Goal: Transaction & Acquisition: Purchase product/service

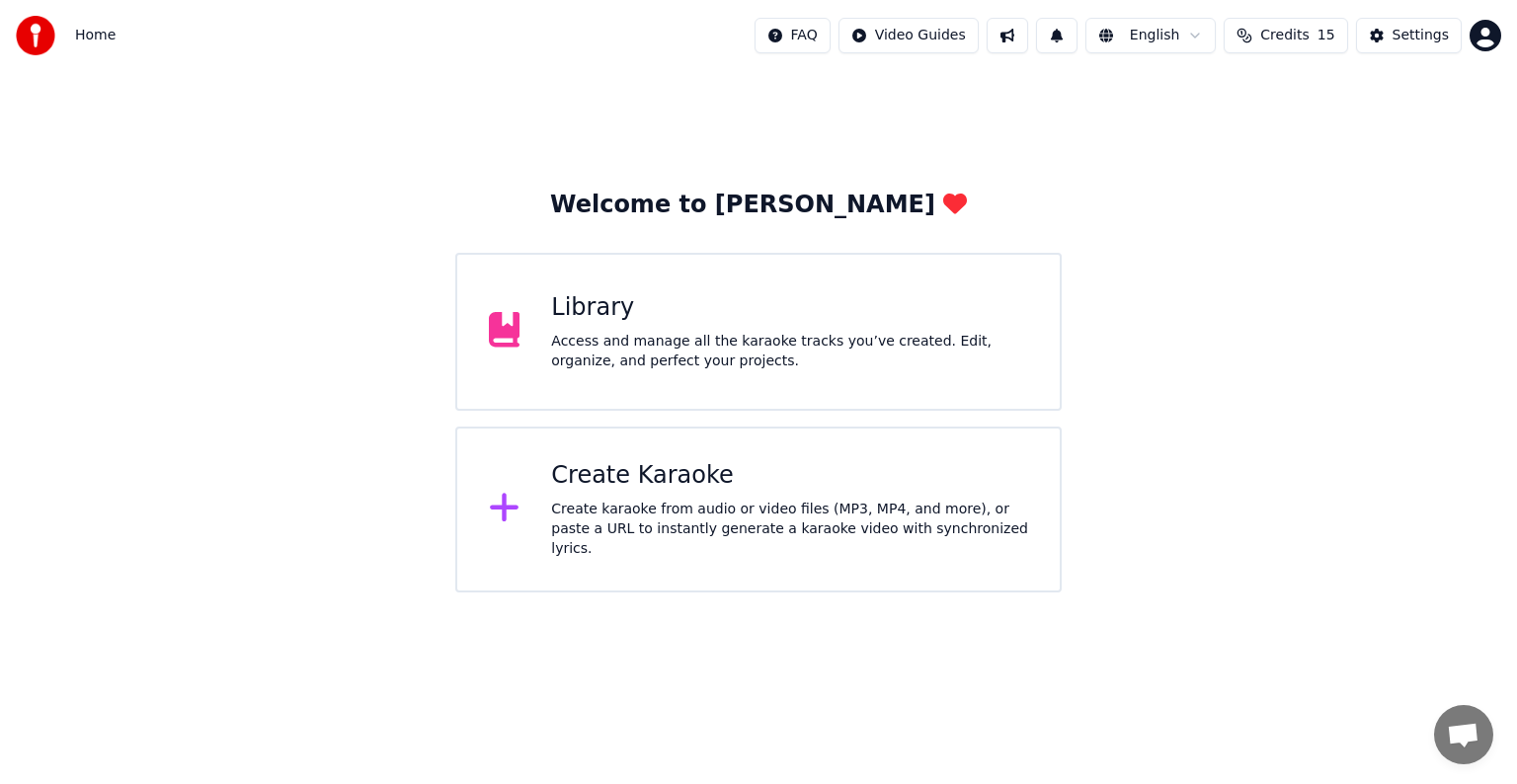
click at [672, 491] on div "Create Karaoke" at bounding box center [789, 476] width 477 height 32
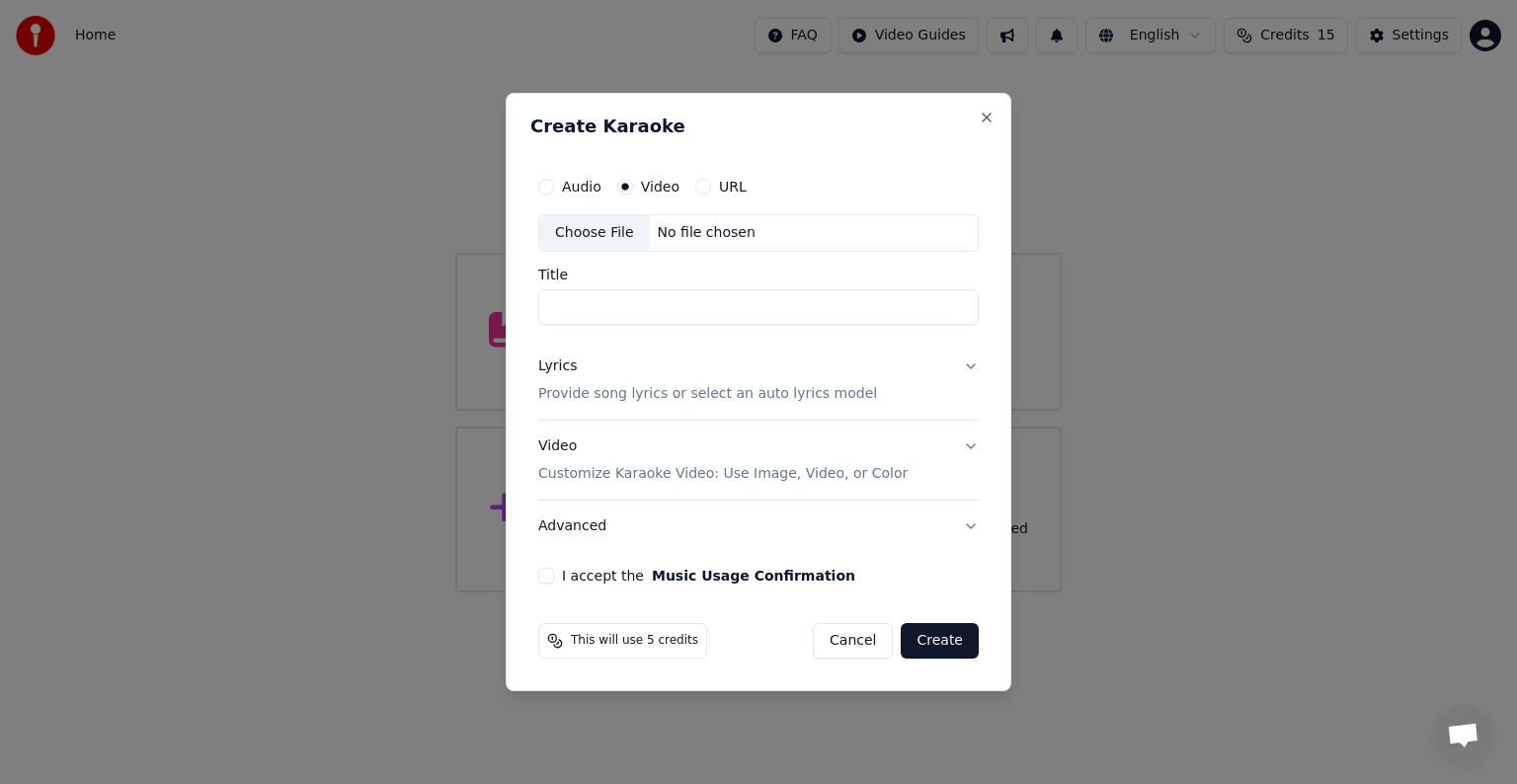
click at [689, 225] on div "No file chosen" at bounding box center [707, 233] width 113 height 20
type input "*****"
click at [741, 391] on p "Provide song lyrics or select an auto lyrics model" at bounding box center [708, 394] width 338 height 20
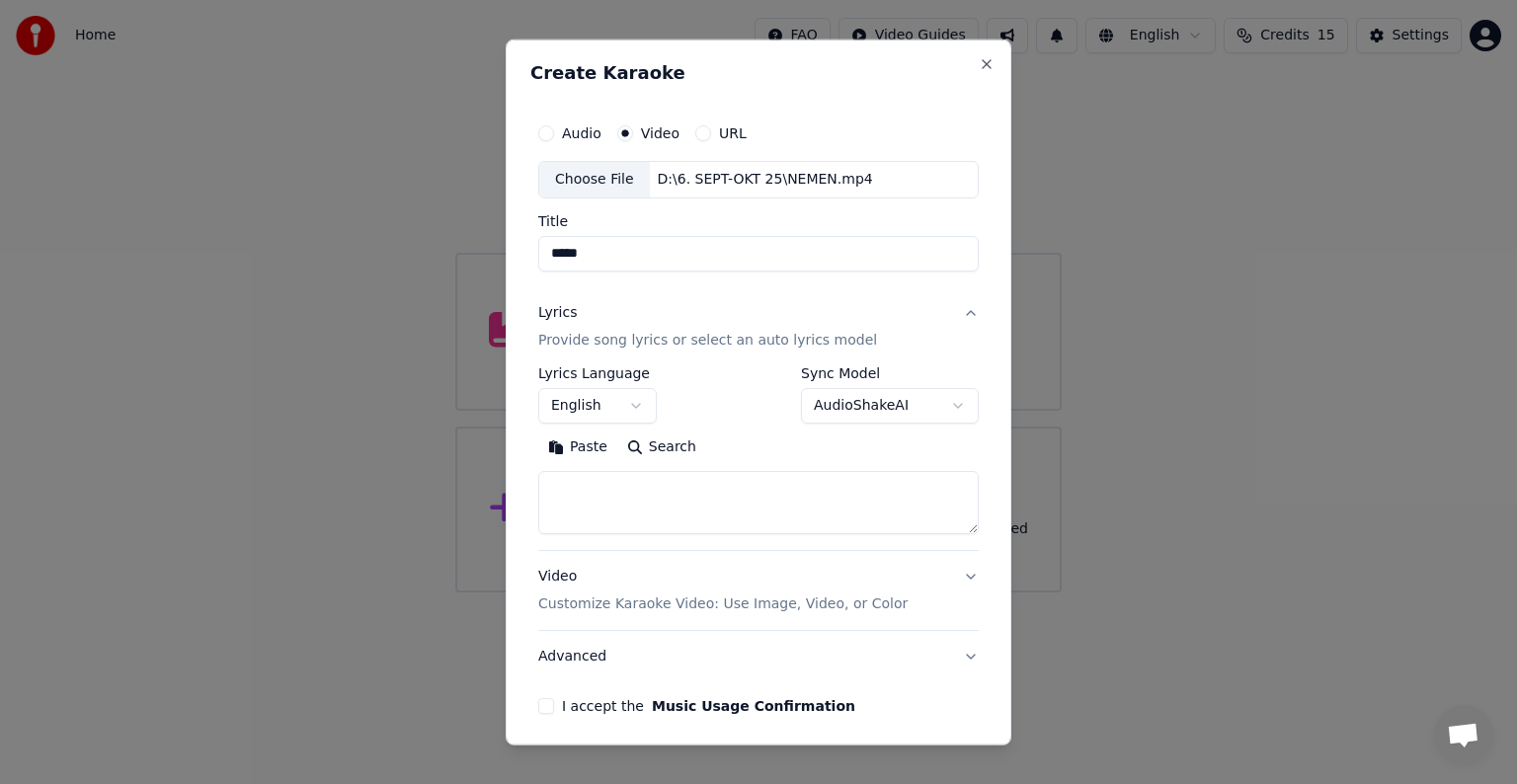
click at [633, 402] on button "English" at bounding box center [597, 406] width 118 height 36
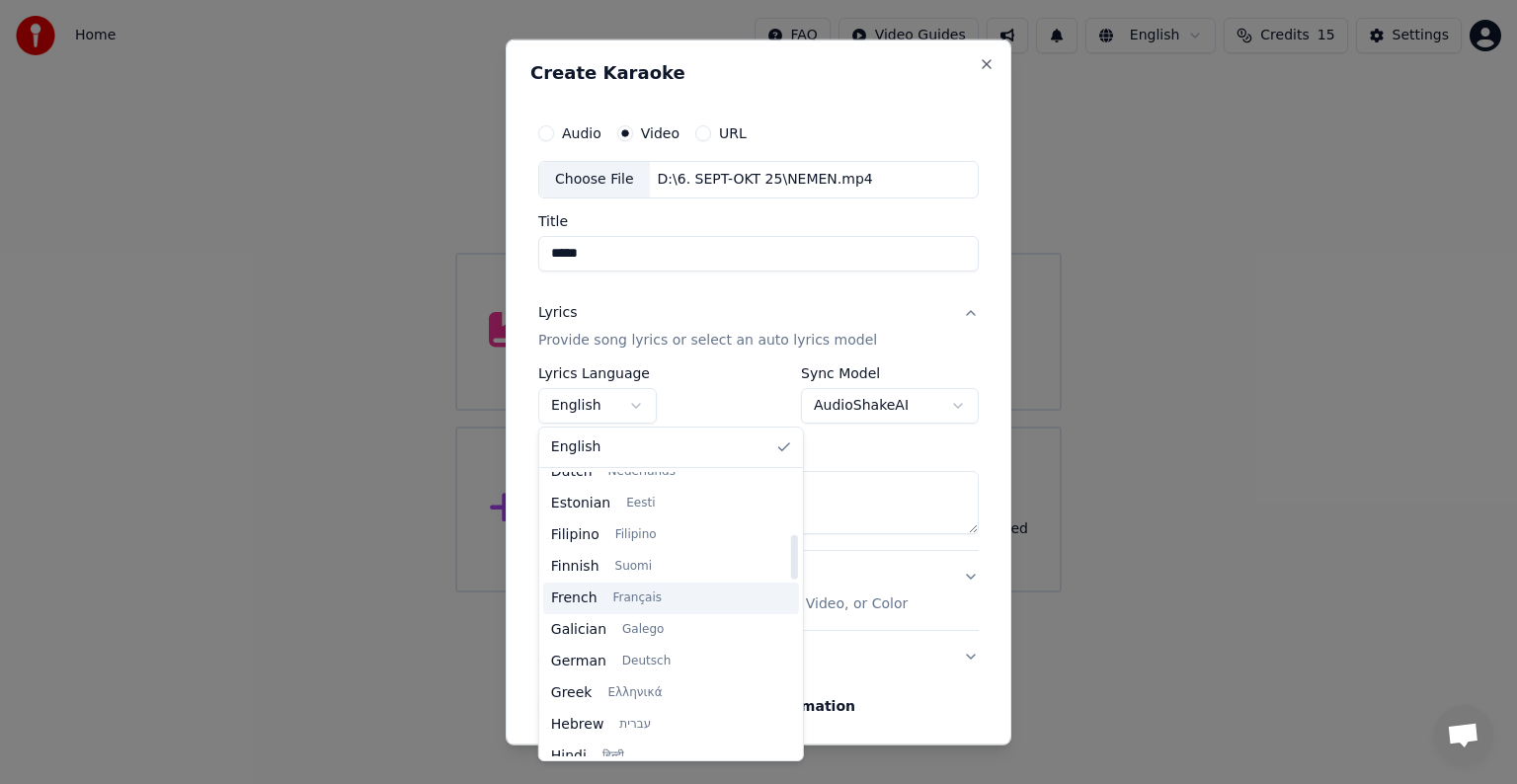
scroll to position [592, 0]
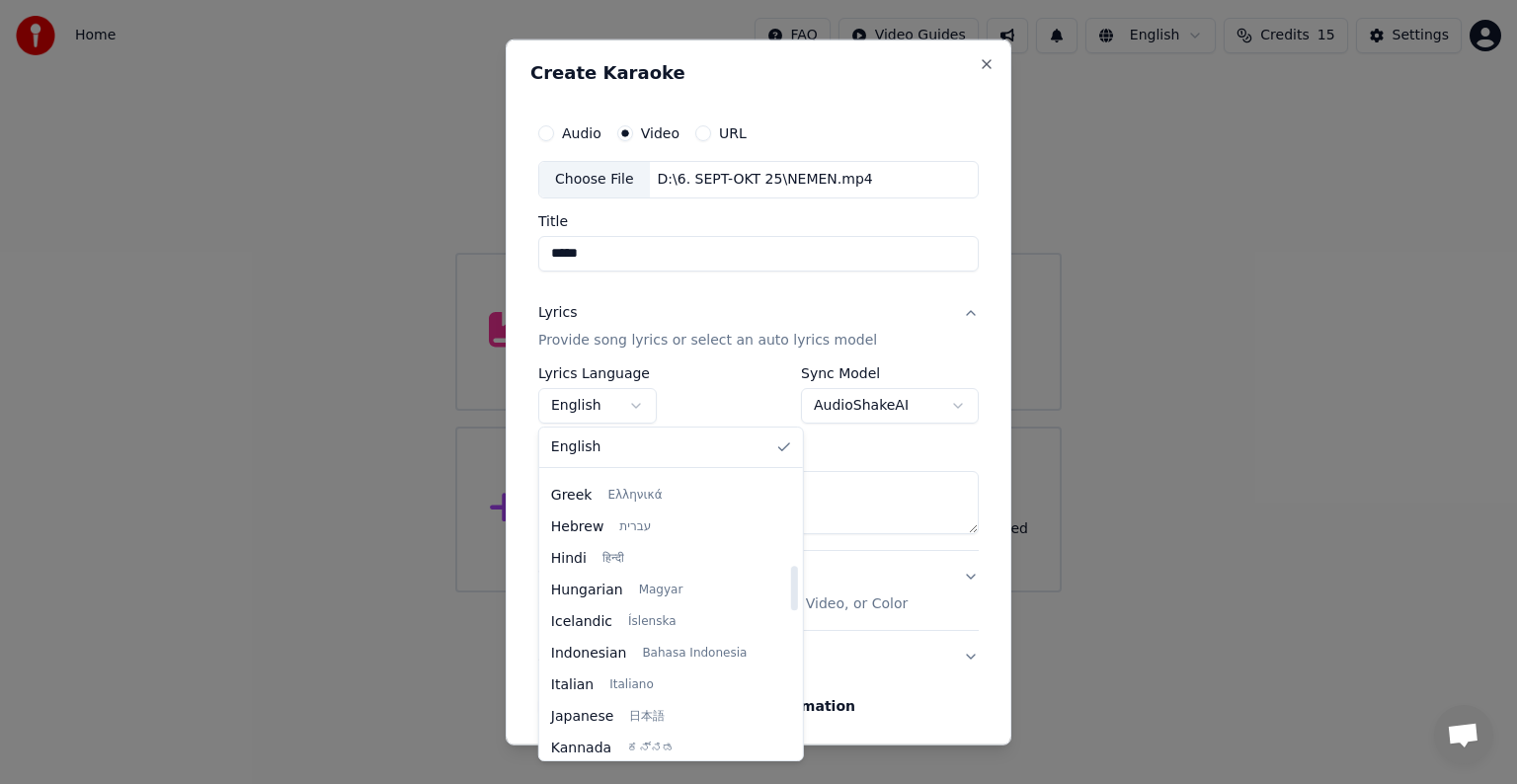
select select "**"
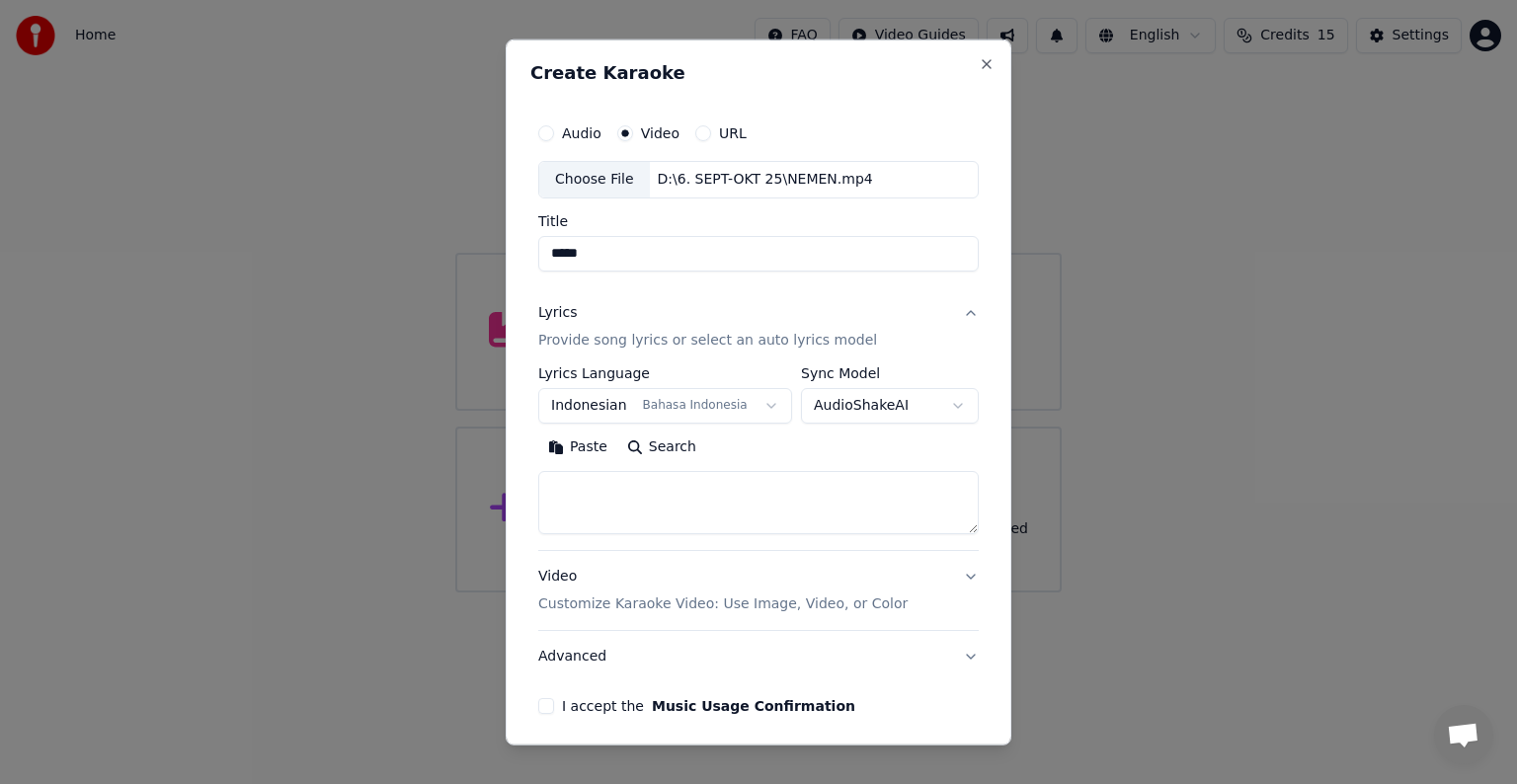
click at [777, 489] on textarea at bounding box center [758, 501] width 440 height 63
paste textarea "**********"
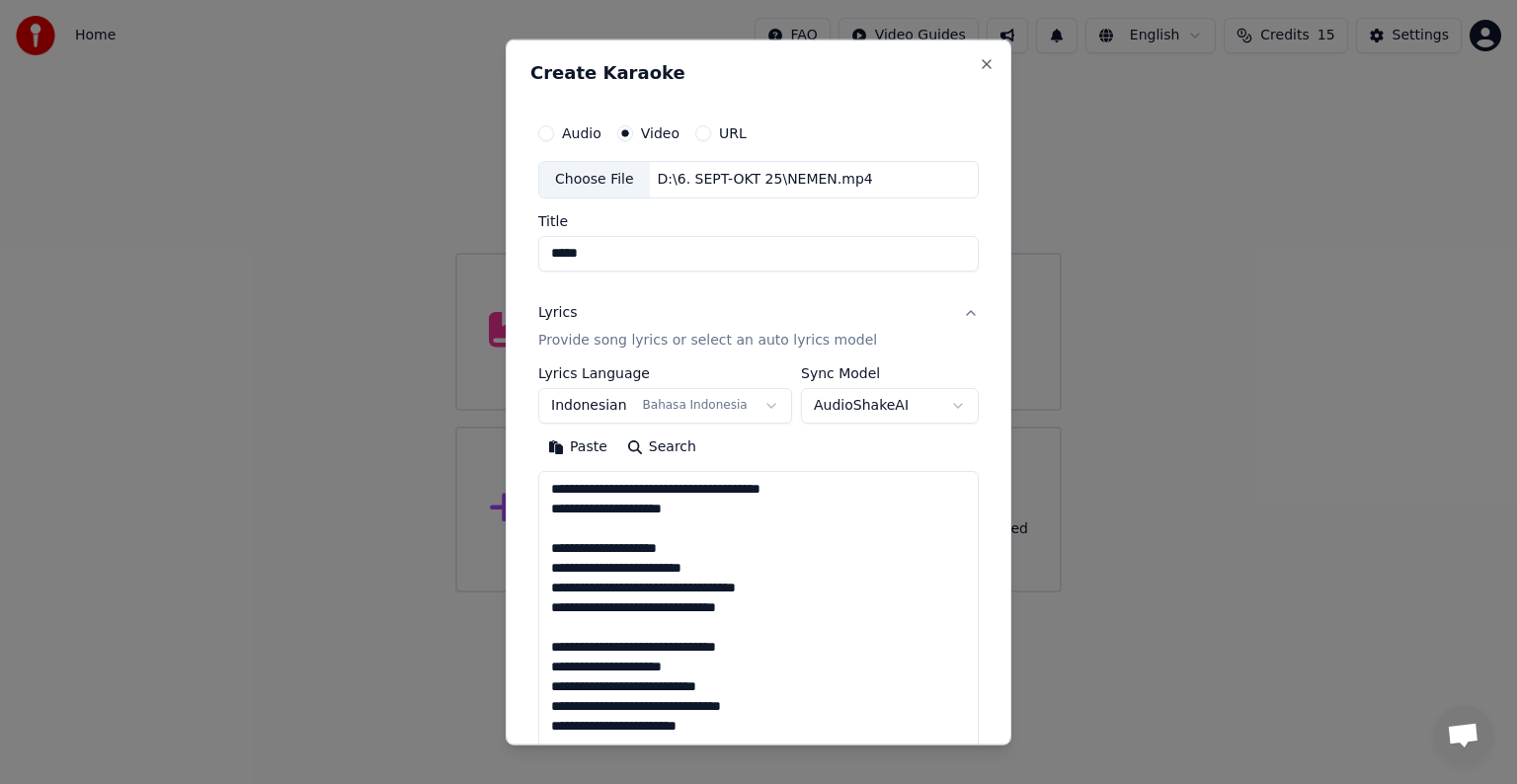
scroll to position [1129, 0]
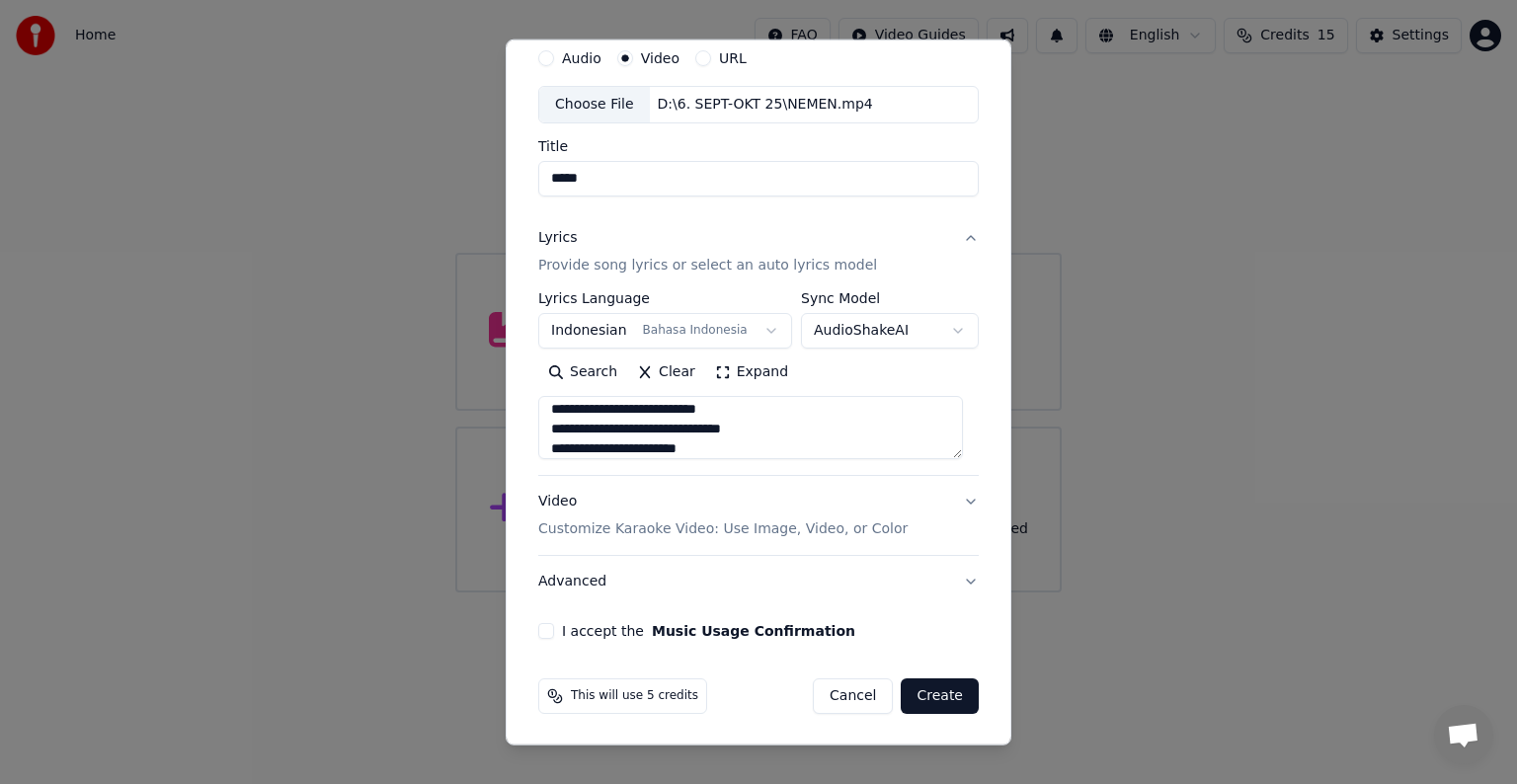
type textarea "**********"
click at [767, 530] on p "Customize Karaoke Video: Use Image, Video, or Color" at bounding box center [723, 529] width 369 height 20
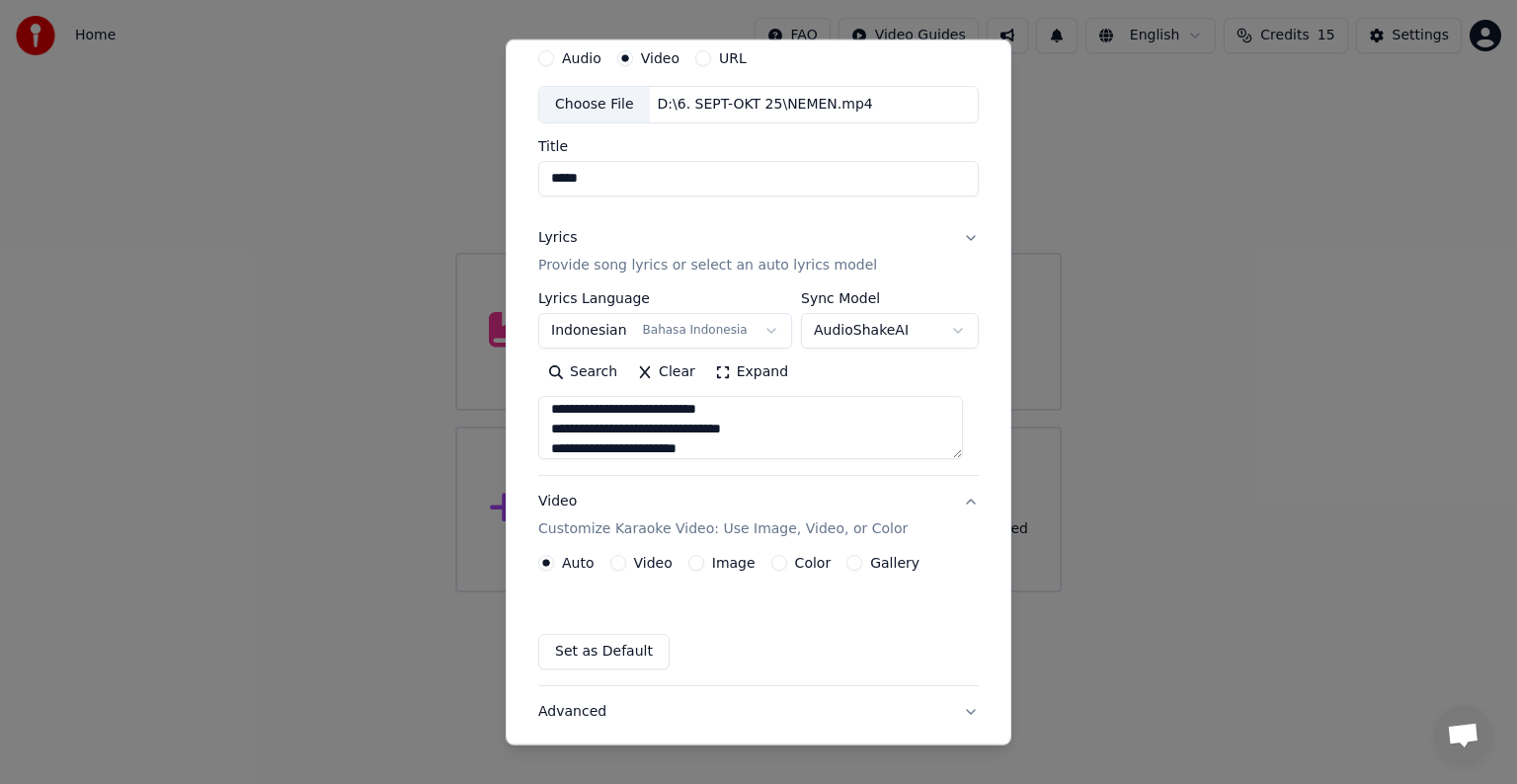
scroll to position [22, 0]
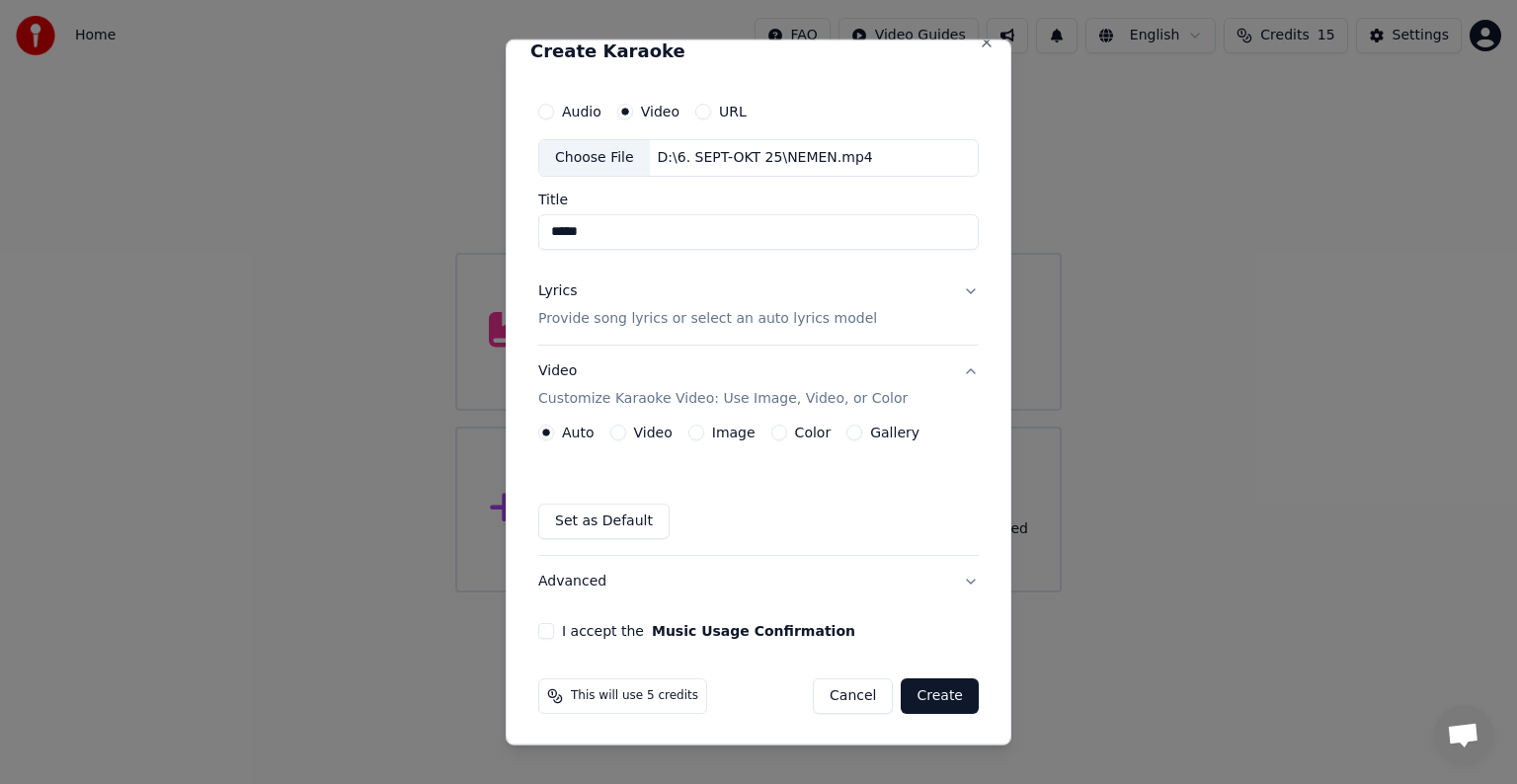
click at [645, 435] on label "Video" at bounding box center [653, 433] width 39 height 14
click at [626, 435] on button "Video" at bounding box center [618, 433] width 16 height 16
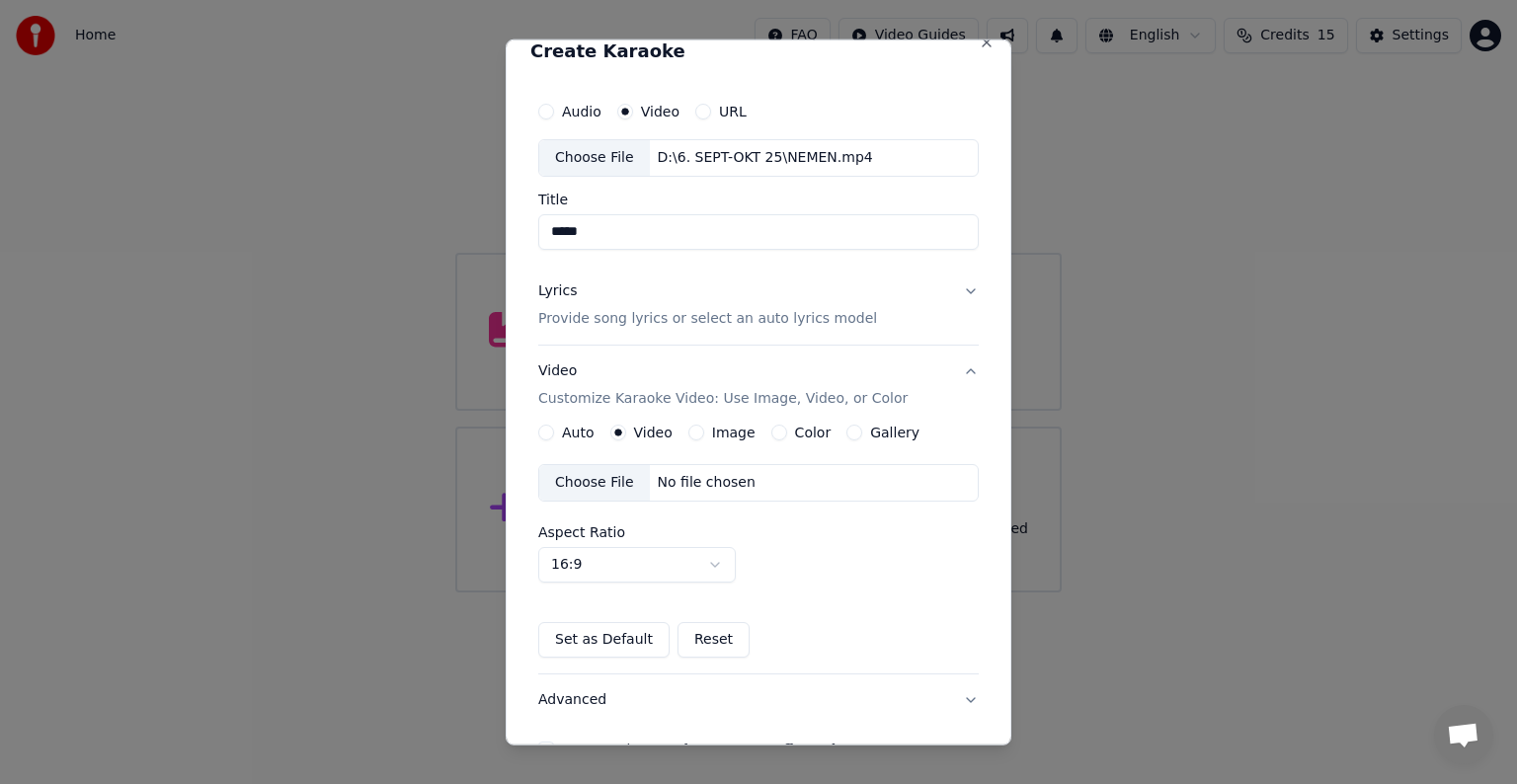
click at [658, 486] on div "No file chosen" at bounding box center [707, 483] width 113 height 20
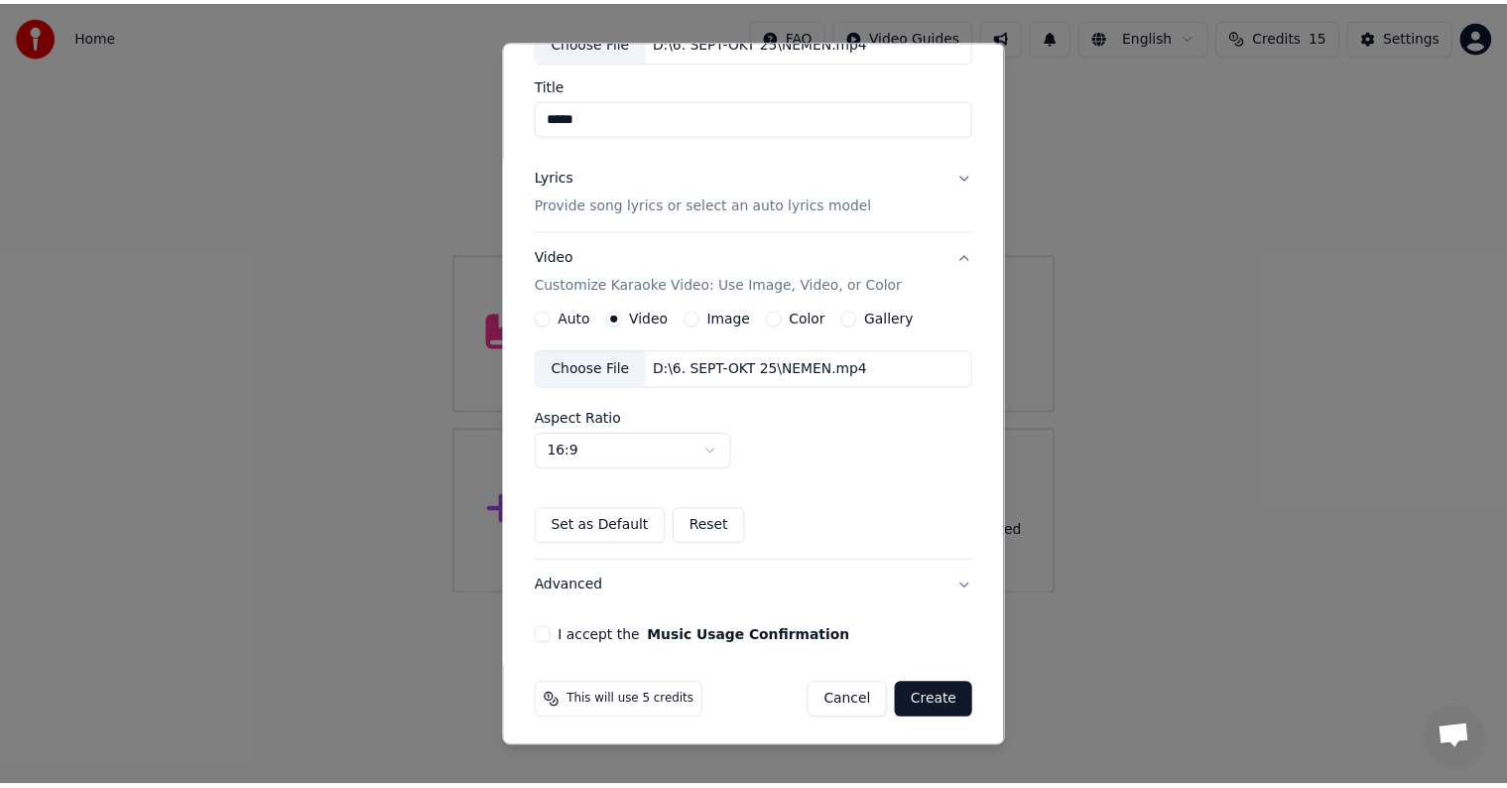
scroll to position [140, 0]
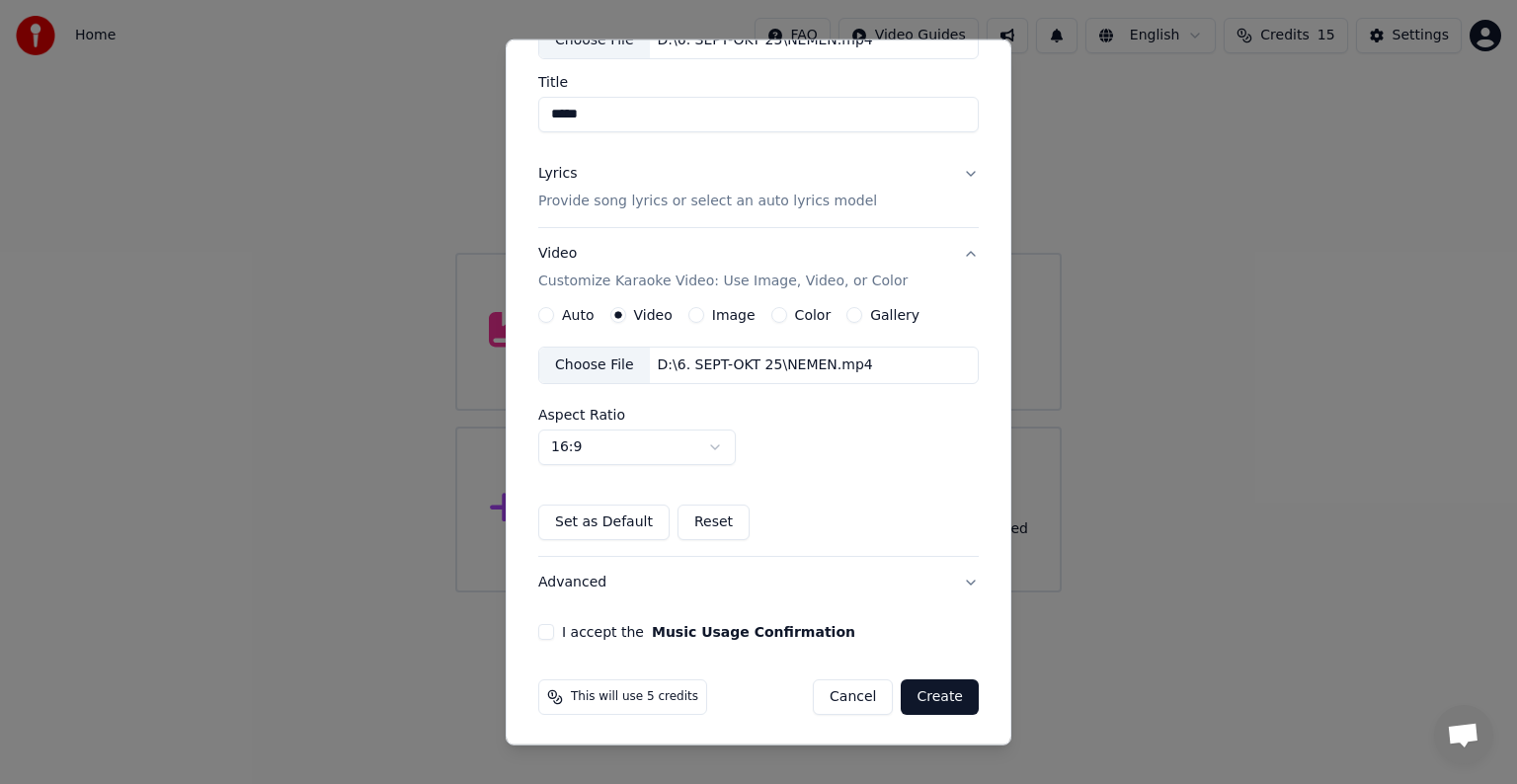
click at [540, 632] on button "I accept the Music Usage Confirmation" at bounding box center [546, 632] width 16 height 16
click at [935, 690] on button "Create" at bounding box center [940, 696] width 78 height 36
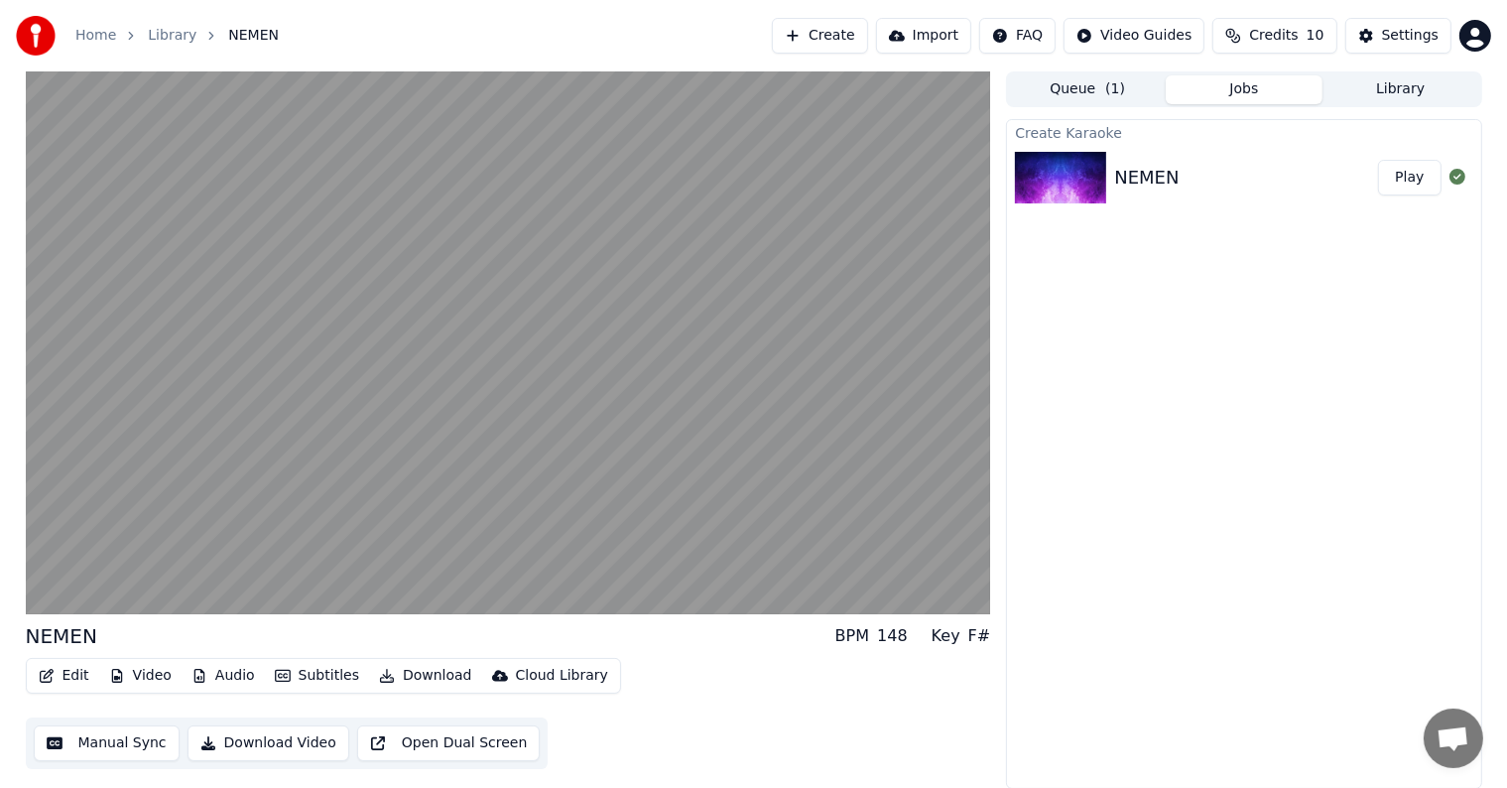
click at [113, 743] on button "Manual Sync" at bounding box center [107, 743] width 146 height 36
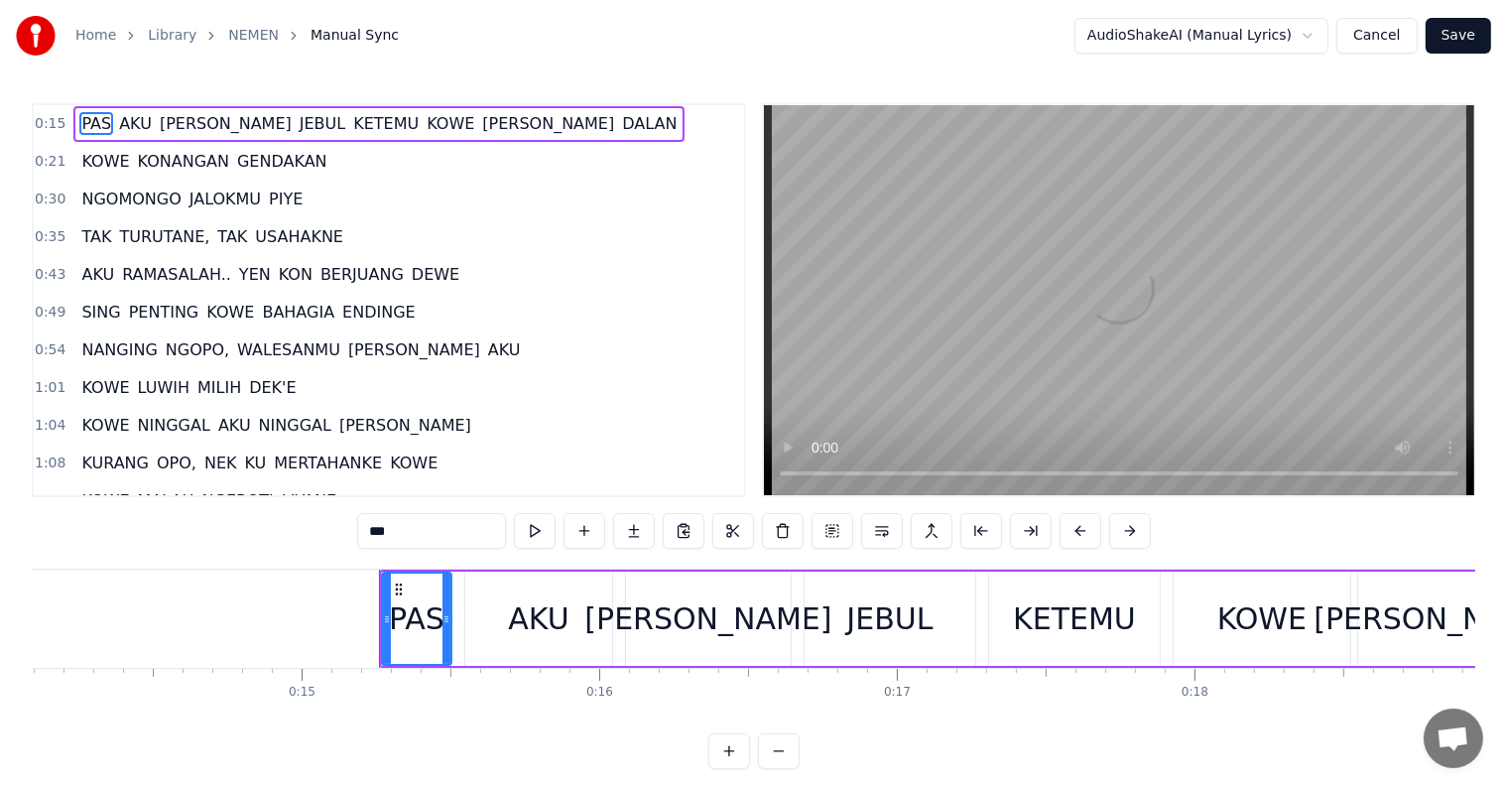
scroll to position [0, 4441]
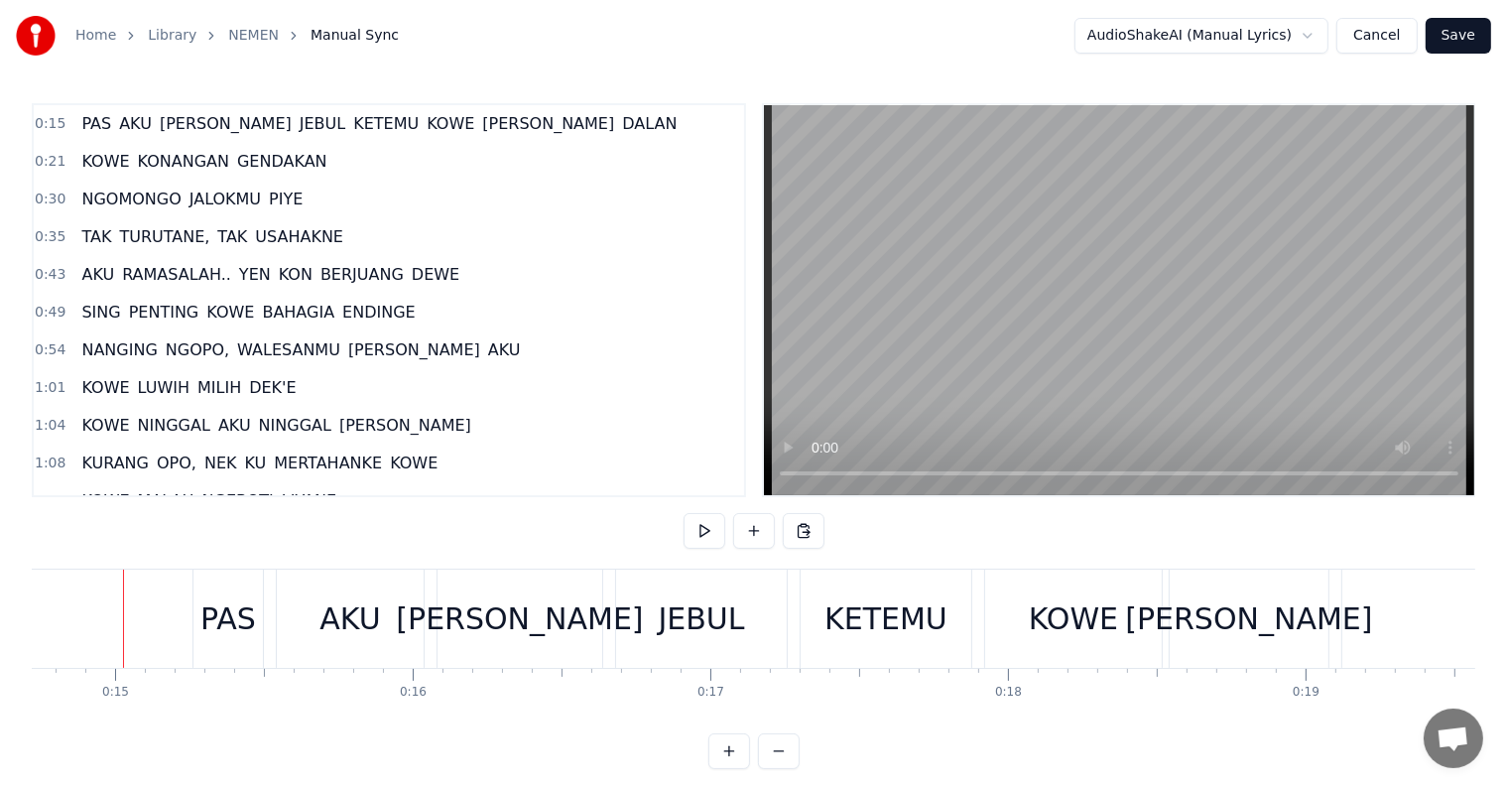
scroll to position [0, 4372]
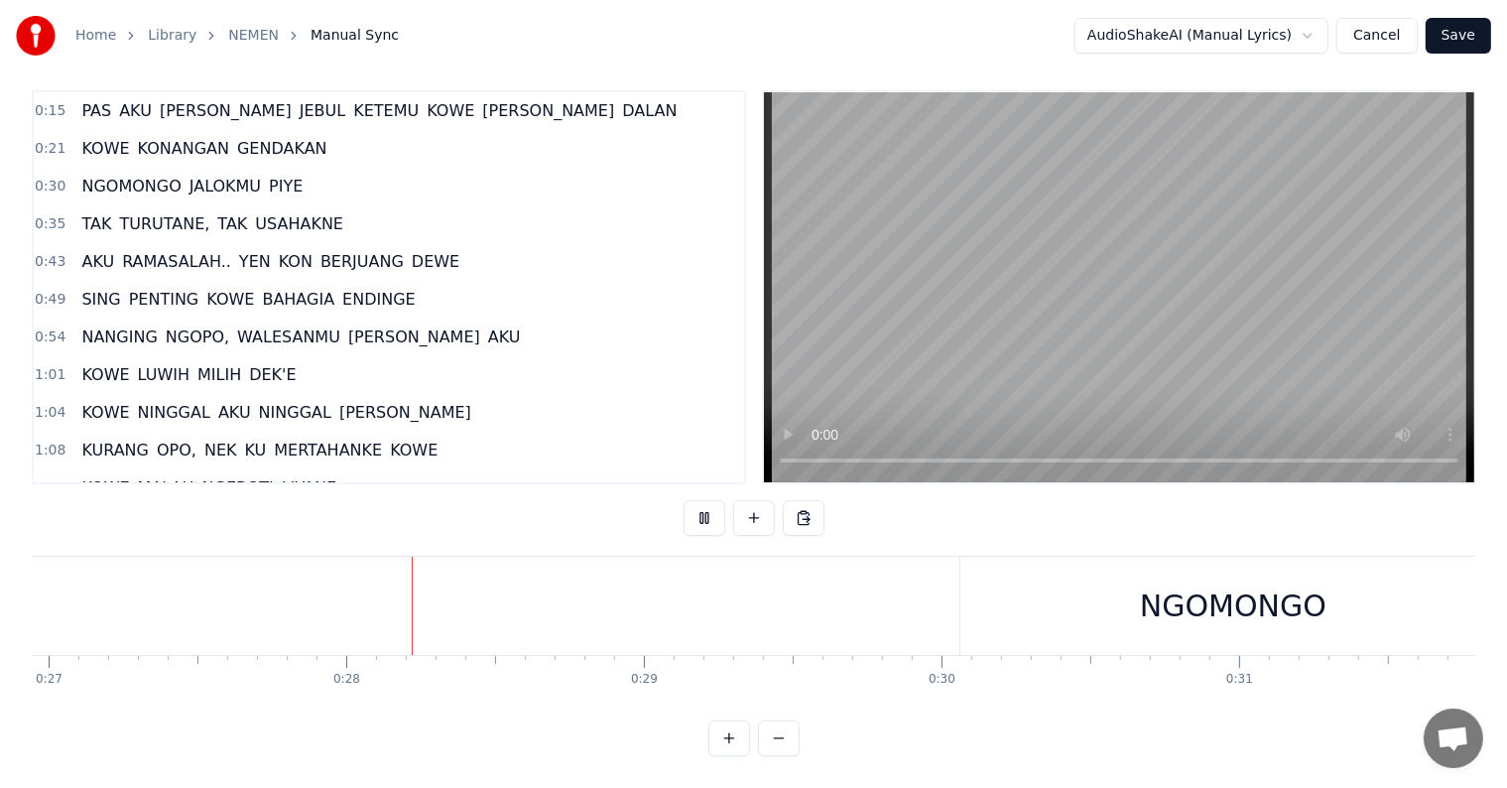
scroll to position [0, 8094]
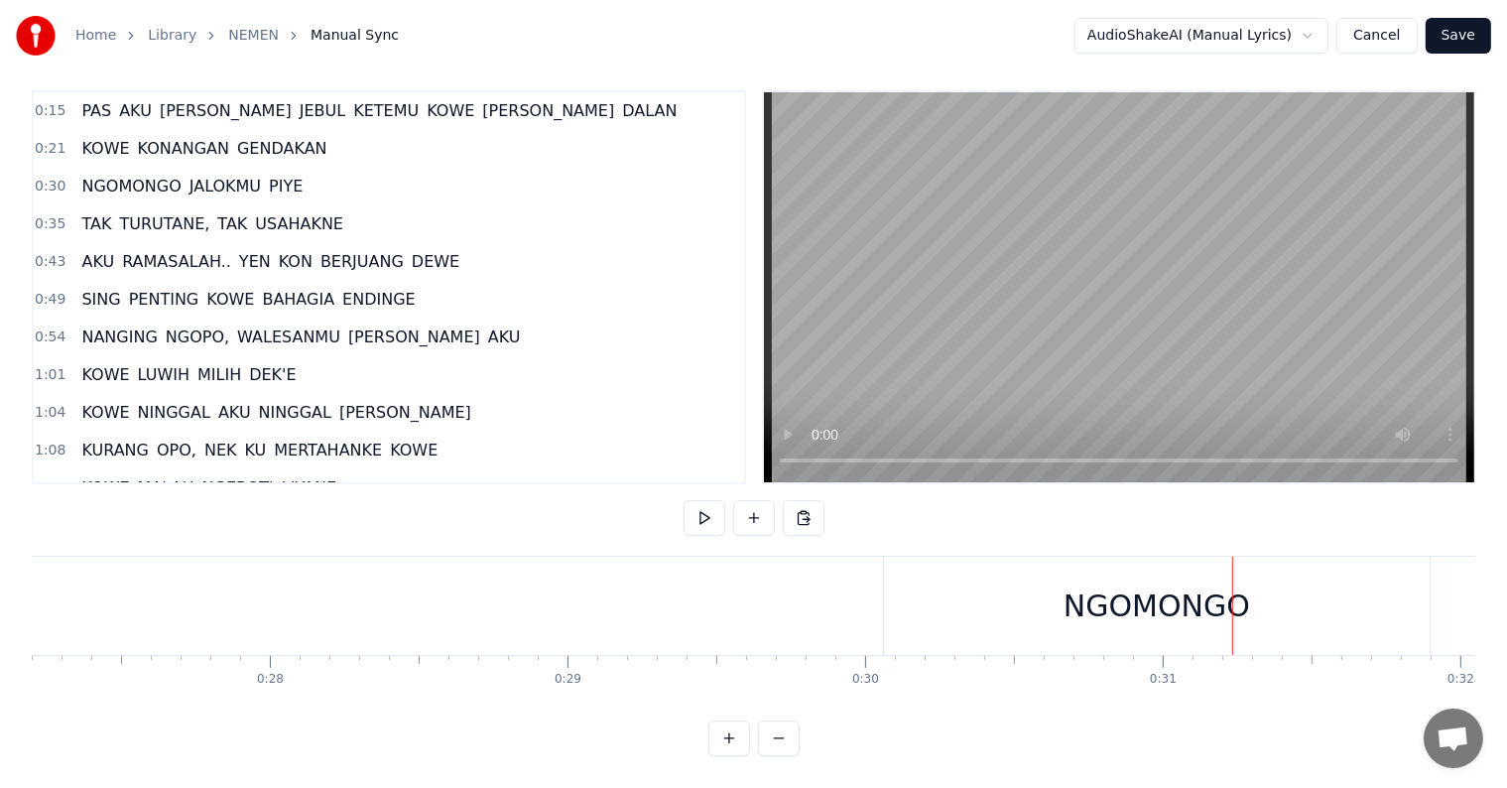
click at [974, 586] on div "NGOMONGO" at bounding box center [1157, 605] width 546 height 98
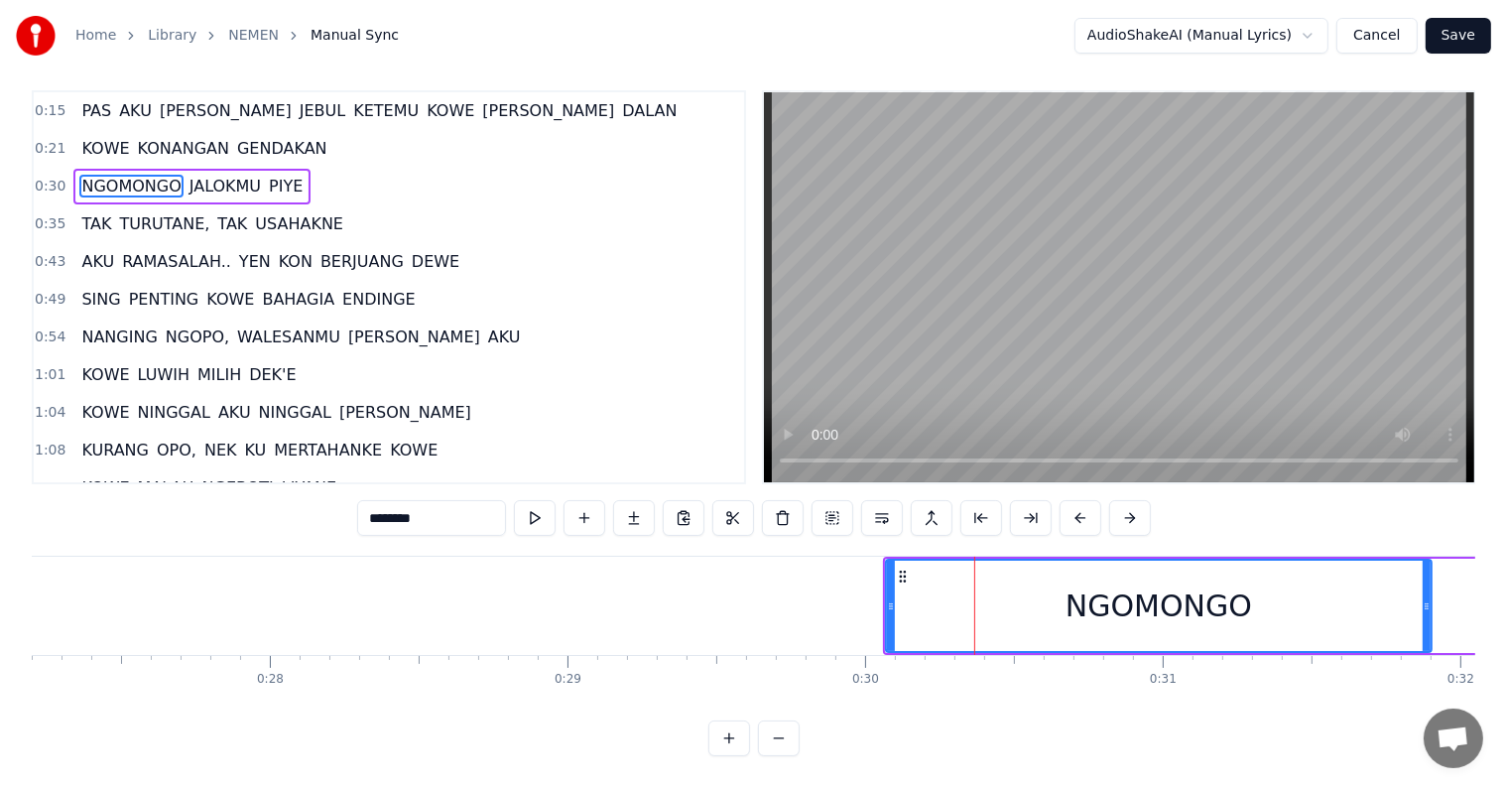
scroll to position [0, 0]
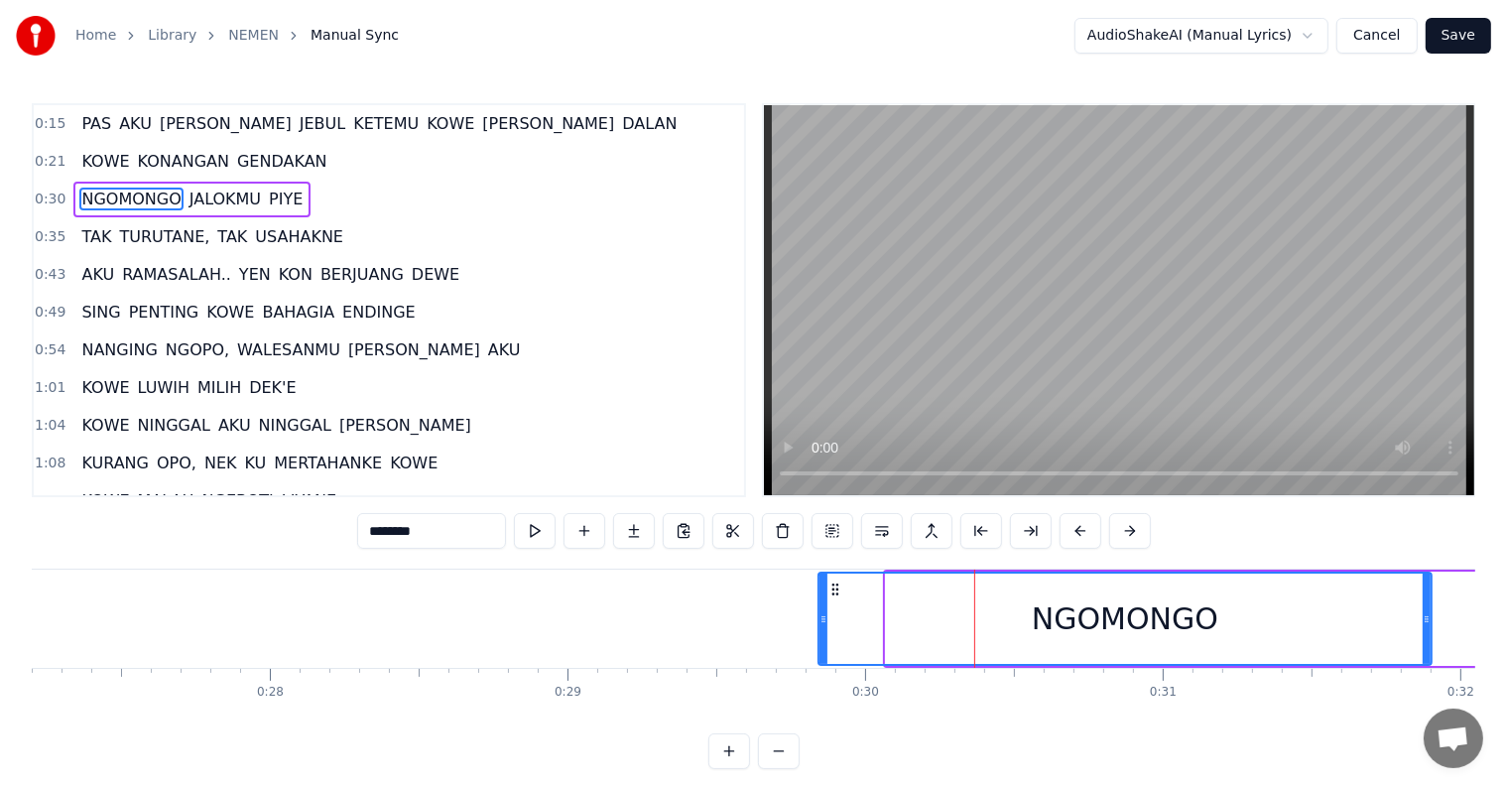
drag, startPoint x: 889, startPoint y: 636, endPoint x: 821, endPoint y: 641, distance: 67.6
click at [821, 641] on div at bounding box center [823, 618] width 8 height 90
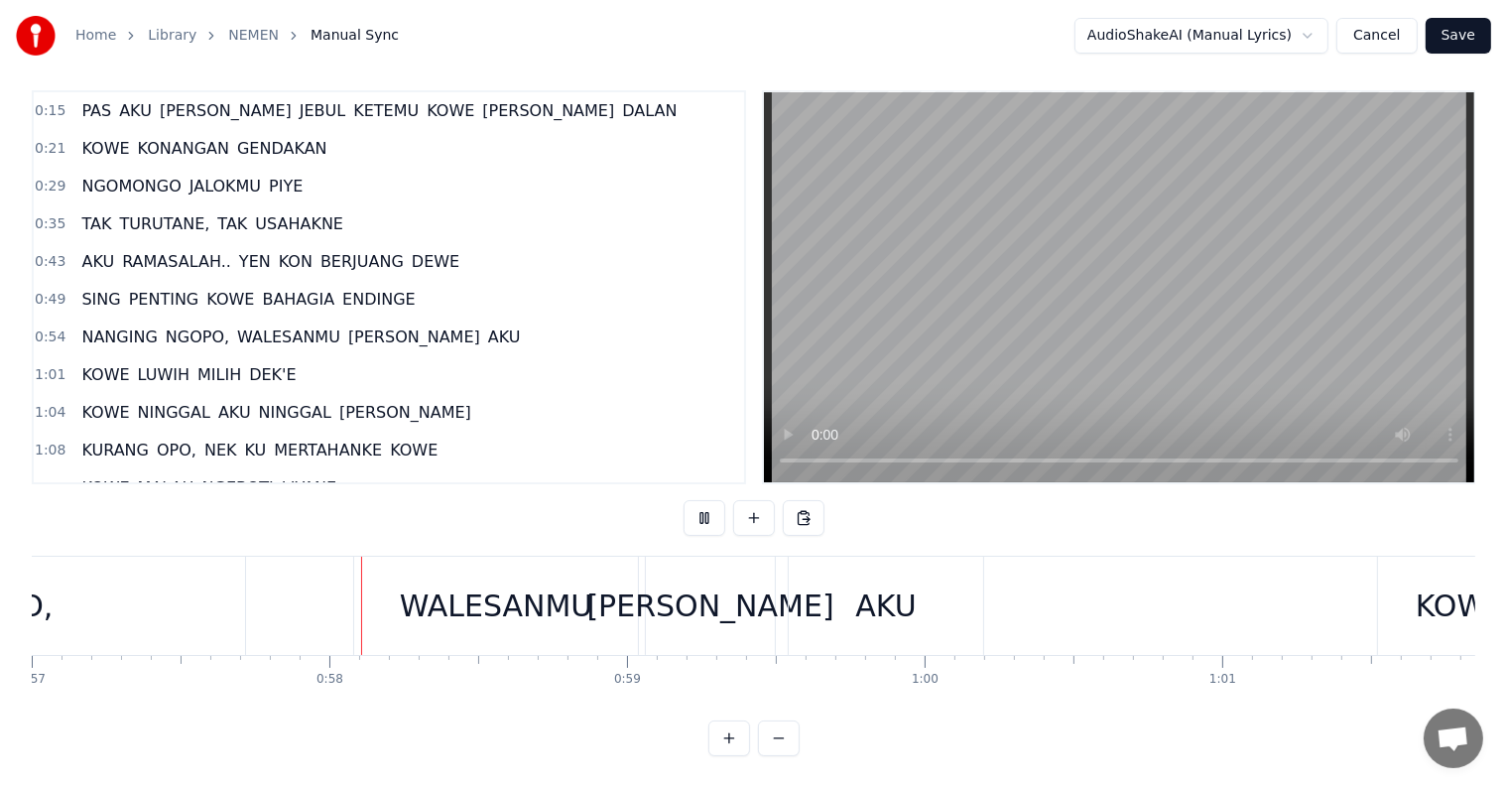
scroll to position [0, 17000]
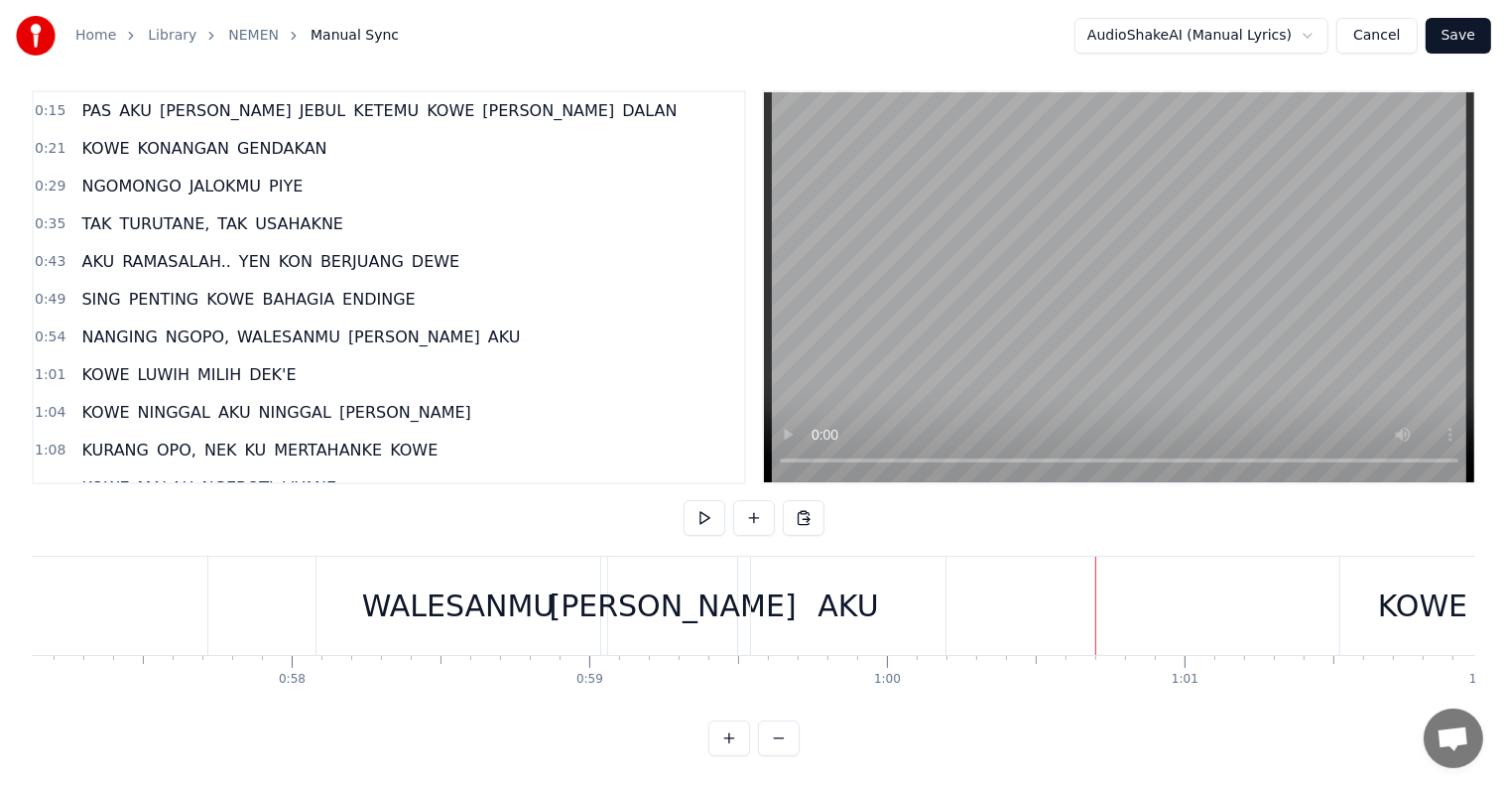
drag, startPoint x: 765, startPoint y: 601, endPoint x: 830, endPoint y: 583, distance: 67.9
click at [765, 600] on div "AKU" at bounding box center [848, 605] width 194 height 98
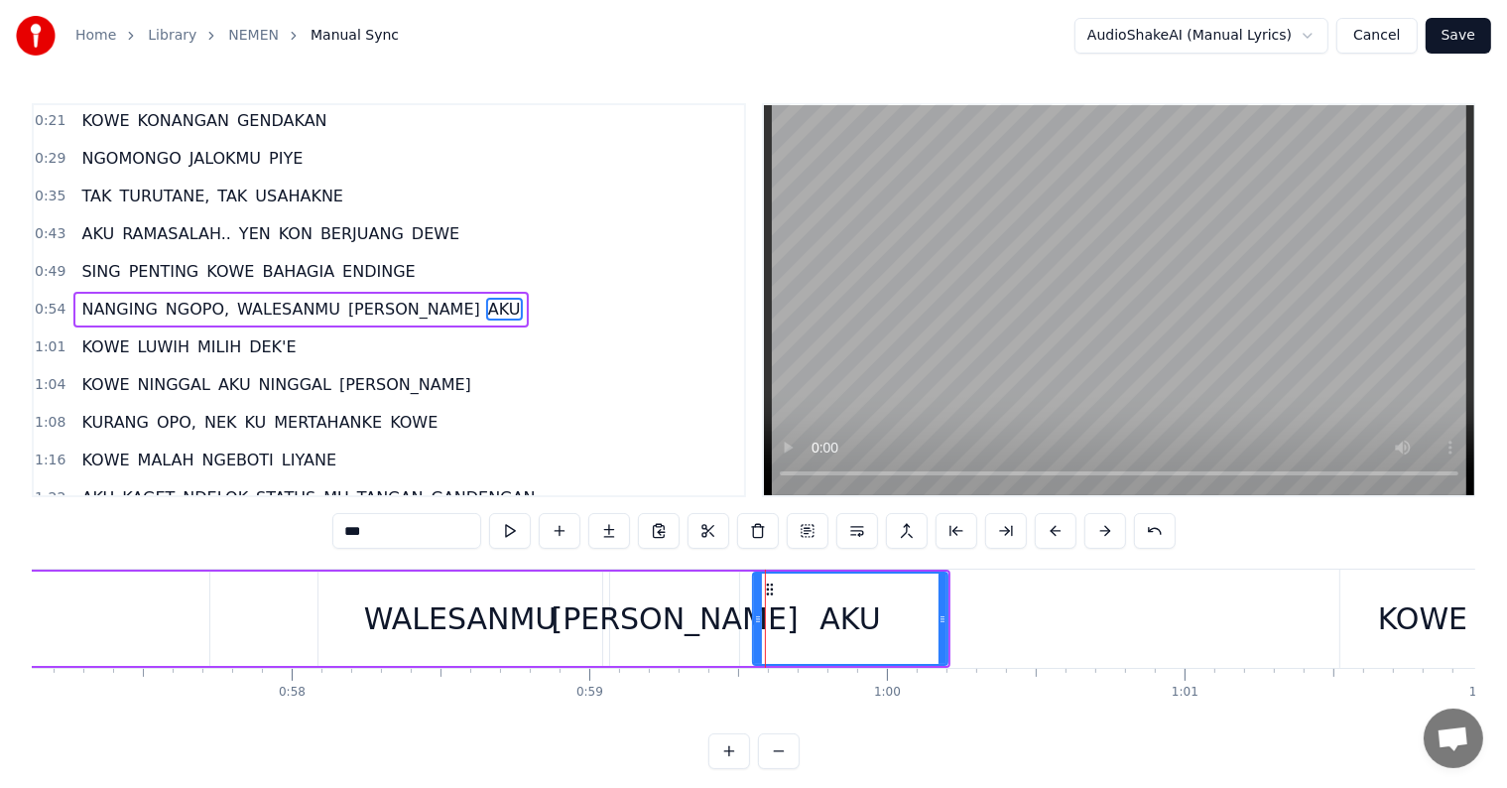
scroll to position [42, 0]
drag, startPoint x: 944, startPoint y: 623, endPoint x: 1065, endPoint y: 616, distance: 121.2
click at [1065, 616] on icon at bounding box center [1063, 619] width 8 height 16
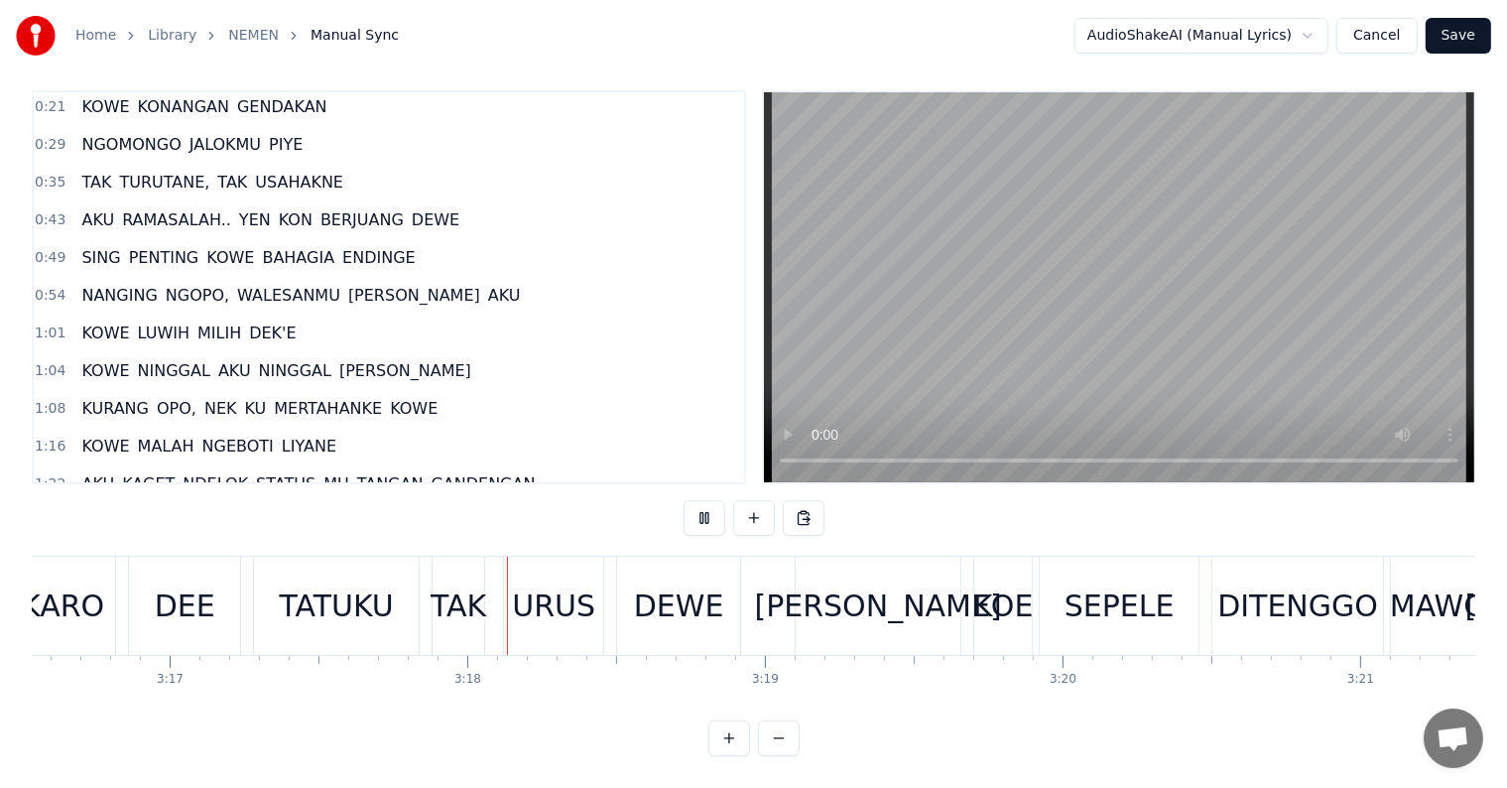
scroll to position [0, 58721]
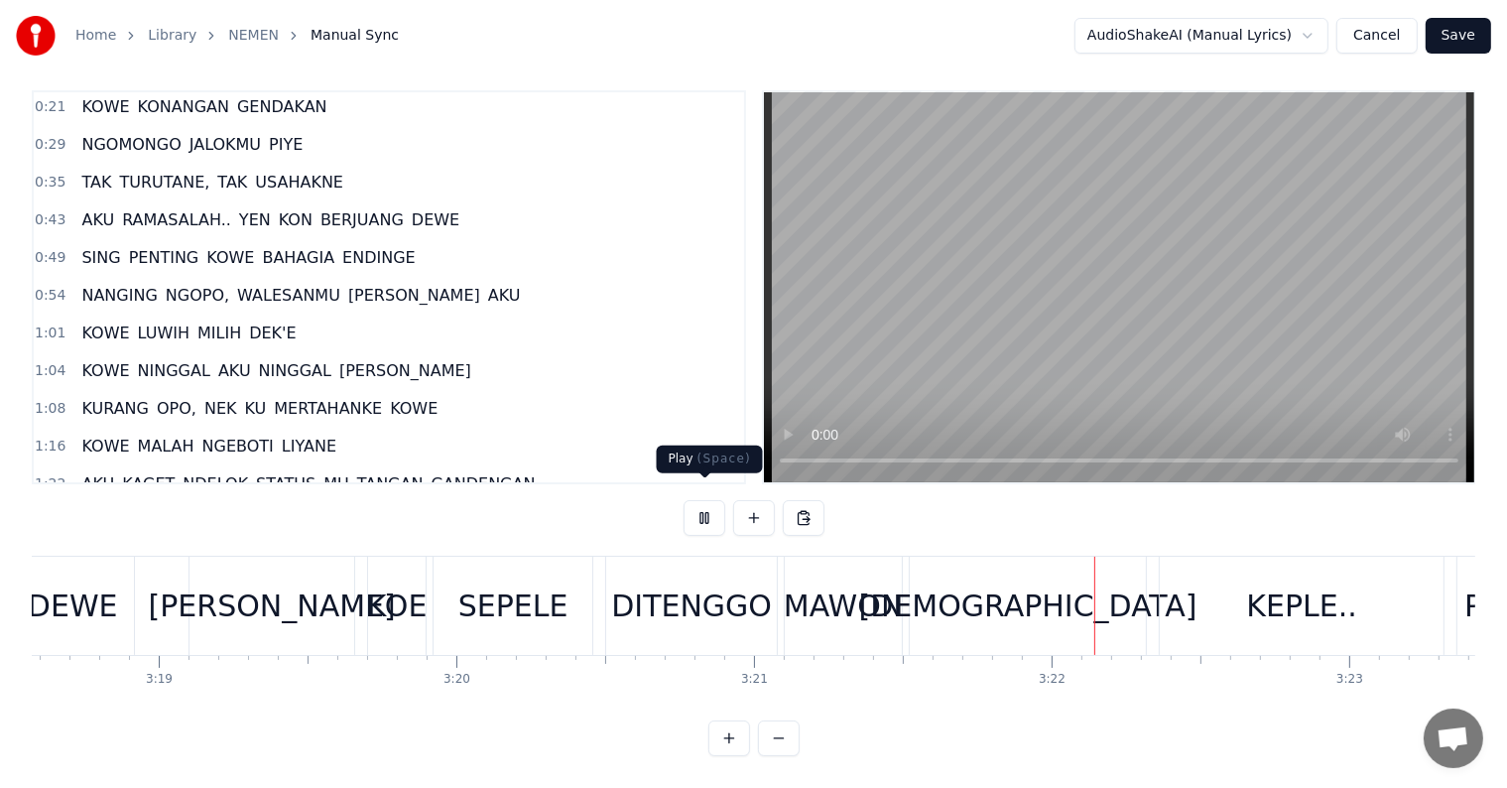
click at [690, 511] on button at bounding box center [704, 518] width 42 height 36
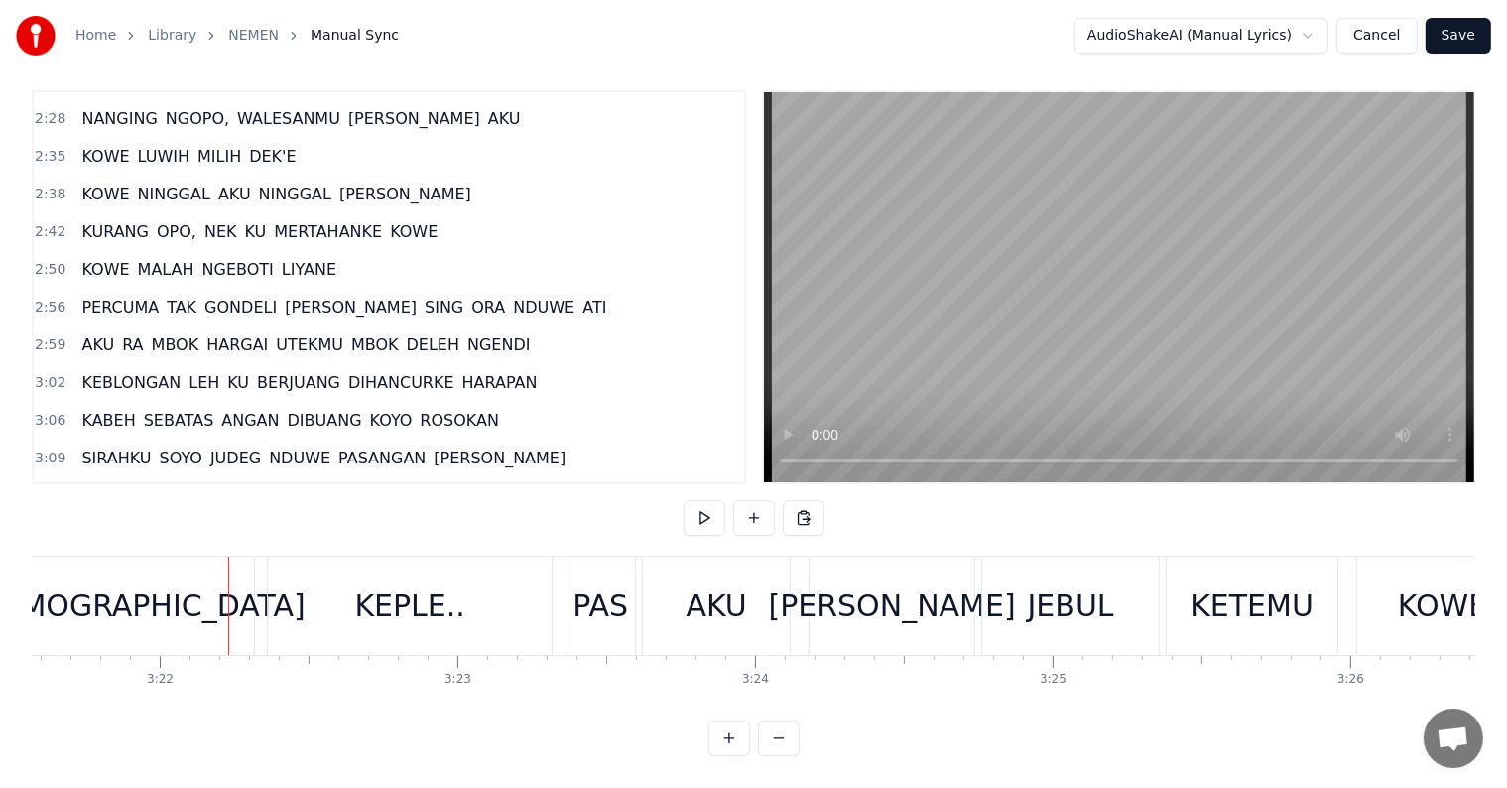
scroll to position [1034, 0]
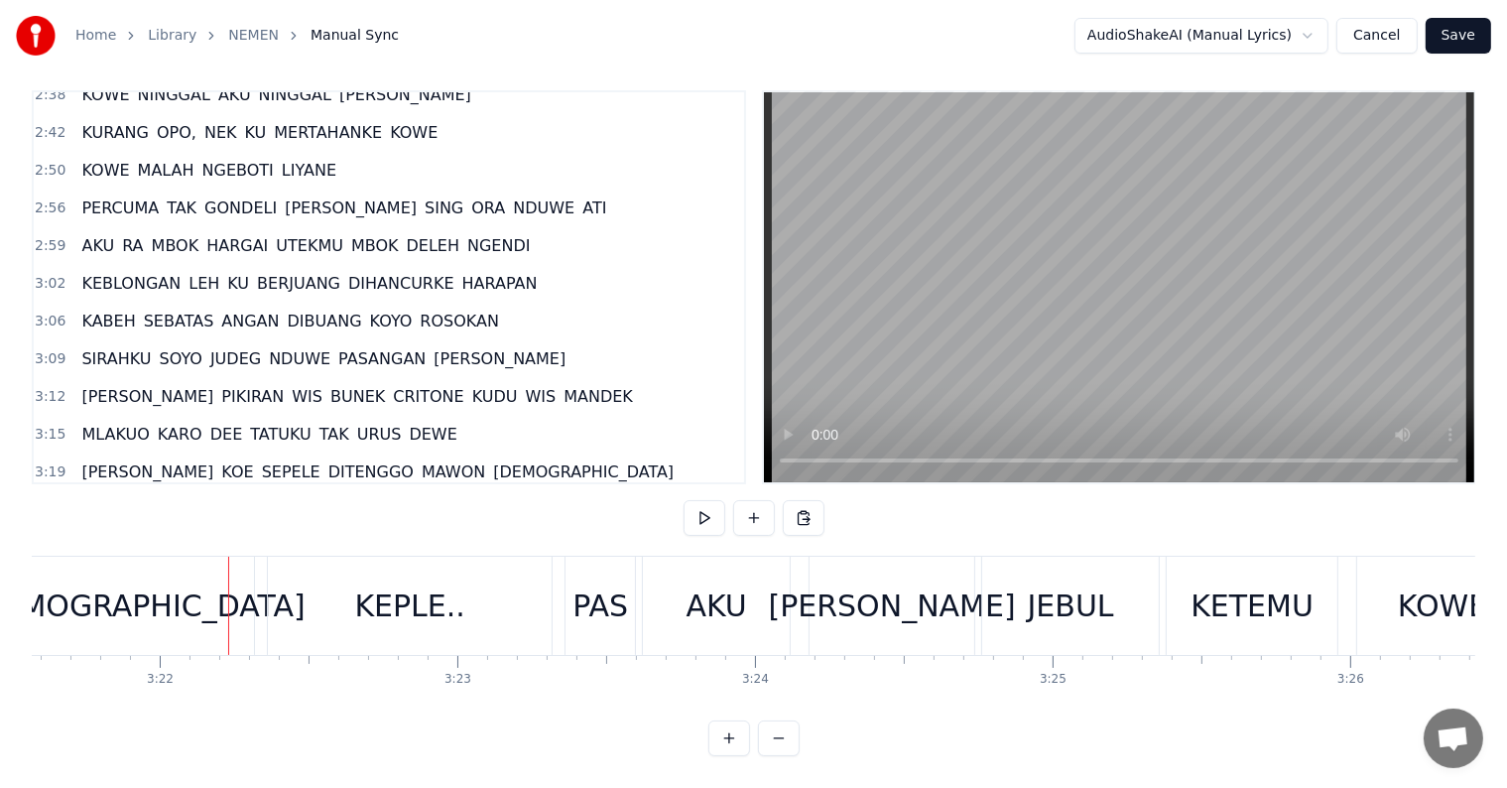
click at [210, 423] on span "DEE" at bounding box center [226, 434] width 37 height 23
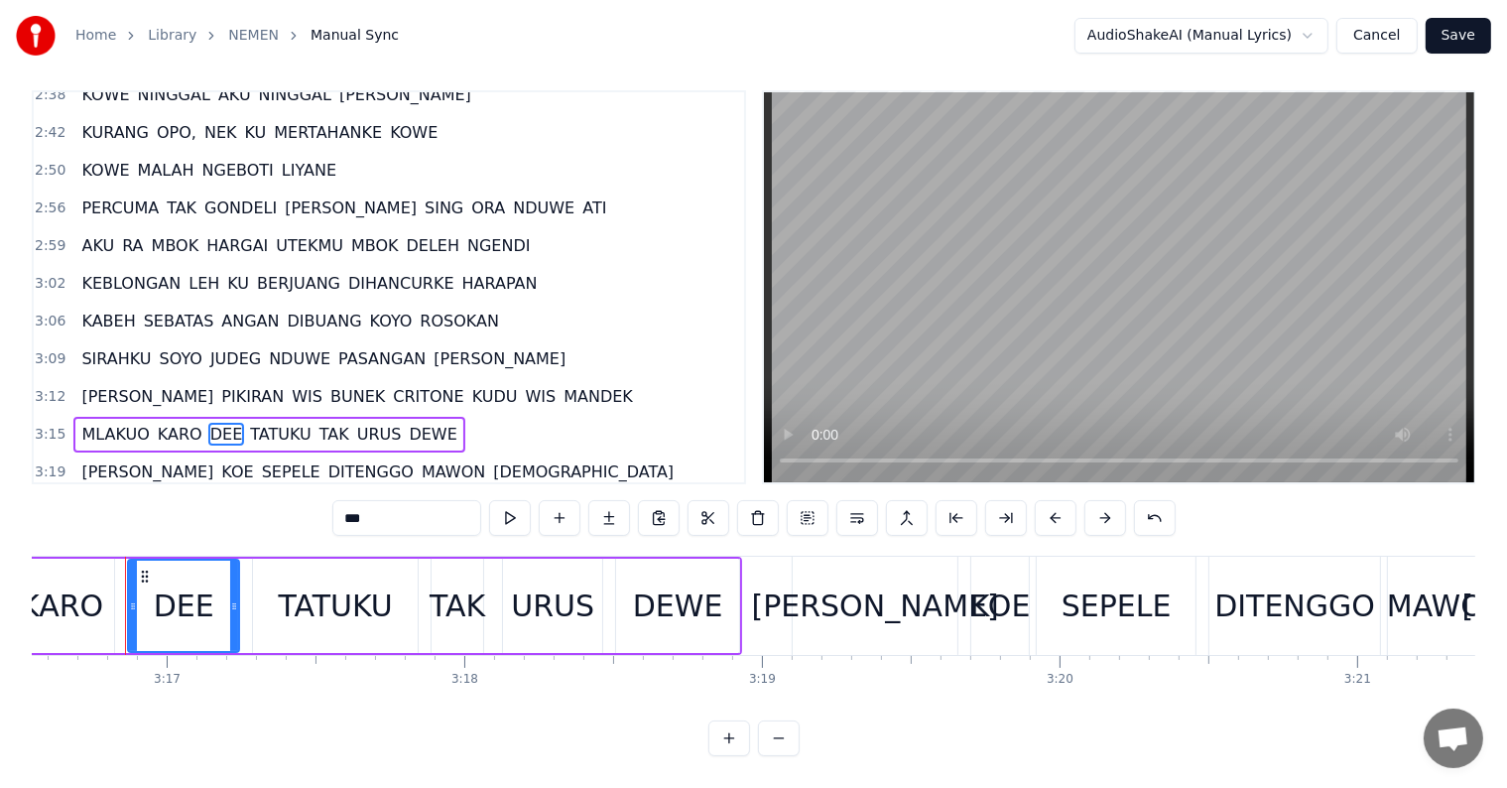
scroll to position [0, 58484]
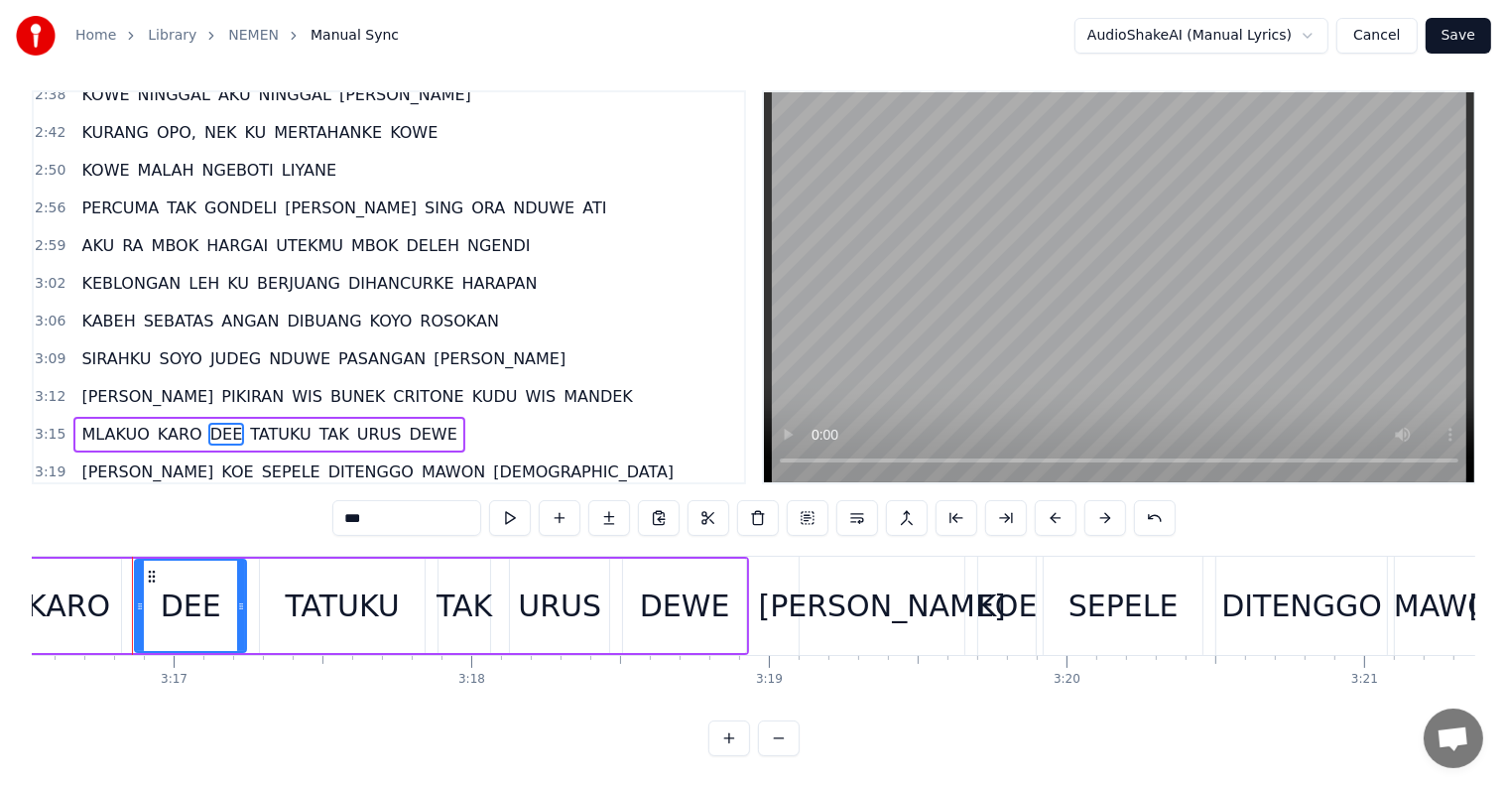
click at [361, 505] on input "***" at bounding box center [406, 518] width 149 height 36
click at [373, 507] on input "****" at bounding box center [406, 518] width 149 height 36
type input "*****"
click at [424, 417] on div "MLAKUO KARO DEK'E [PERSON_NAME] TAK URUS DEWE" at bounding box center [276, 435] width 406 height 36
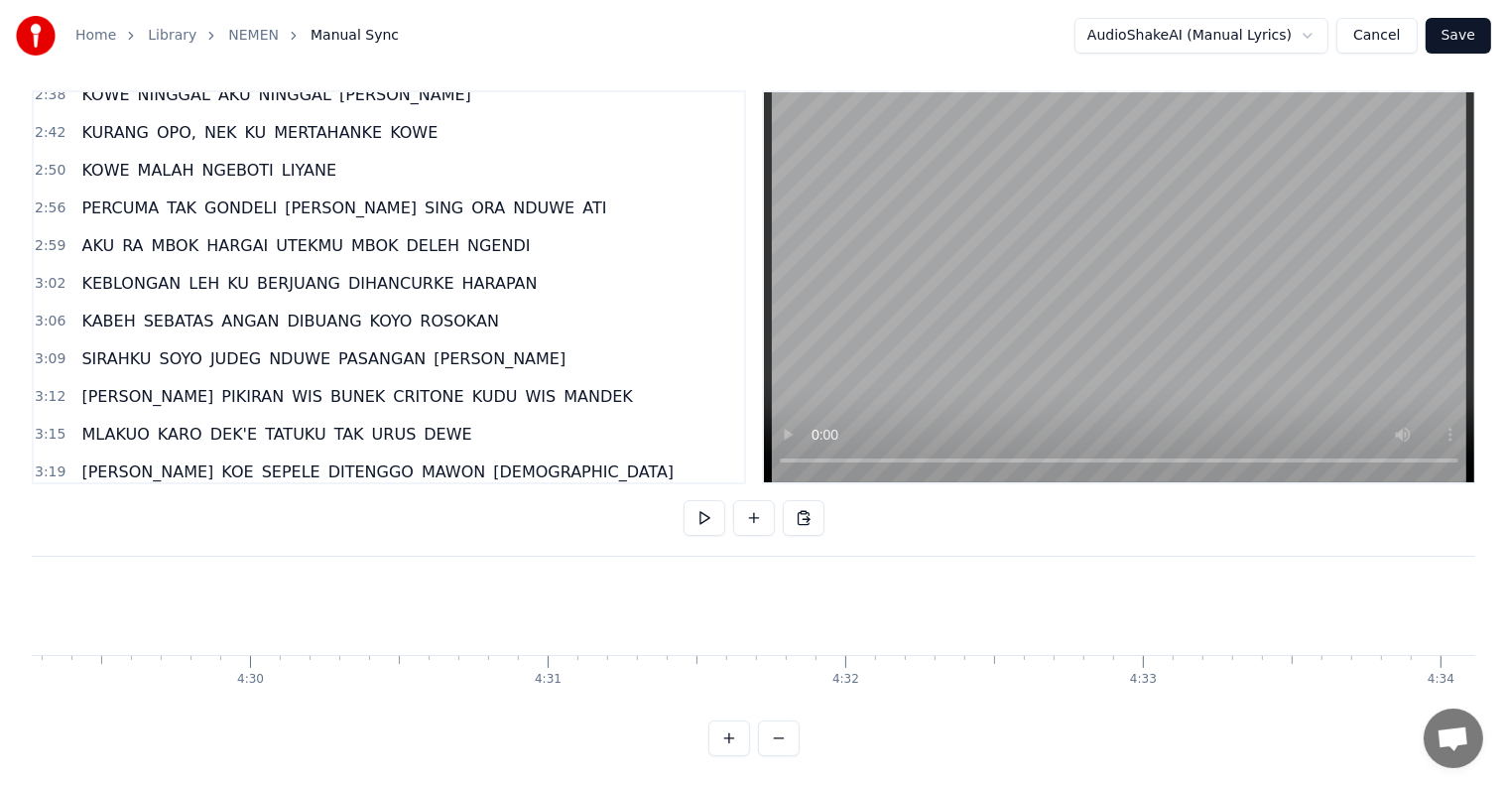
scroll to position [0, 80137]
click at [1468, 35] on button "Save" at bounding box center [1457, 36] width 65 height 36
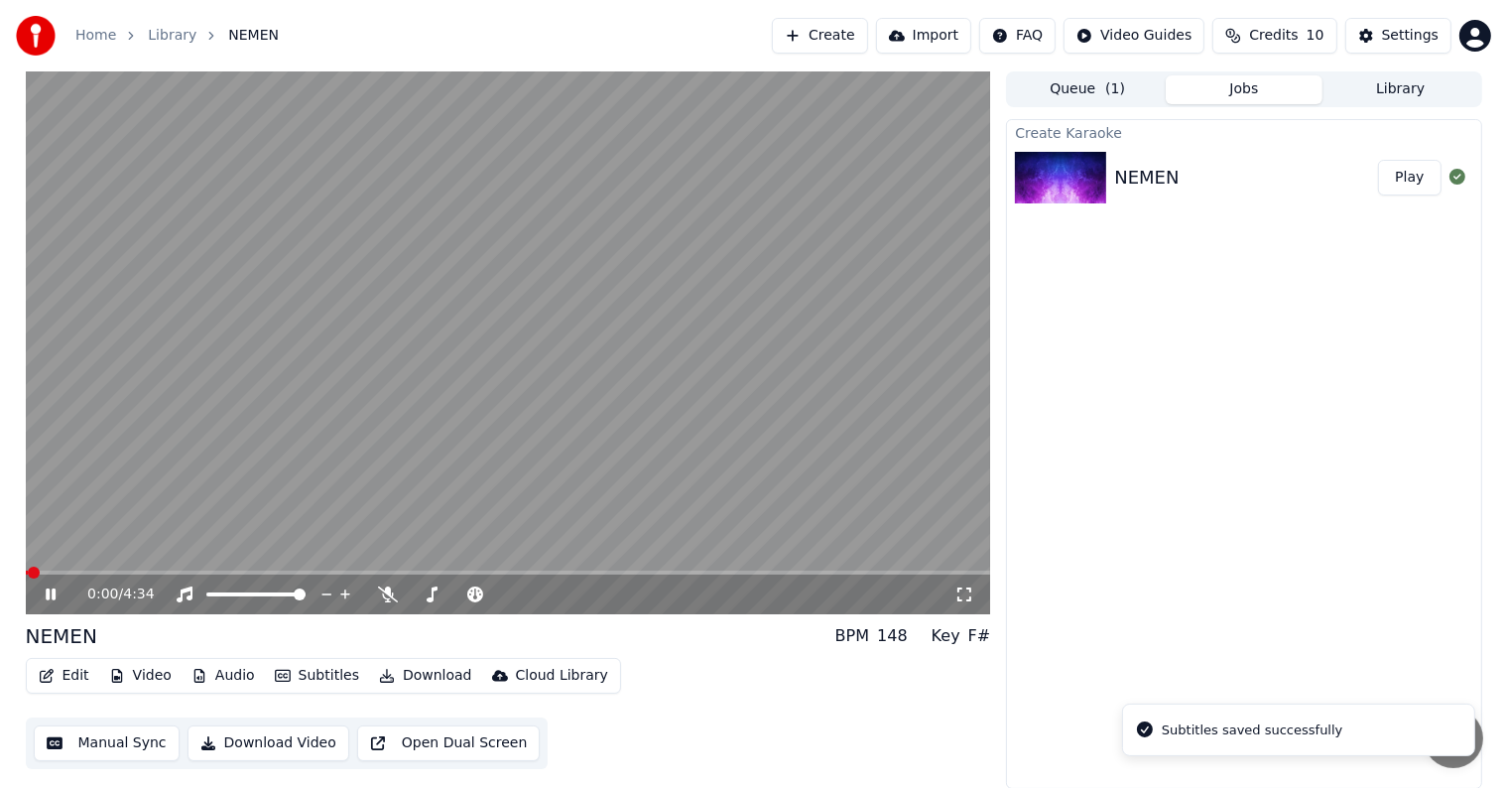
click at [254, 742] on button "Download Video" at bounding box center [268, 743] width 162 height 36
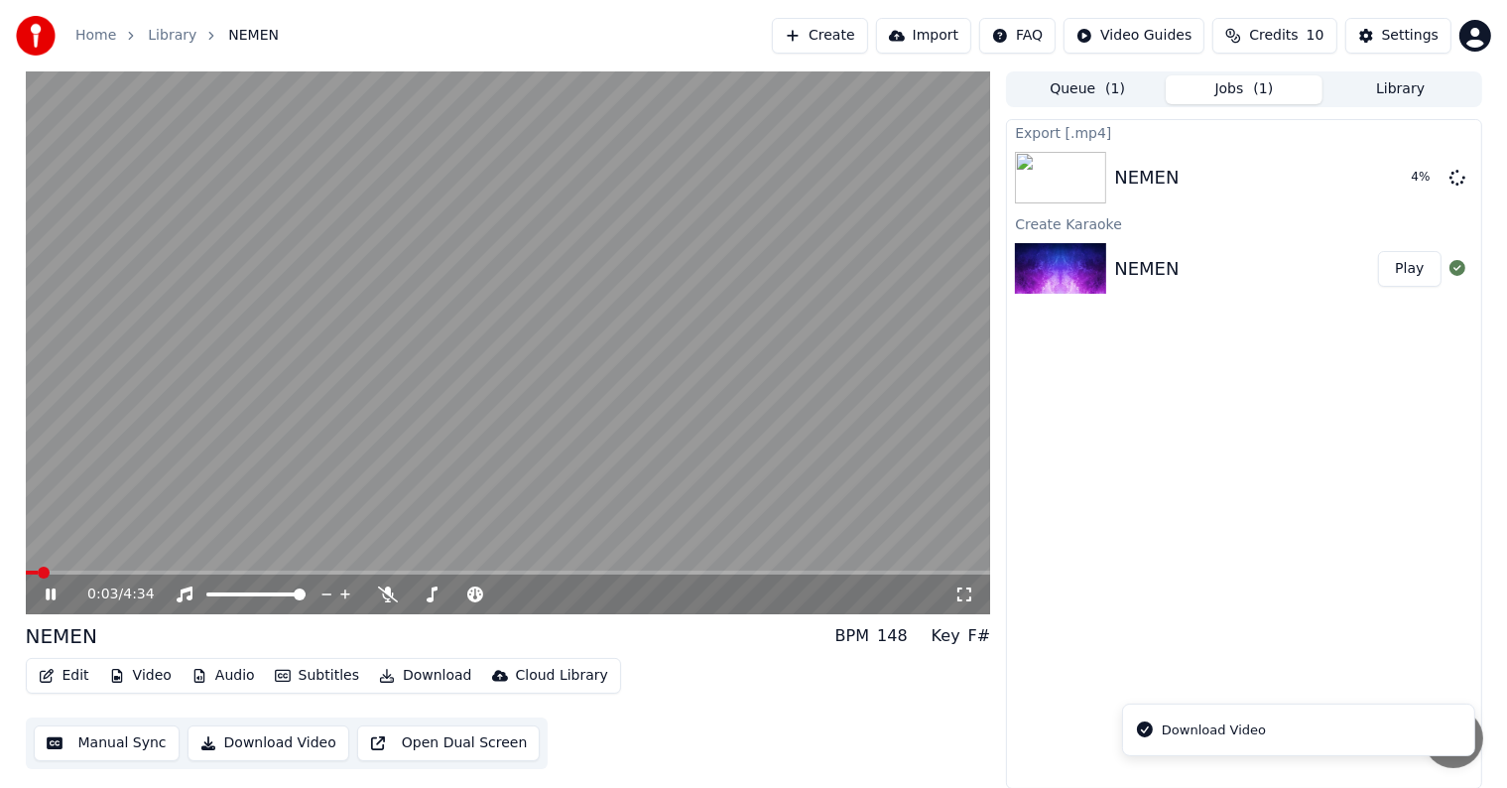
click at [50, 598] on icon at bounding box center [65, 594] width 47 height 16
click at [862, 40] on button "Create" at bounding box center [820, 36] width 96 height 36
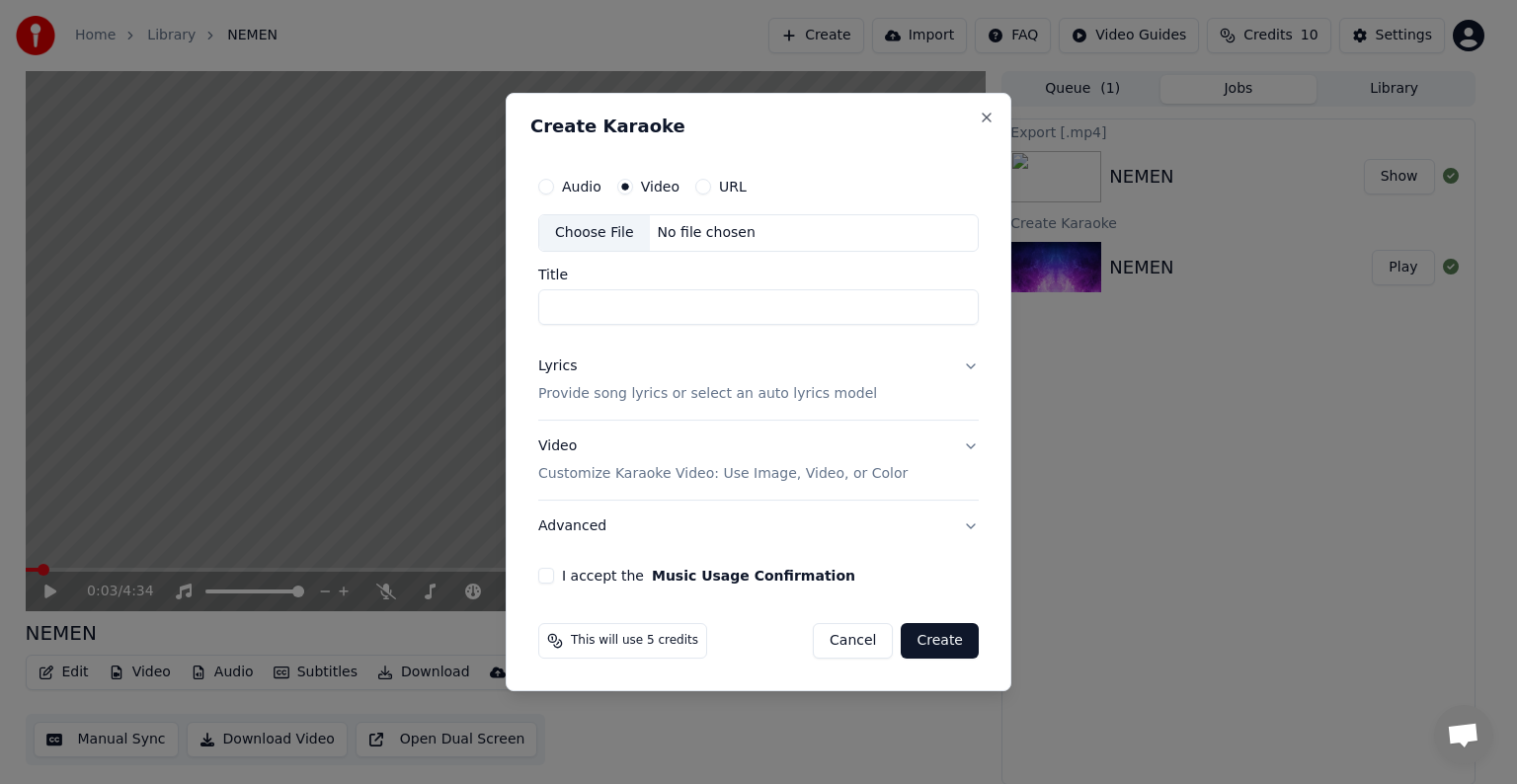
click at [800, 236] on div "Choose File No file chosen" at bounding box center [758, 233] width 440 height 38
type input "**********"
click at [702, 398] on p "Provide song lyrics or select an auto lyrics model" at bounding box center [708, 394] width 338 height 20
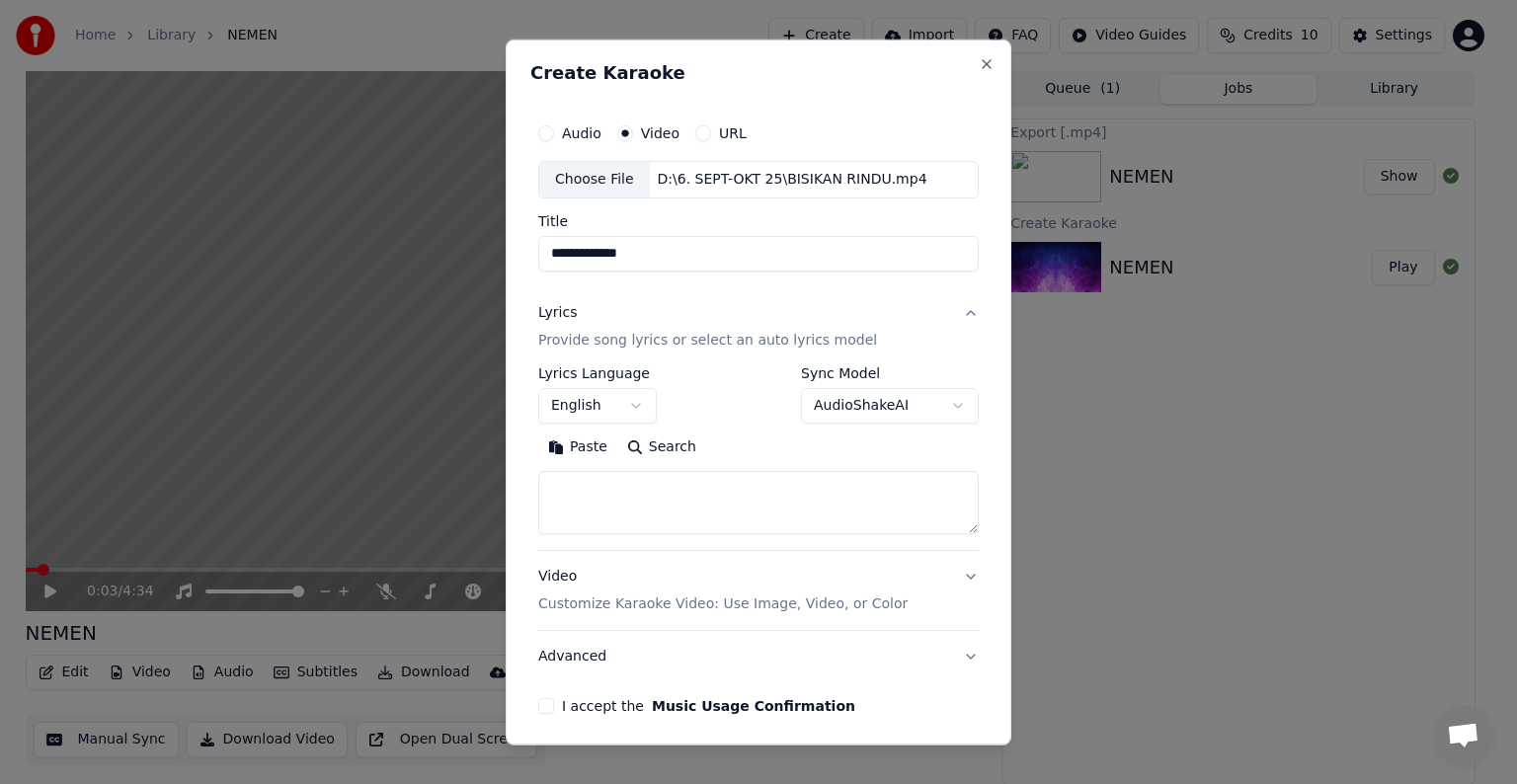
click at [630, 407] on body "**********" at bounding box center [750, 392] width 1500 height 784
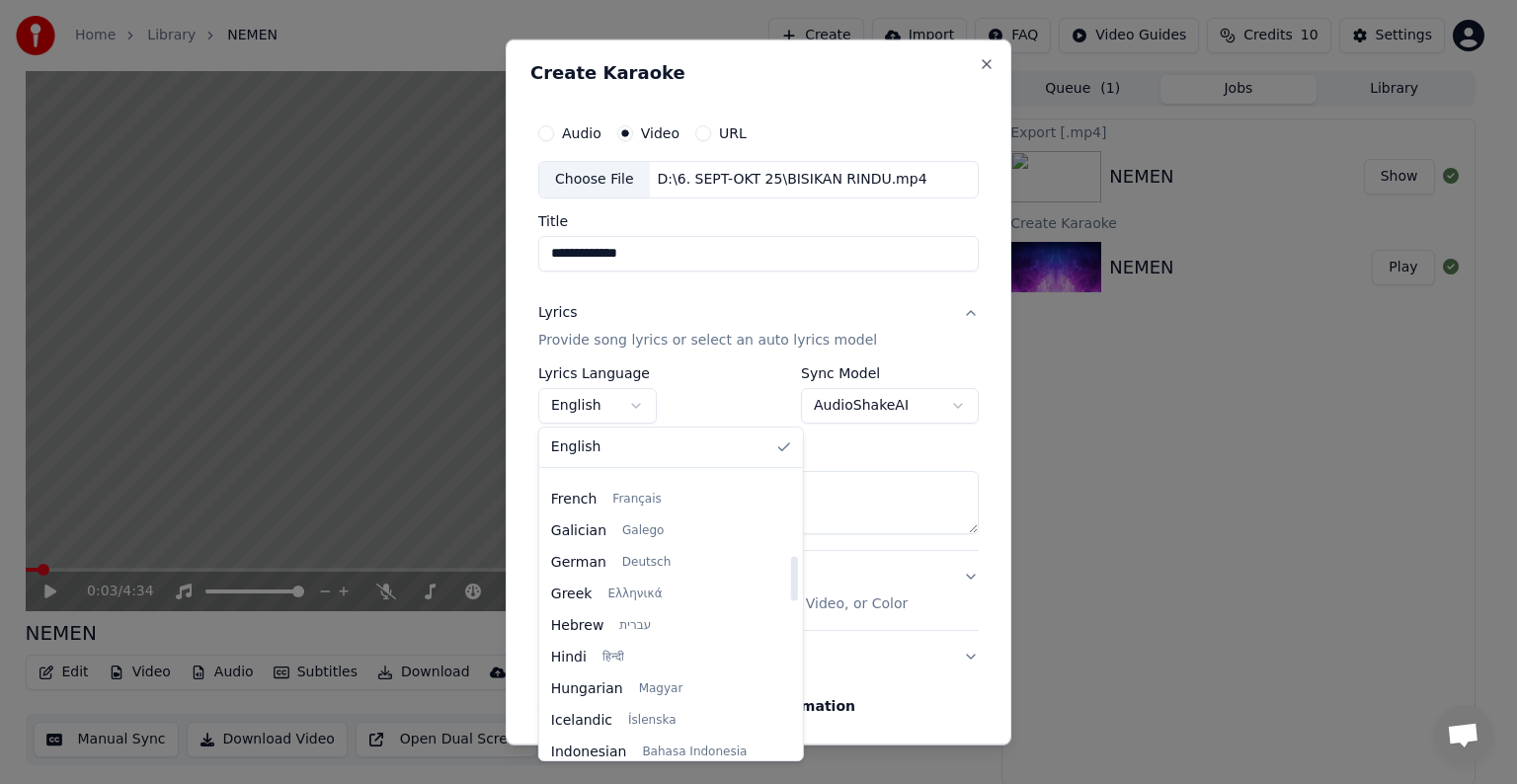
scroll to position [592, 0]
select select "**"
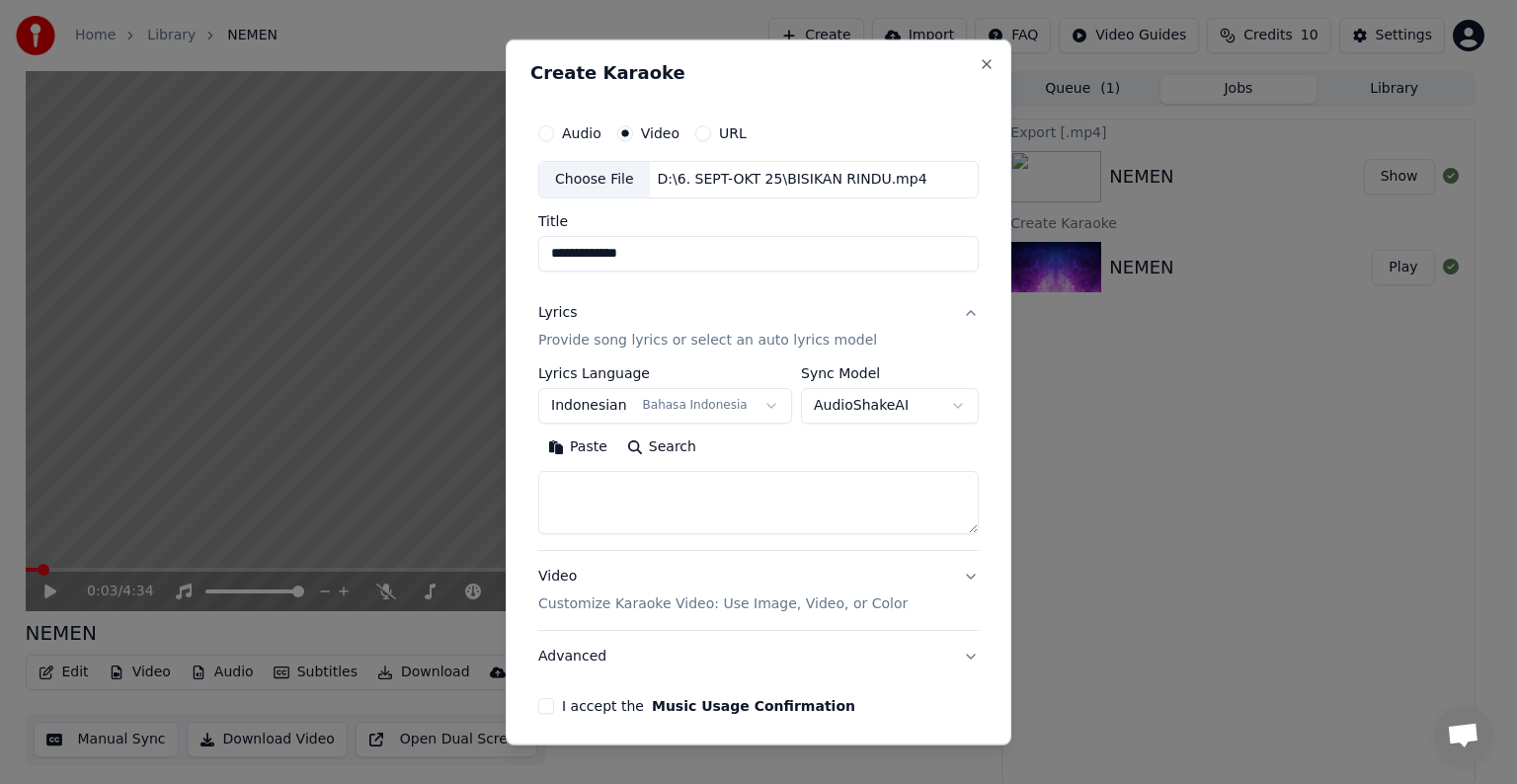
click at [727, 486] on textarea at bounding box center [758, 501] width 440 height 63
paste textarea "**********"
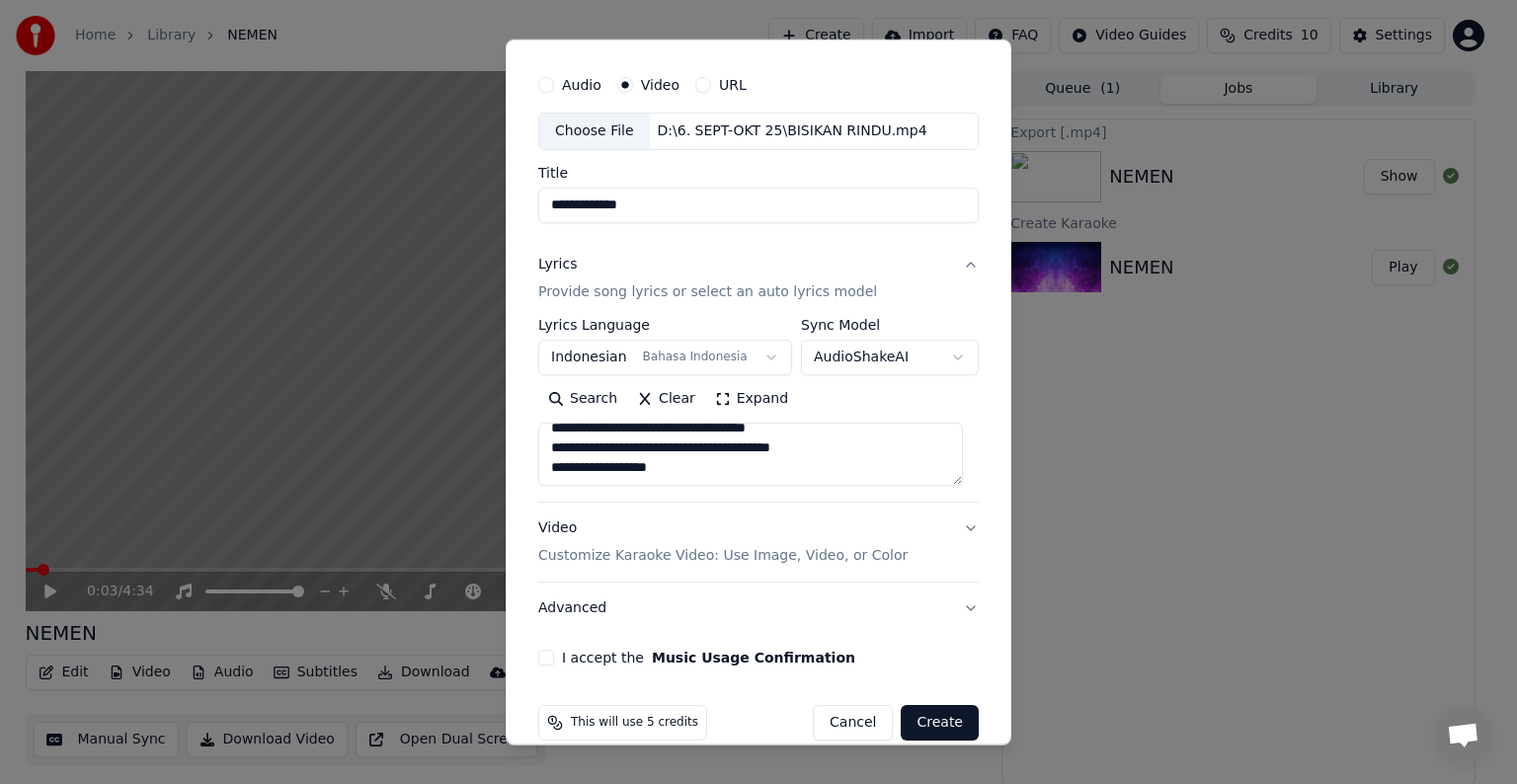
scroll to position [75, 0]
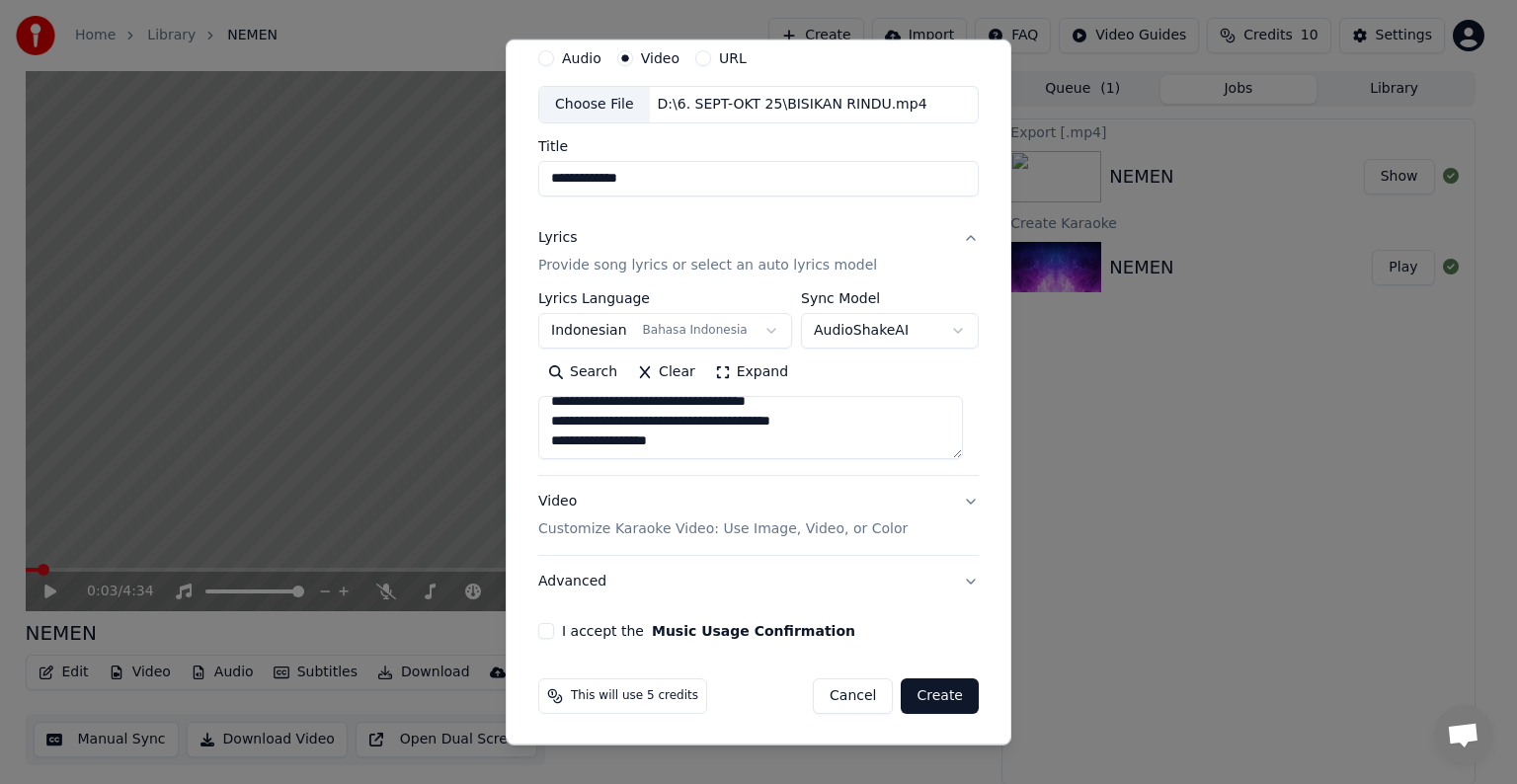
type textarea "**********"
click at [637, 522] on p "Customize Karaoke Video: Use Image, Video, or Color" at bounding box center [723, 529] width 369 height 20
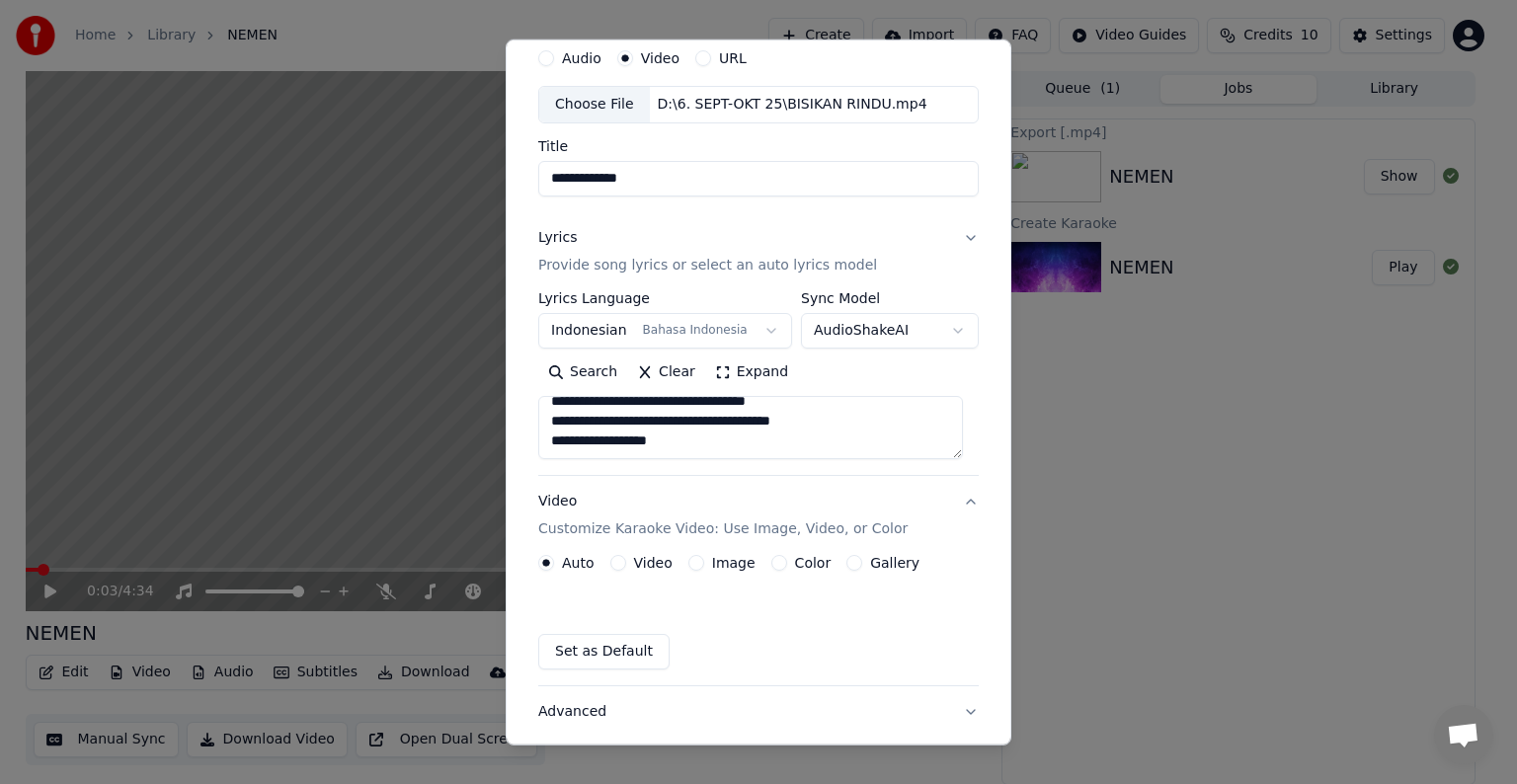
scroll to position [22, 0]
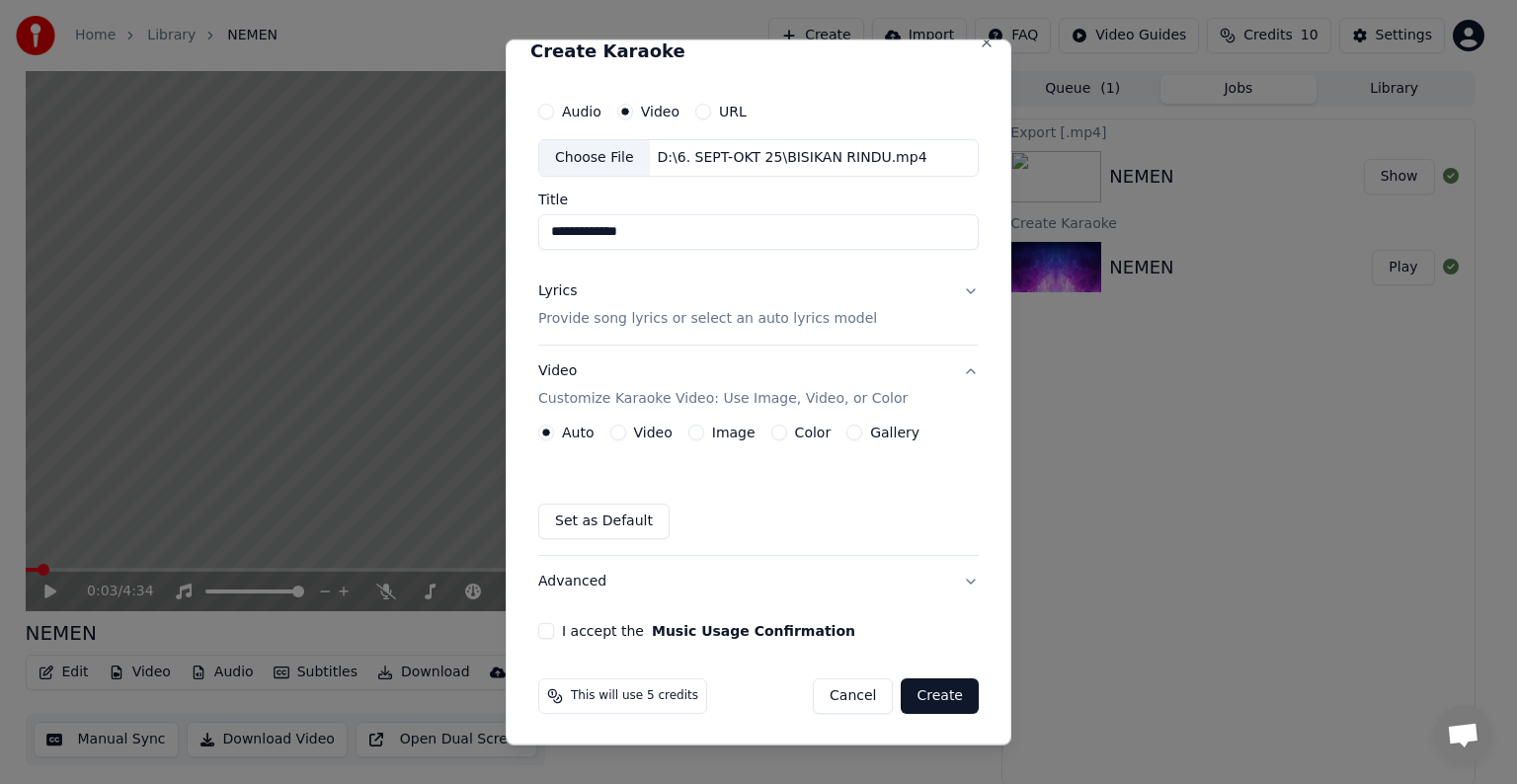
click at [641, 430] on label "Video" at bounding box center [653, 433] width 39 height 14
click at [626, 430] on button "Video" at bounding box center [618, 433] width 16 height 16
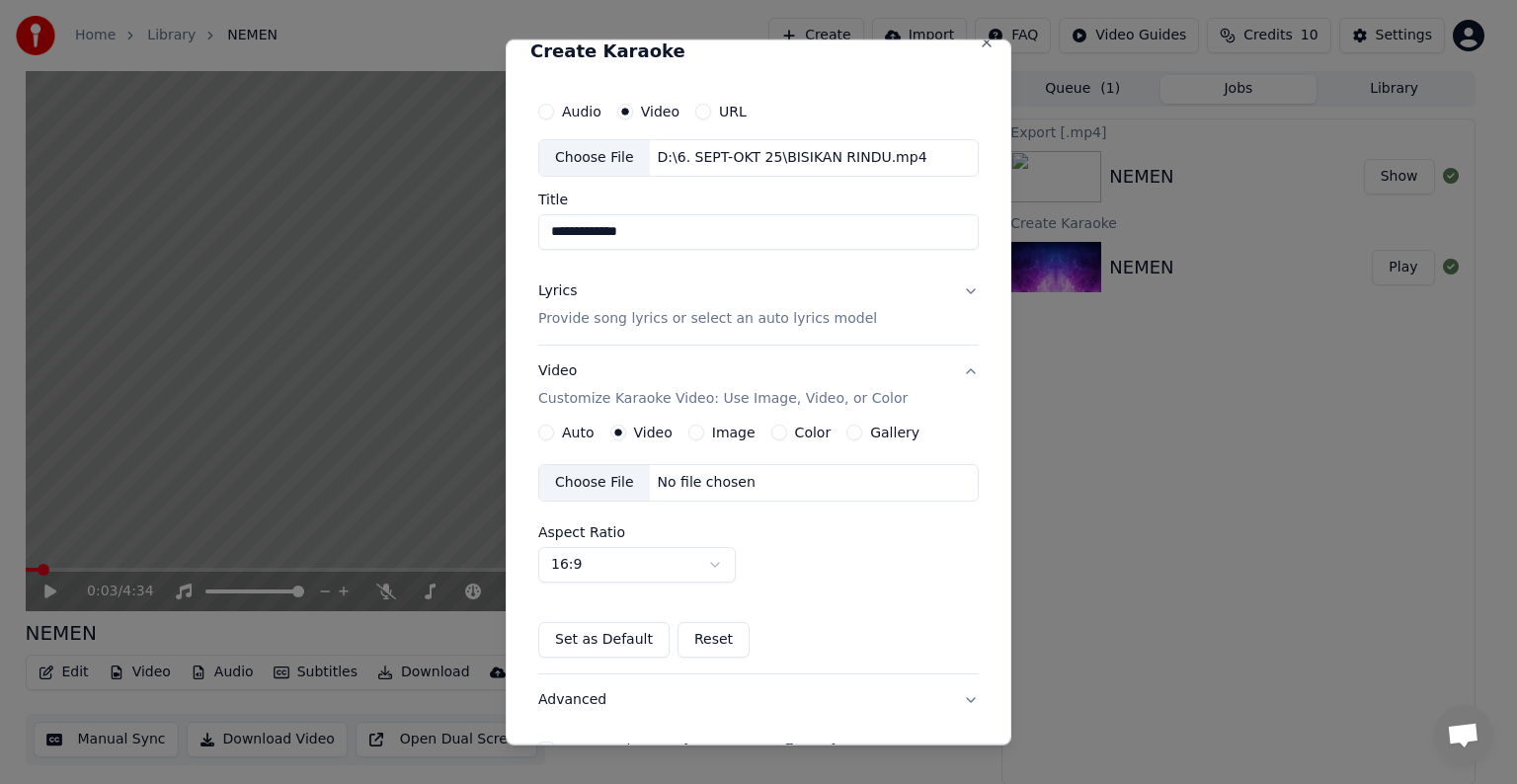
click at [691, 483] on div "No file chosen" at bounding box center [707, 483] width 113 height 20
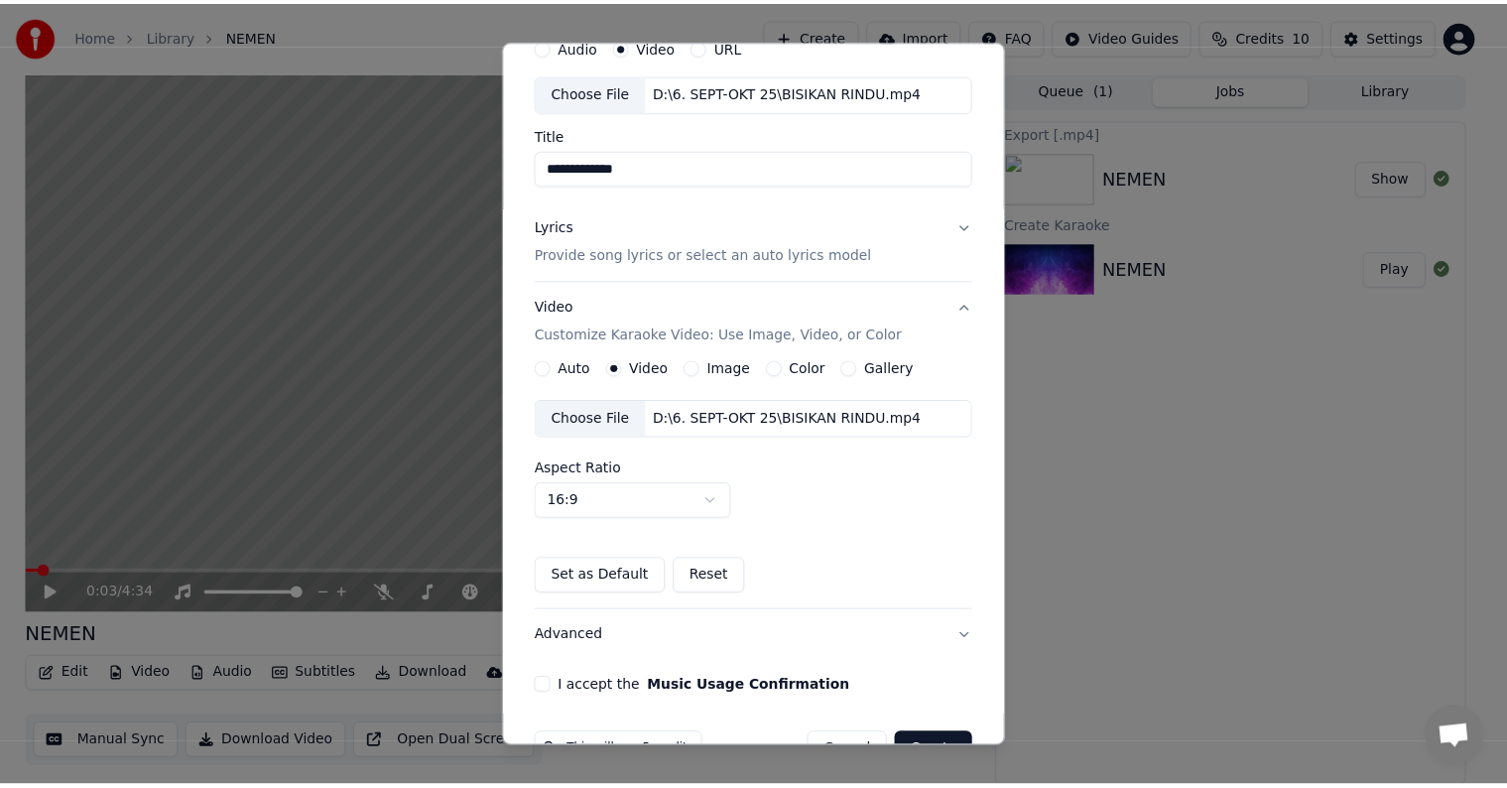
scroll to position [121, 0]
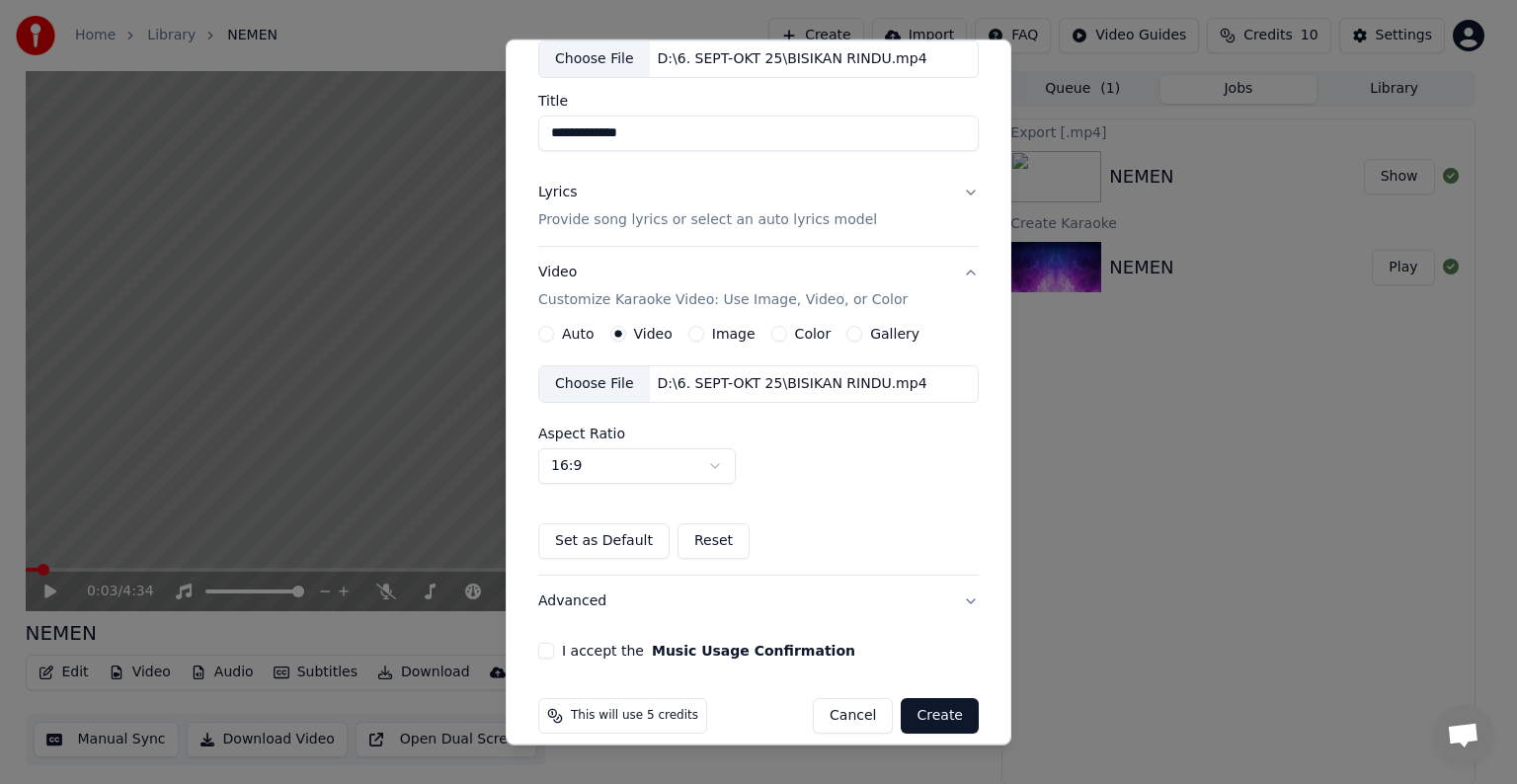
click at [546, 648] on button "I accept the Music Usage Confirmation" at bounding box center [546, 651] width 16 height 16
click at [912, 711] on button "Create" at bounding box center [940, 715] width 78 height 36
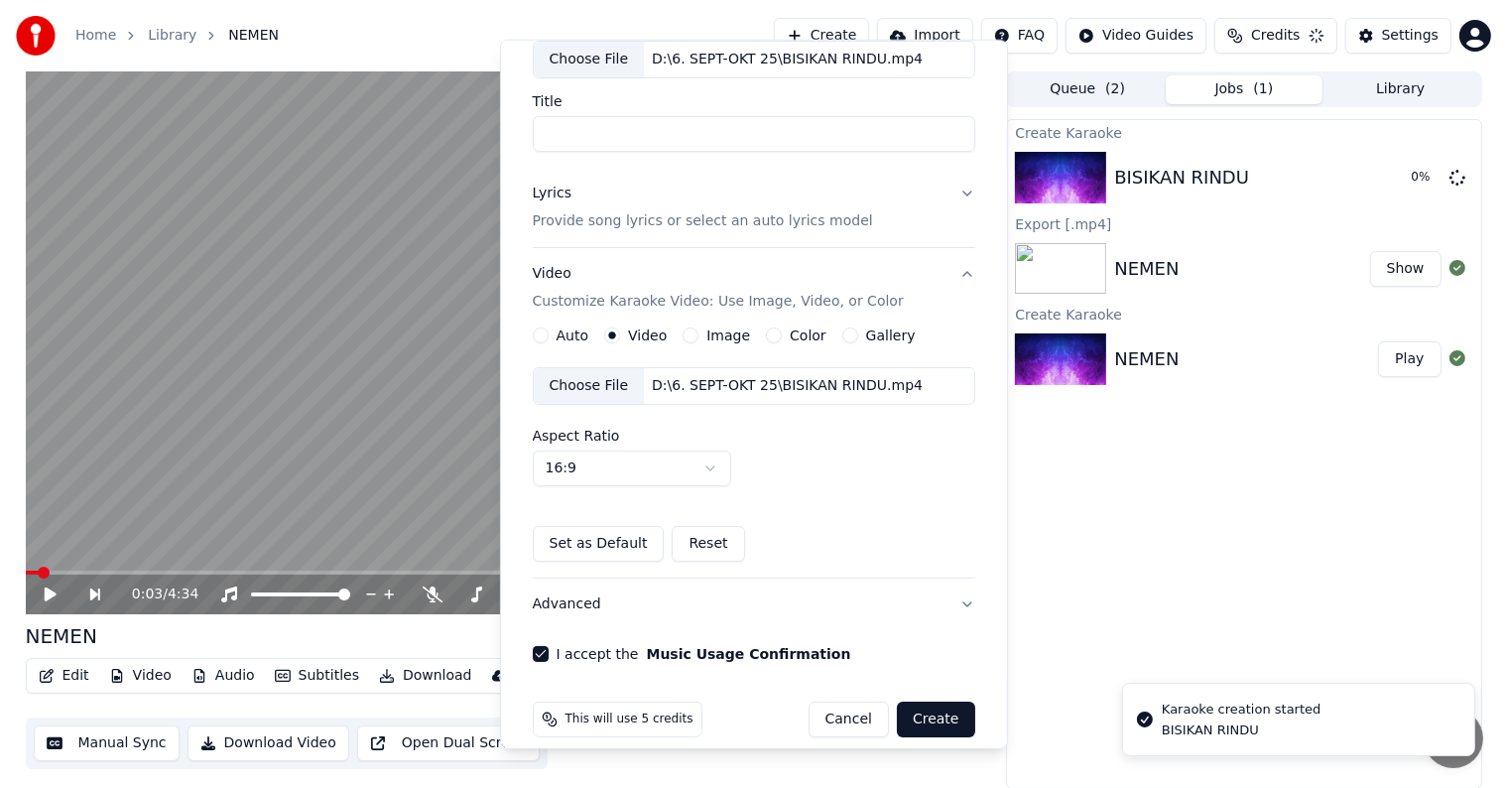
scroll to position [22, 0]
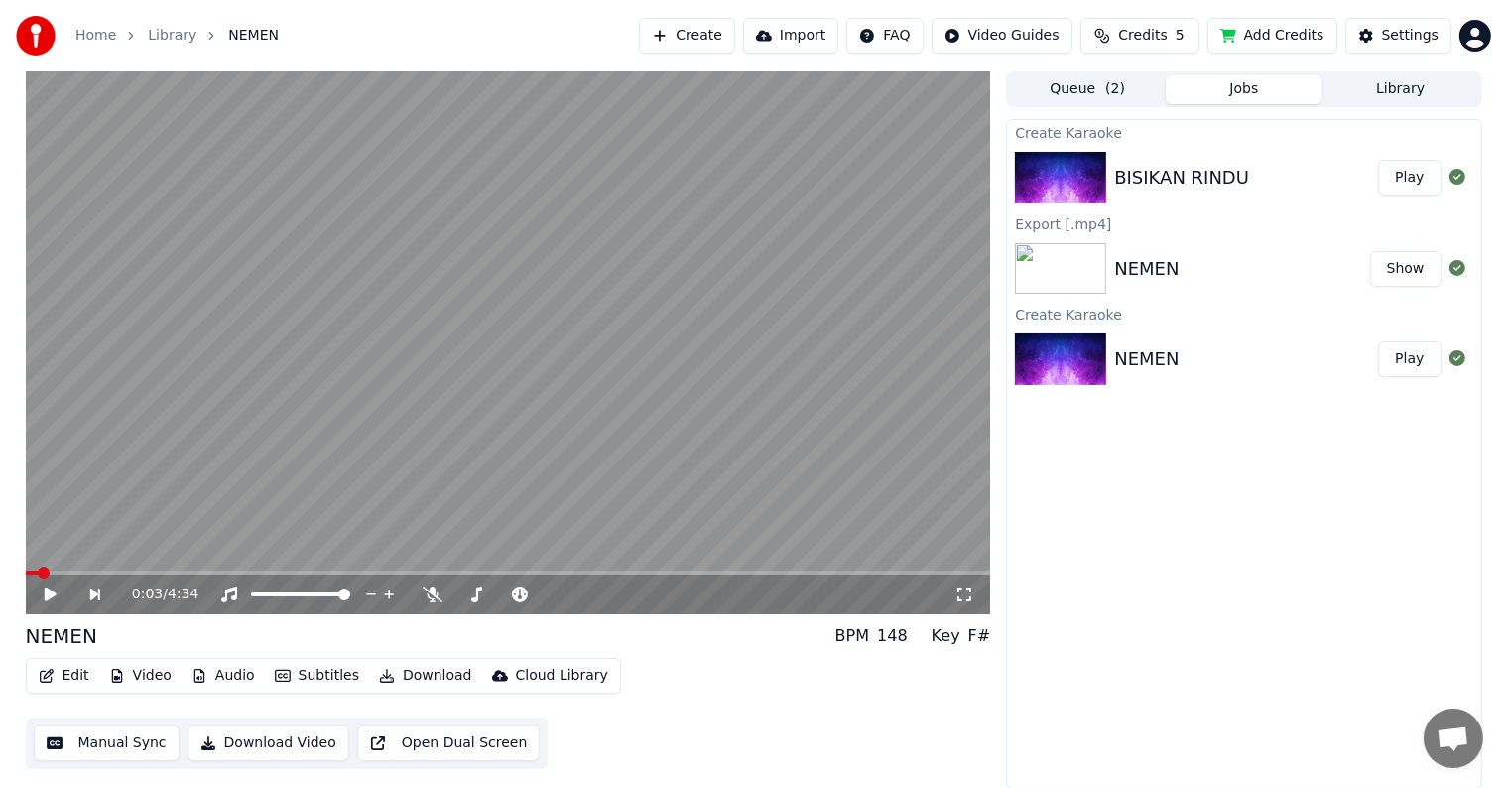
click at [1416, 175] on button "Play" at bounding box center [1409, 178] width 62 height 36
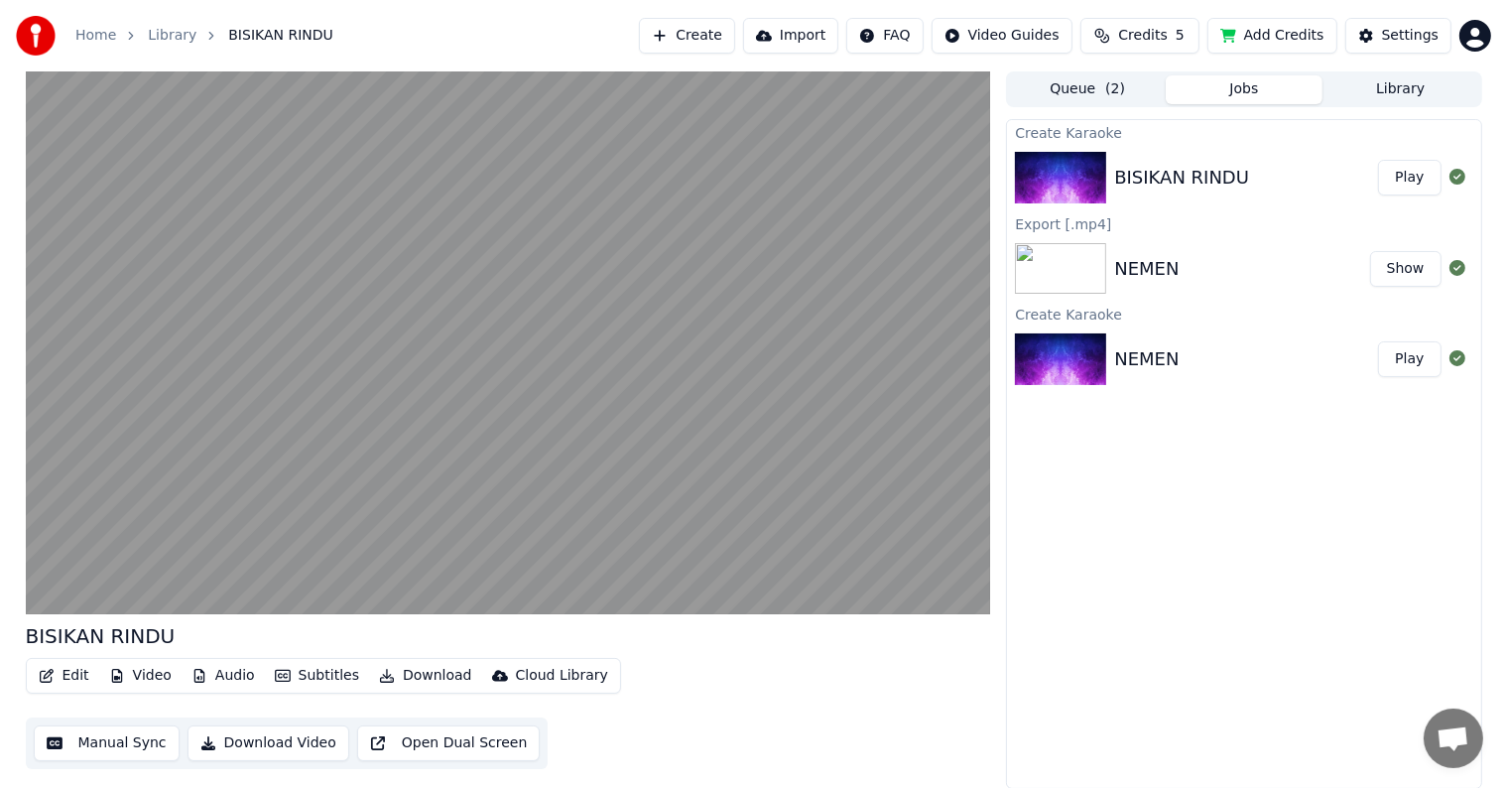
click at [134, 750] on button "Manual Sync" at bounding box center [107, 743] width 146 height 36
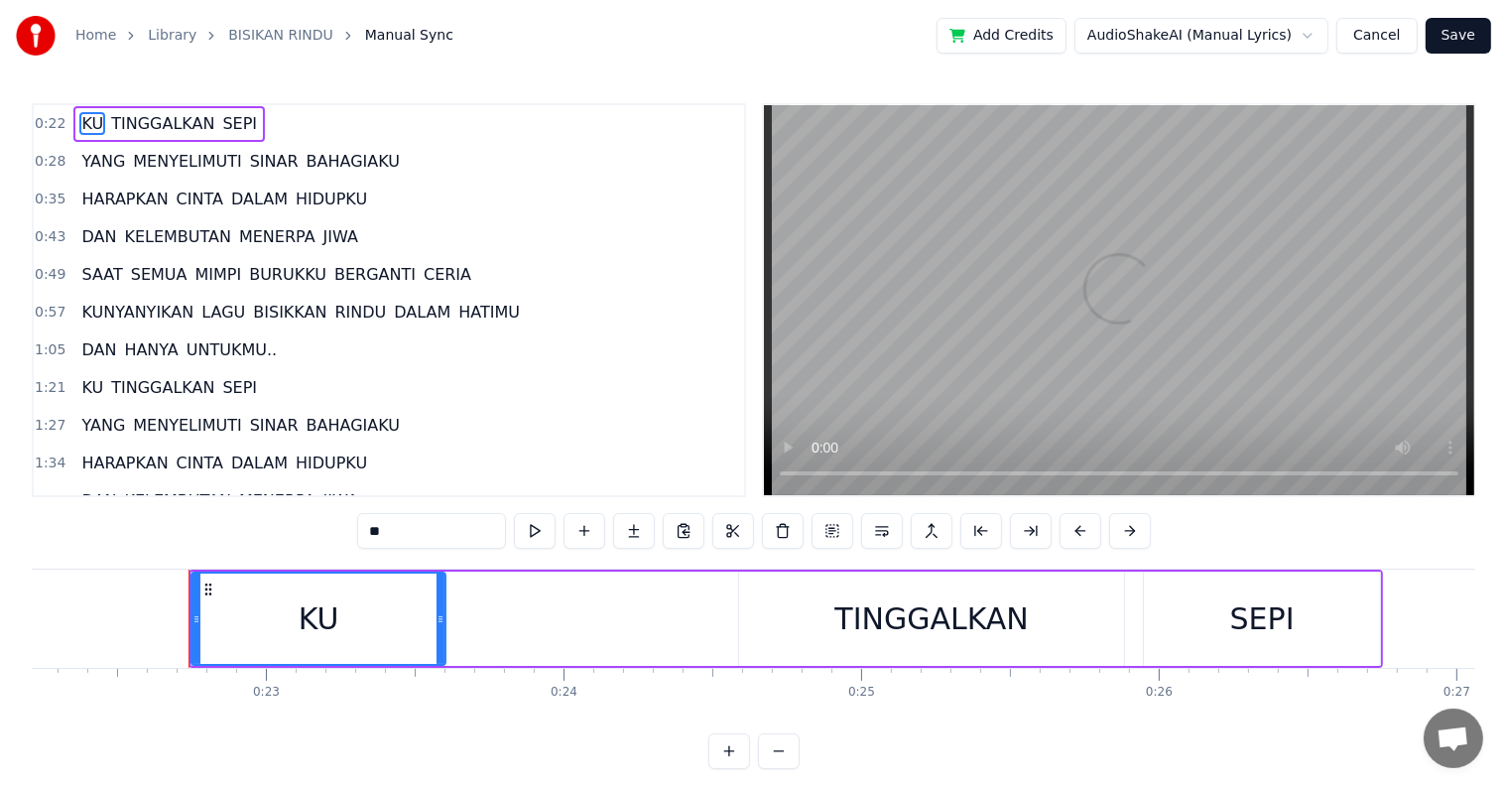
scroll to position [0, 6667]
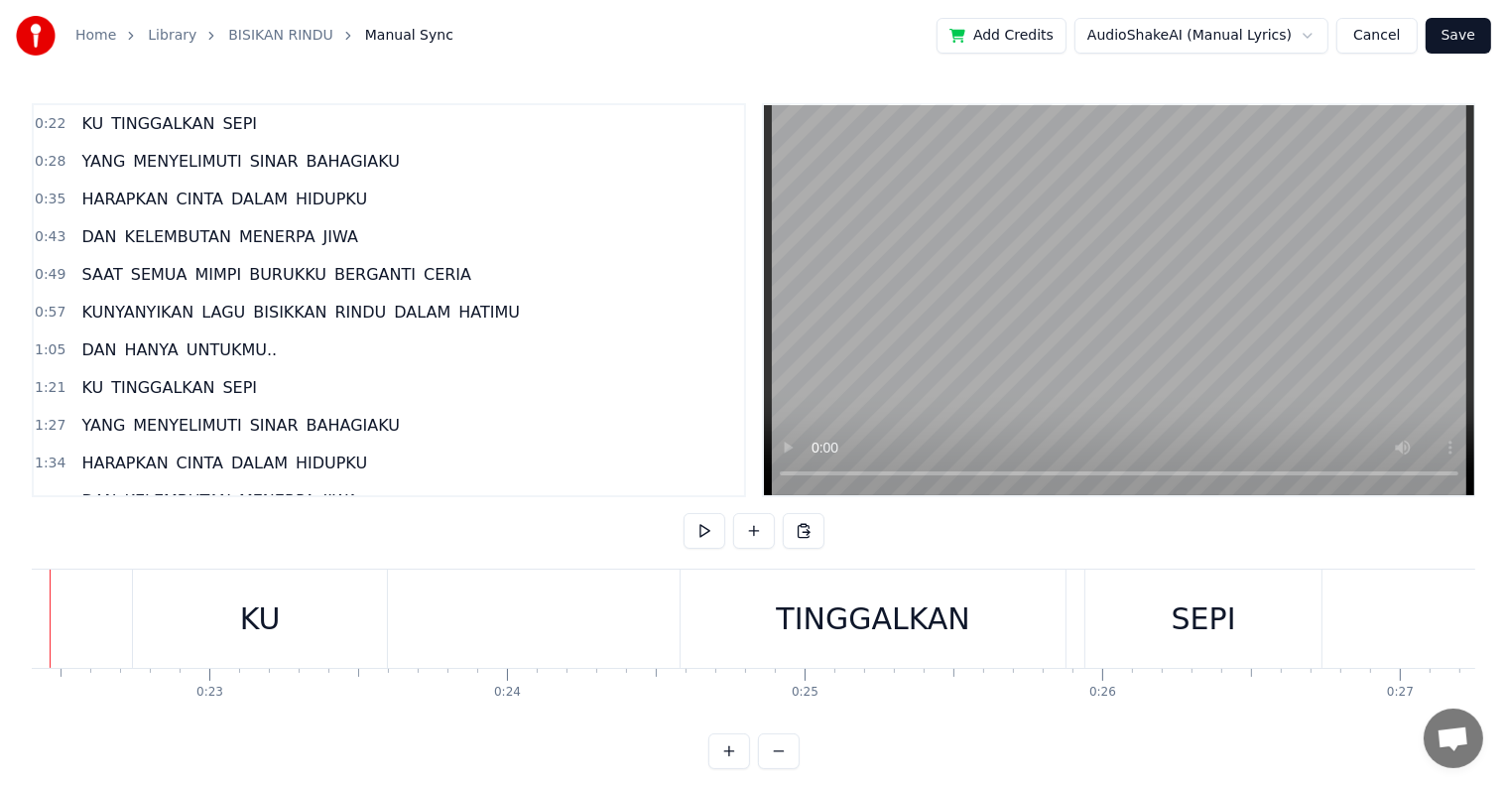
scroll to position [0, 6585]
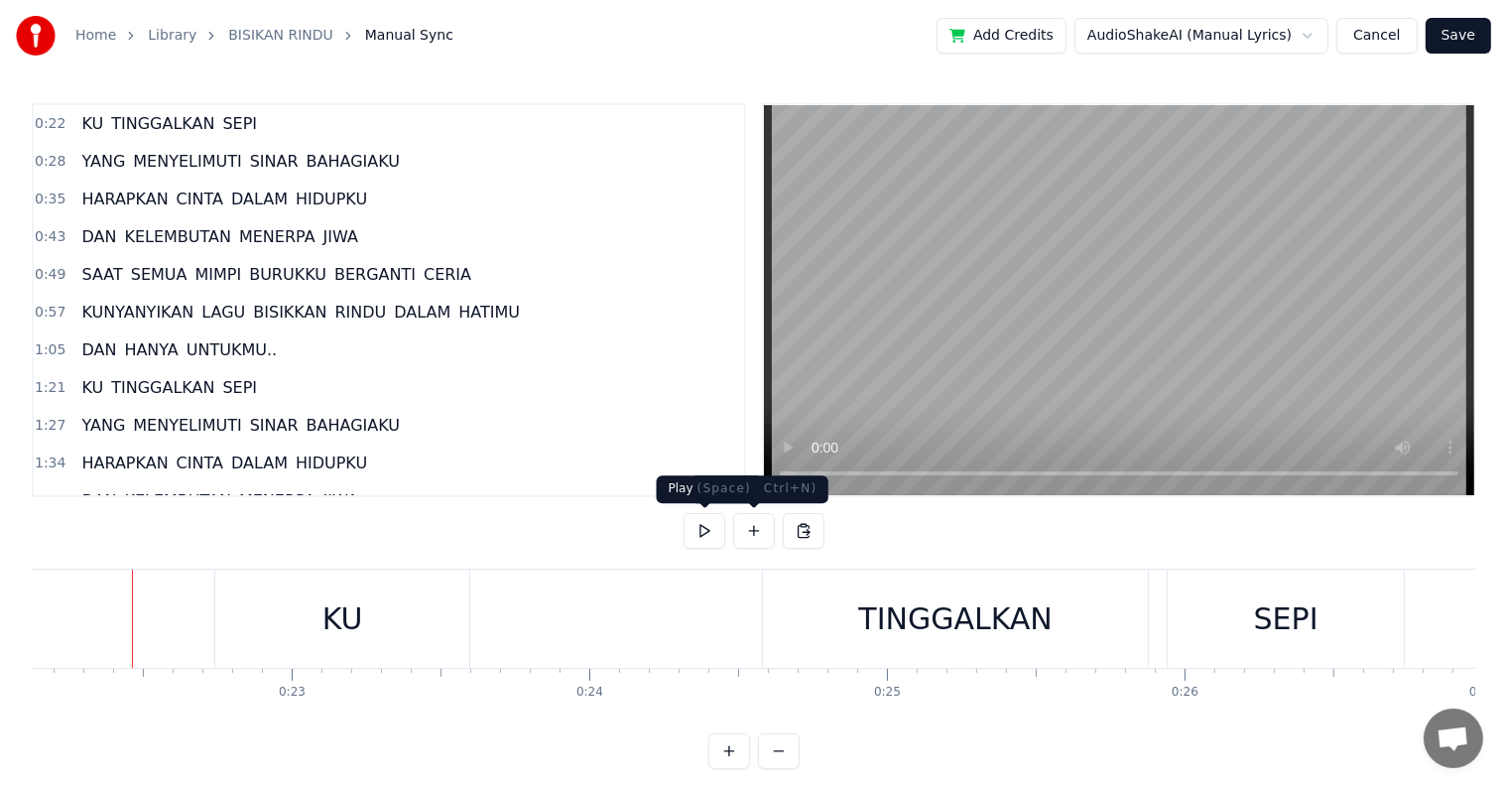
click at [702, 530] on button at bounding box center [704, 531] width 42 height 36
click at [683, 513] on button at bounding box center [704, 531] width 42 height 36
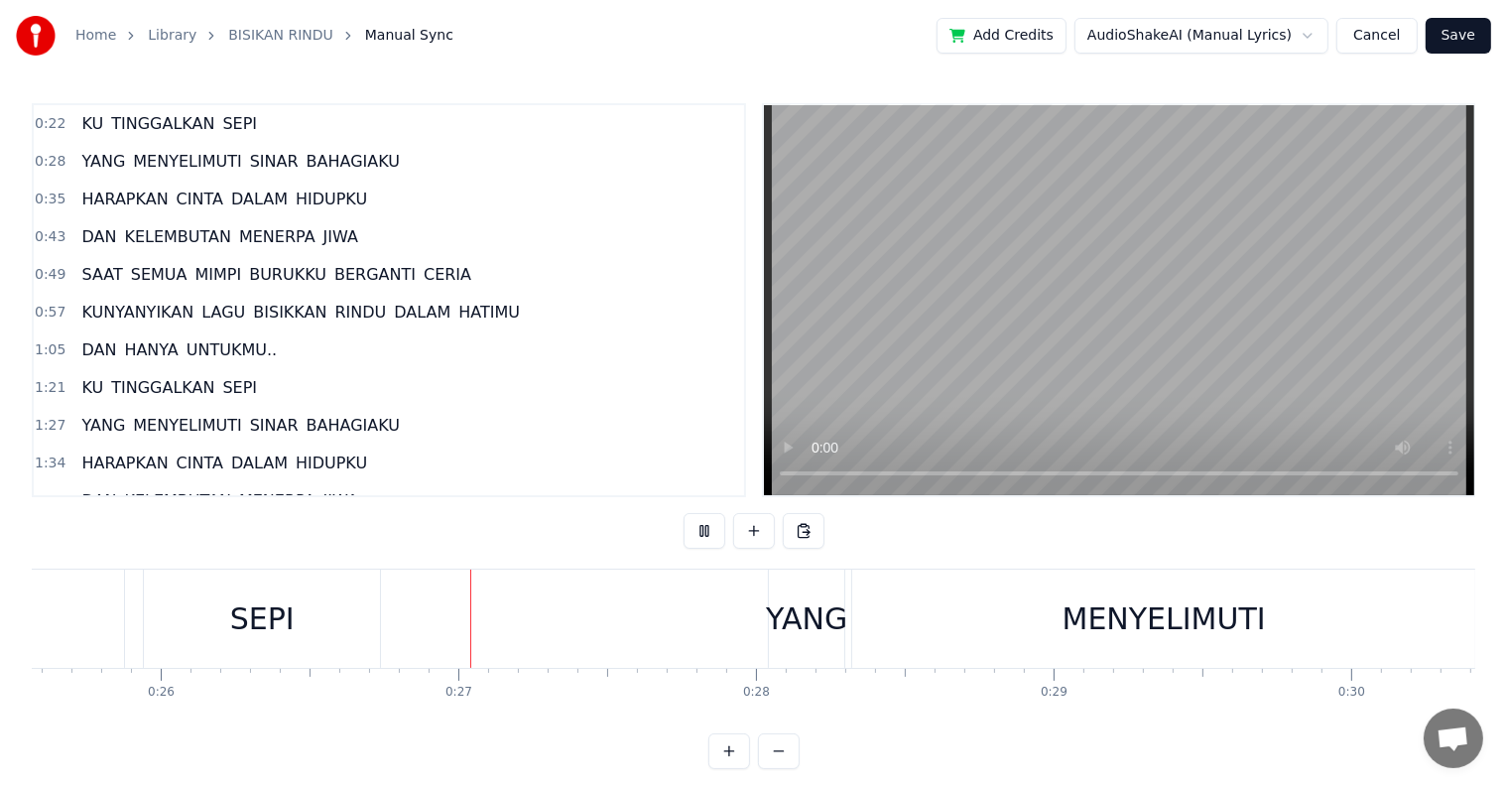
scroll to position [0, 7831]
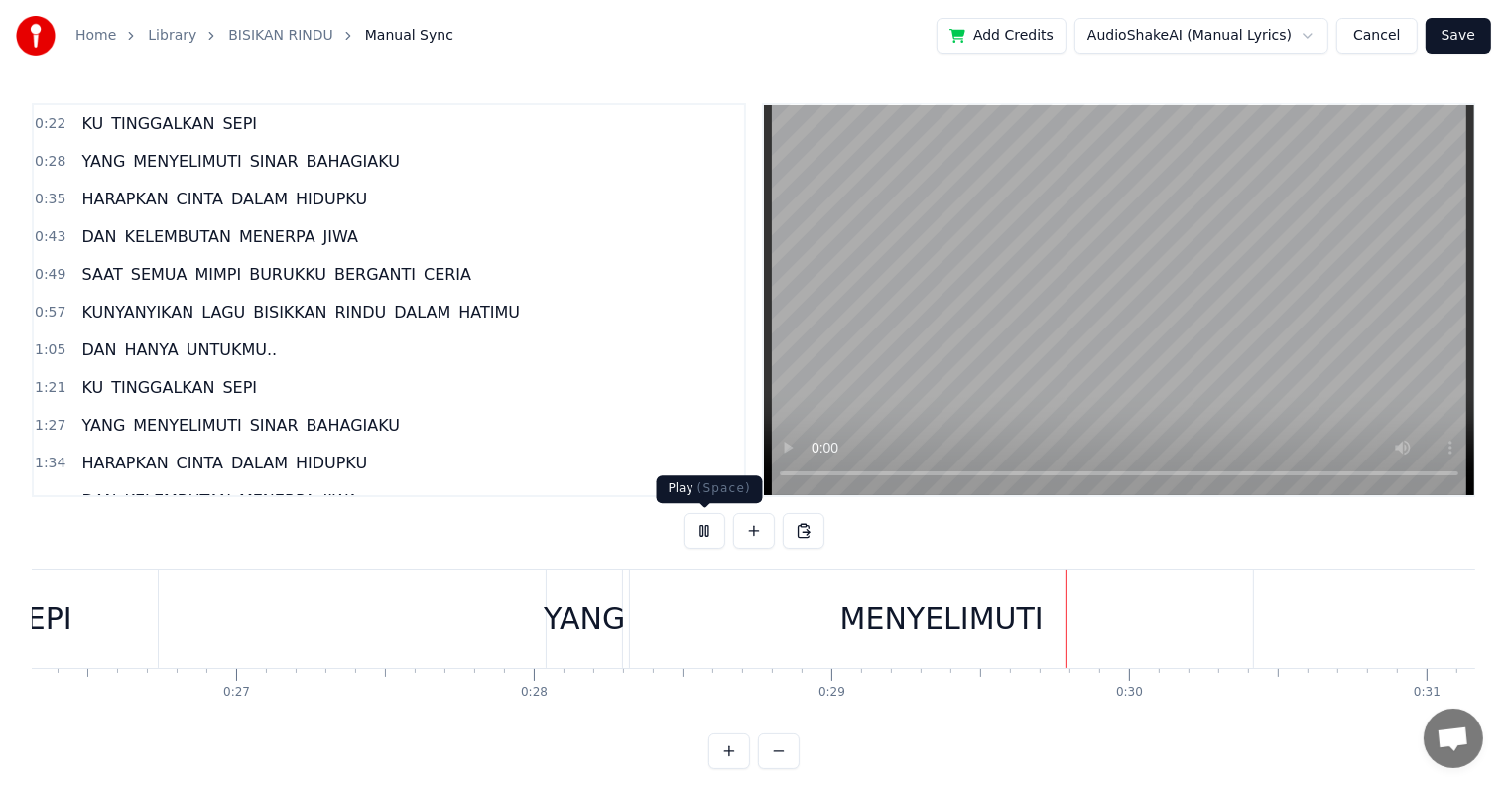
click at [698, 531] on button at bounding box center [704, 531] width 42 height 36
click at [87, 124] on span "KU" at bounding box center [92, 123] width 26 height 23
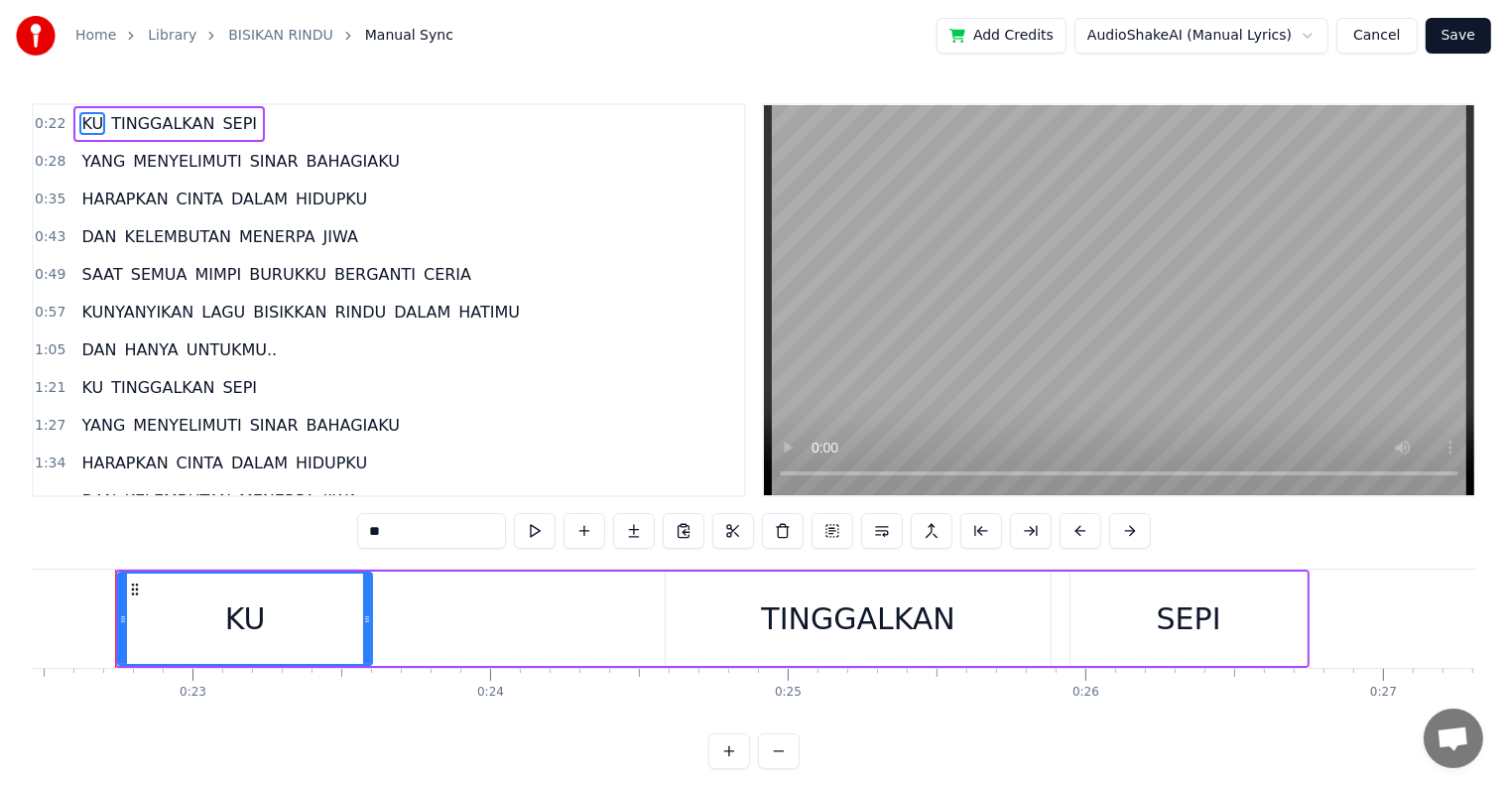
scroll to position [0, 6667]
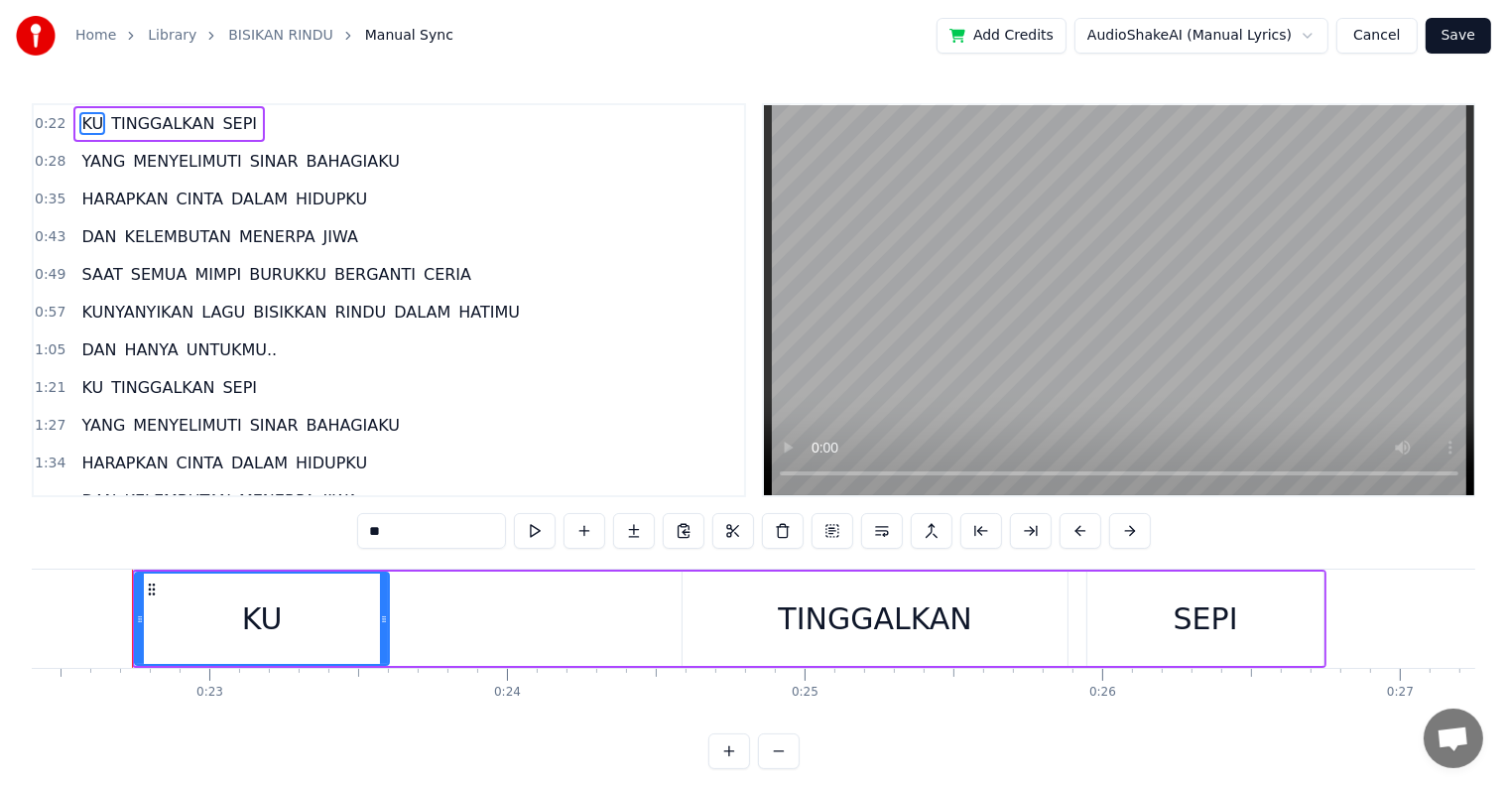
click at [258, 630] on div "KU" at bounding box center [262, 618] width 41 height 45
click at [390, 538] on input "**" at bounding box center [431, 531] width 149 height 36
type input "****"
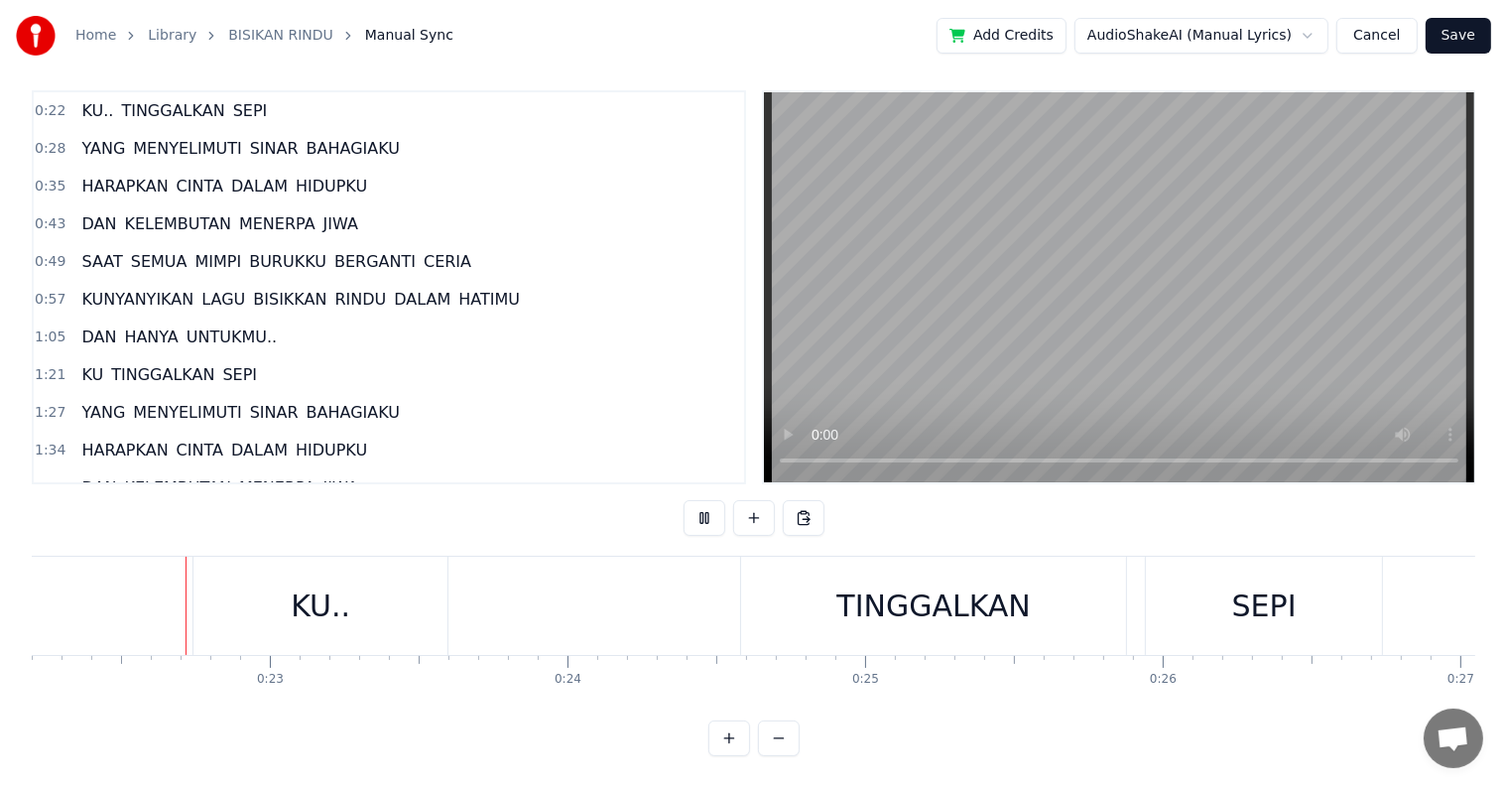
scroll to position [30, 0]
click at [421, 599] on div "KU.." at bounding box center [320, 605] width 254 height 98
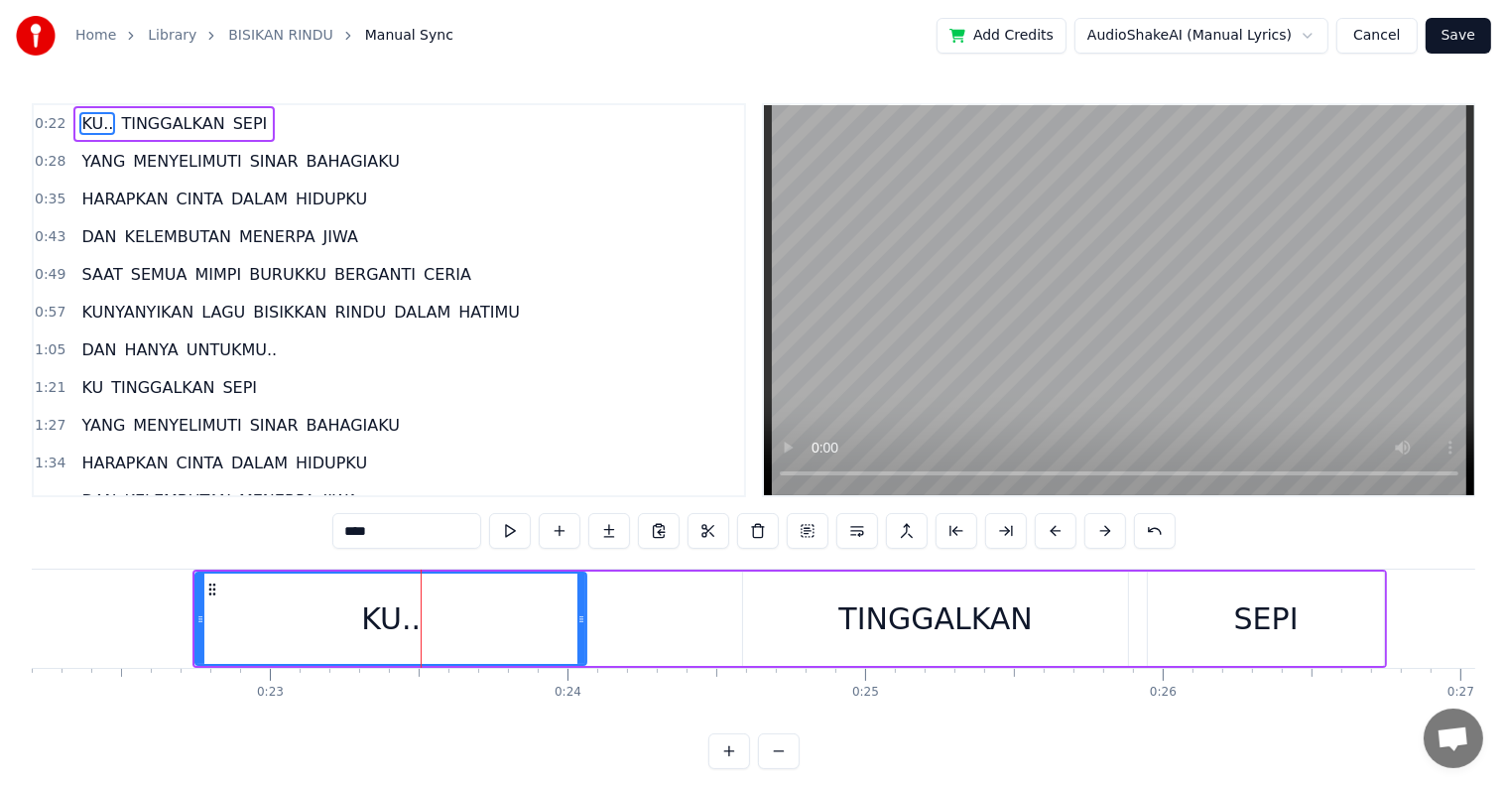
drag, startPoint x: 446, startPoint y: 611, endPoint x: 583, endPoint y: 613, distance: 136.9
click at [583, 613] on icon at bounding box center [581, 619] width 8 height 16
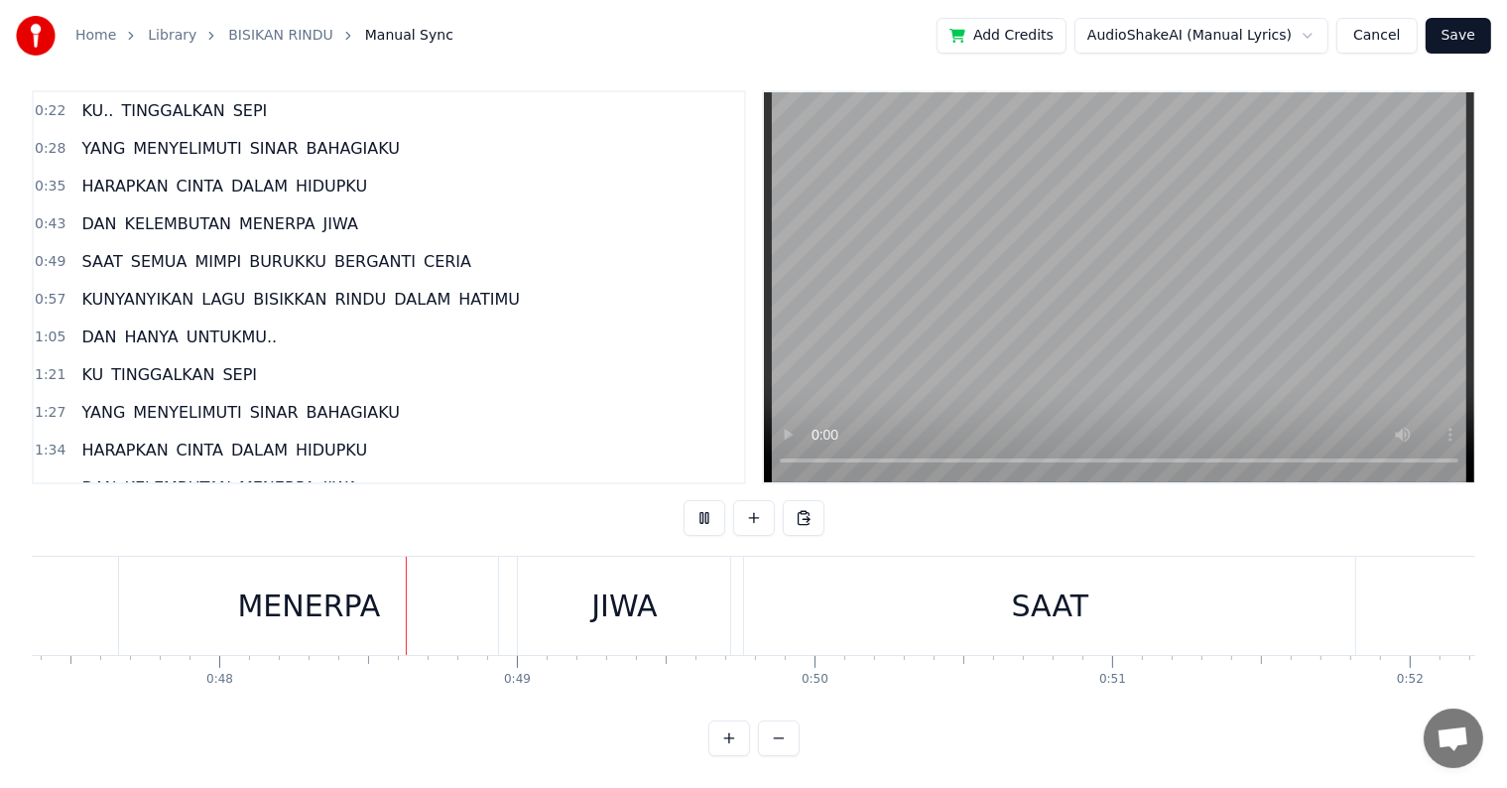
scroll to position [0, 14173]
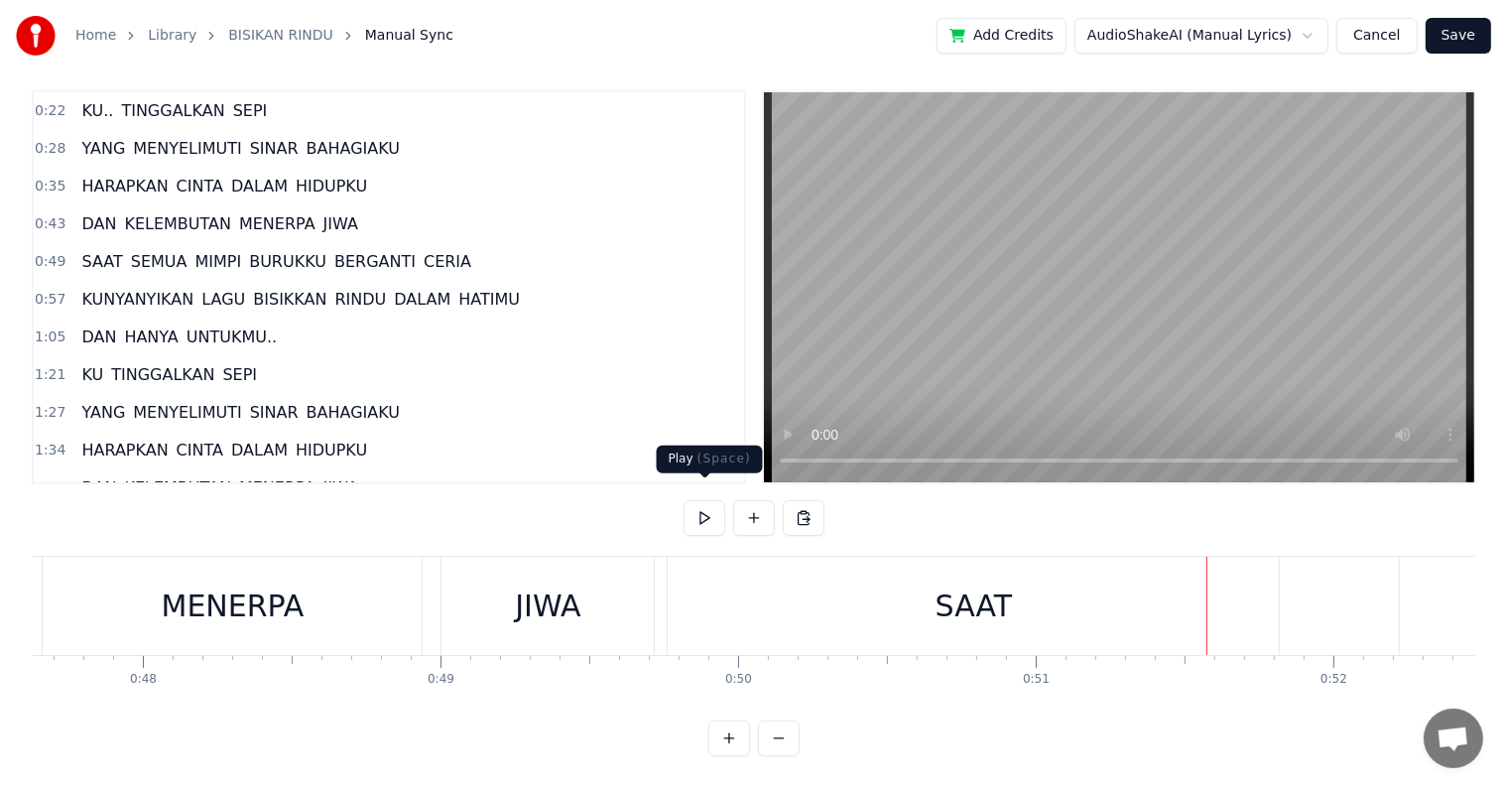
click at [771, 595] on div "SAAT" at bounding box center [973, 605] width 611 height 98
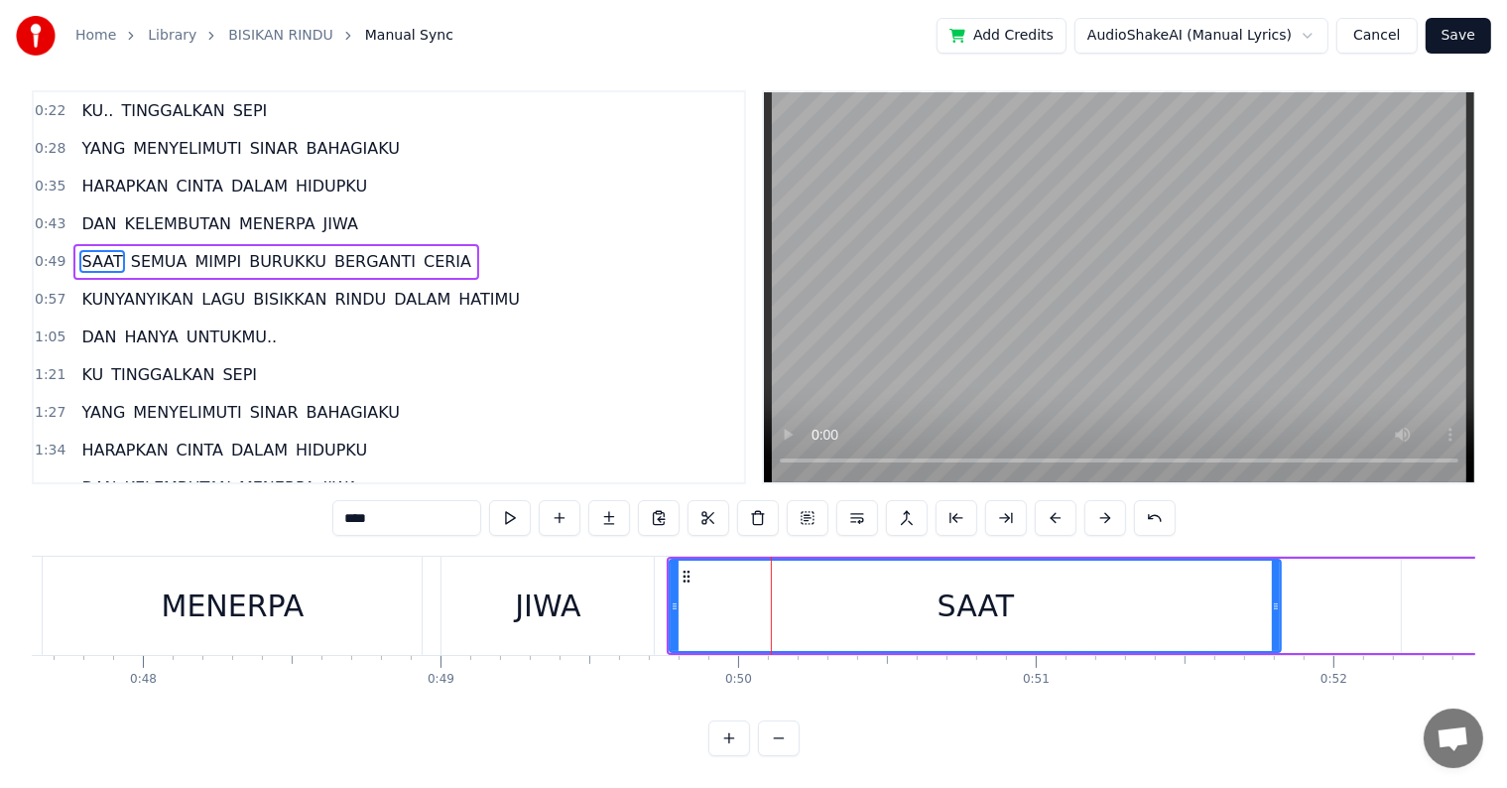
scroll to position [30, 0]
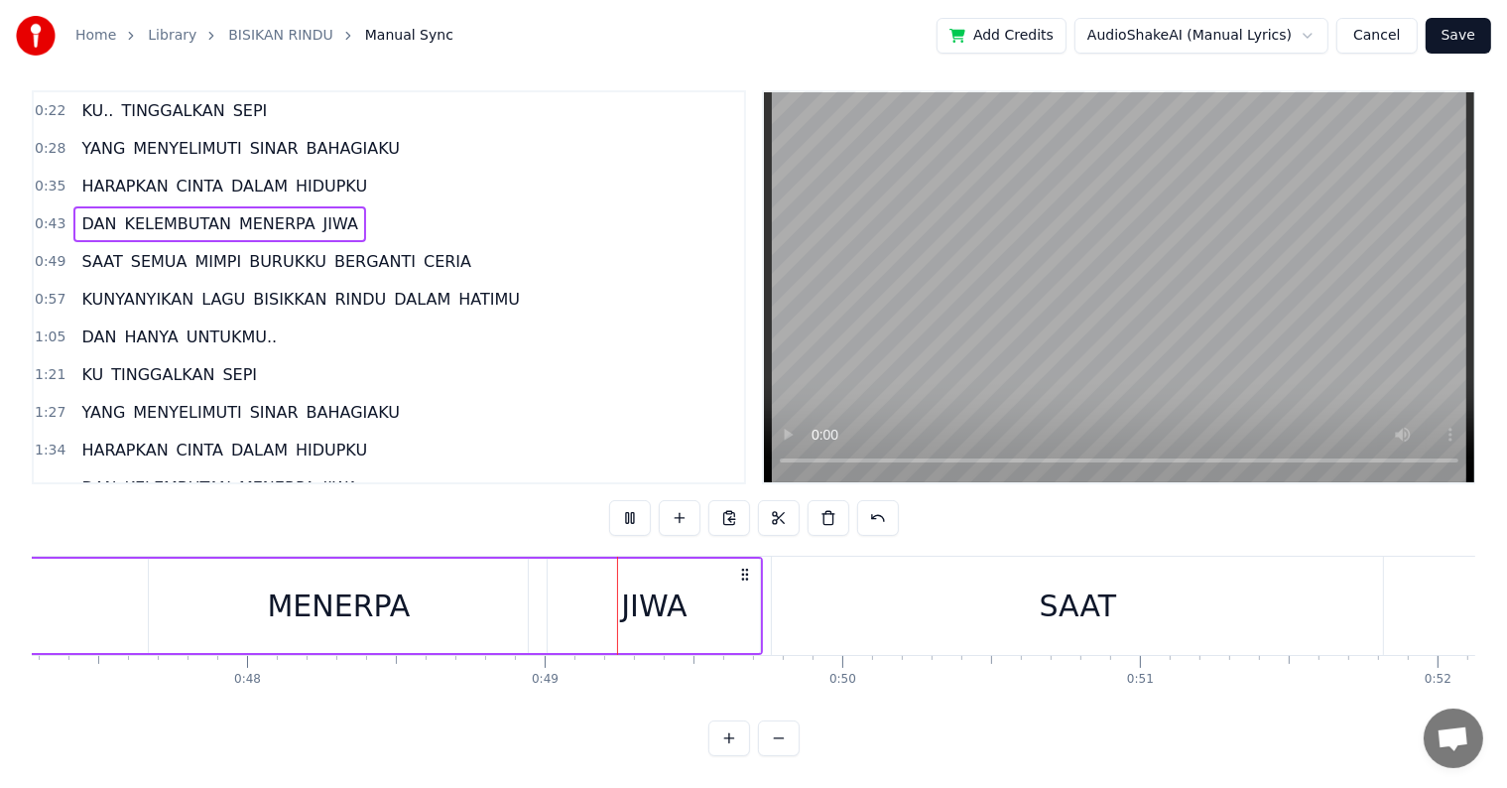
scroll to position [0, 14391]
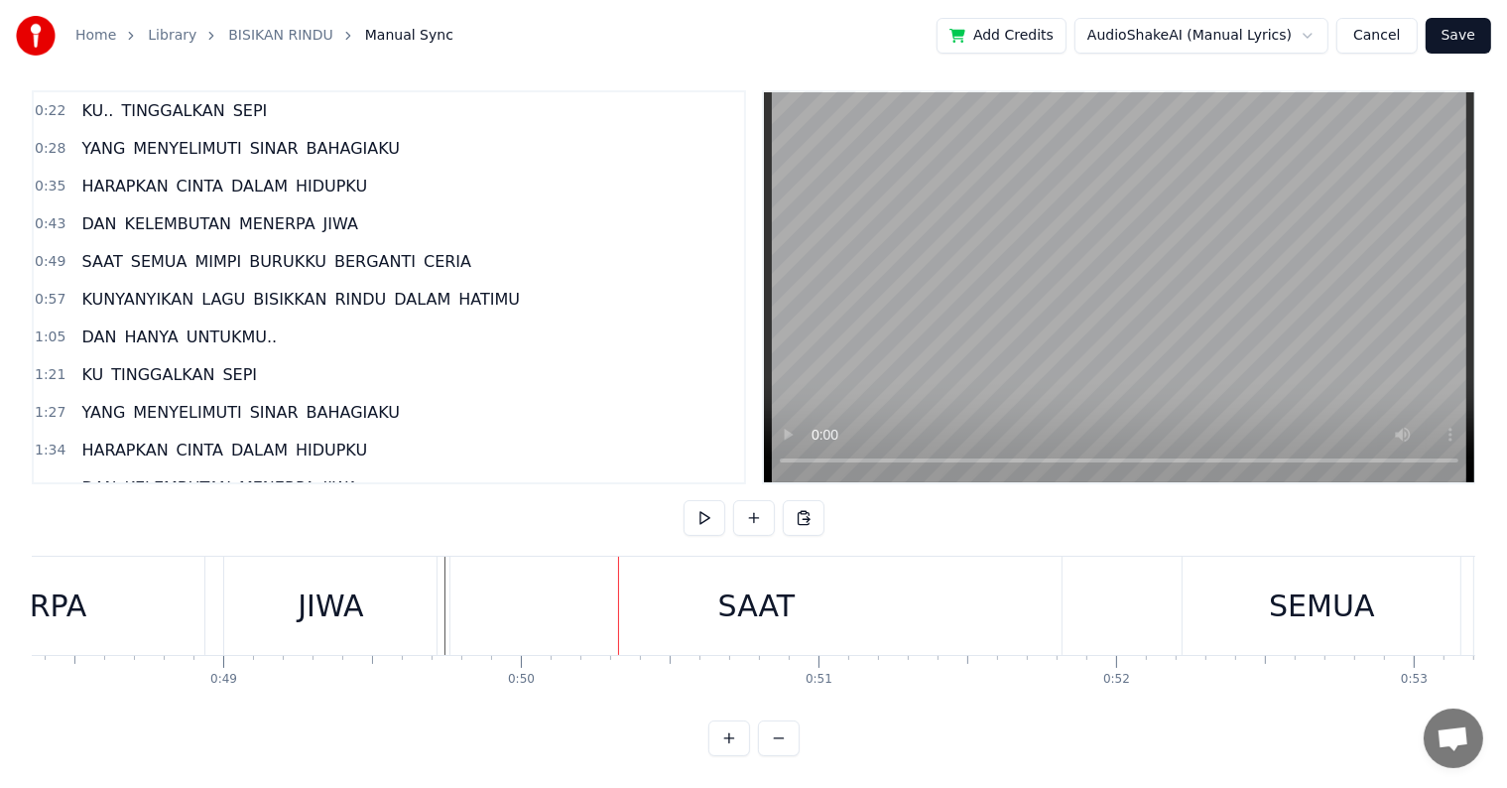
click at [477, 598] on div "SAAT" at bounding box center [755, 605] width 611 height 98
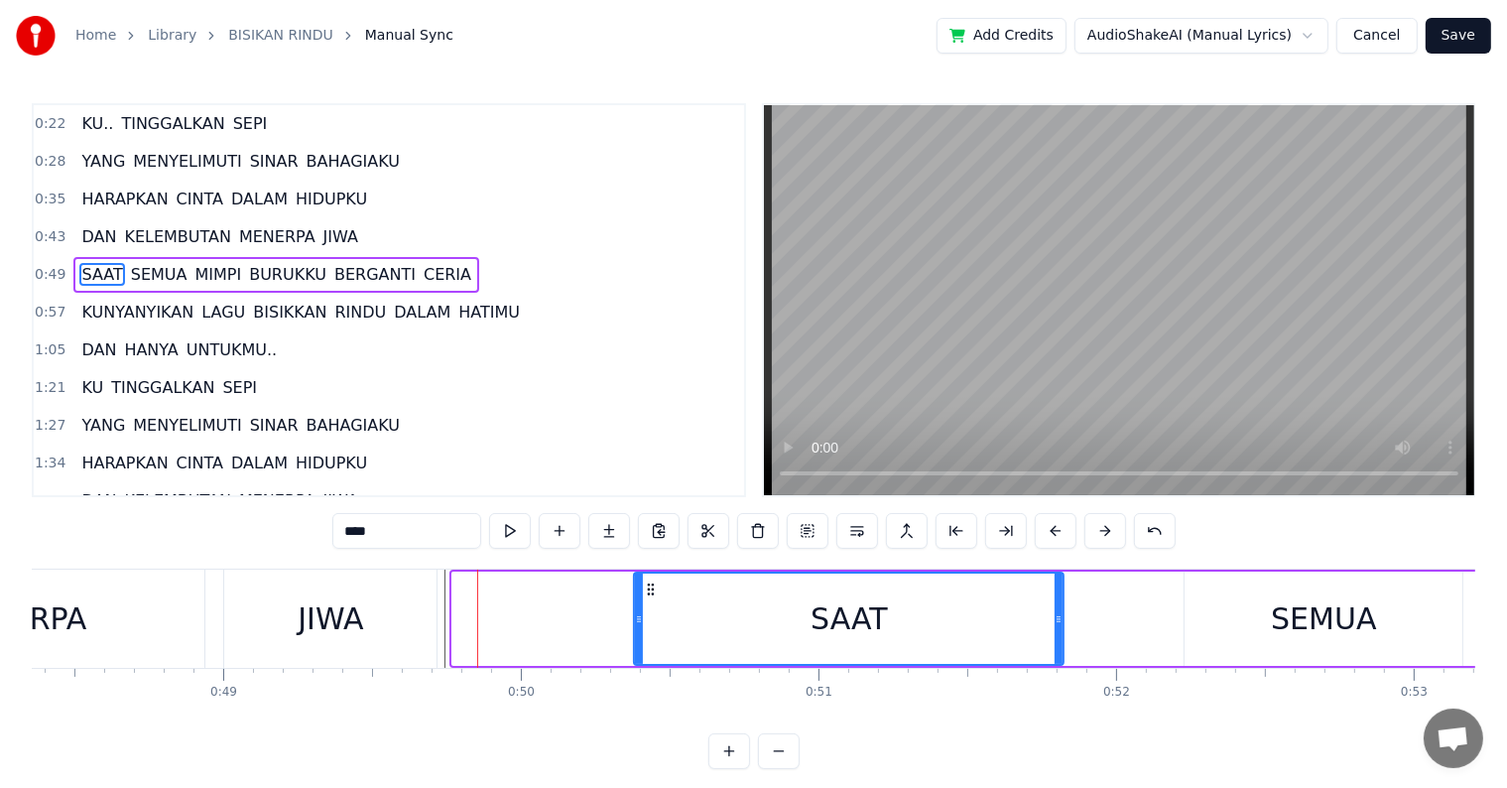
drag, startPoint x: 453, startPoint y: 621, endPoint x: 635, endPoint y: 627, distance: 181.6
click at [635, 627] on div at bounding box center [639, 618] width 8 height 90
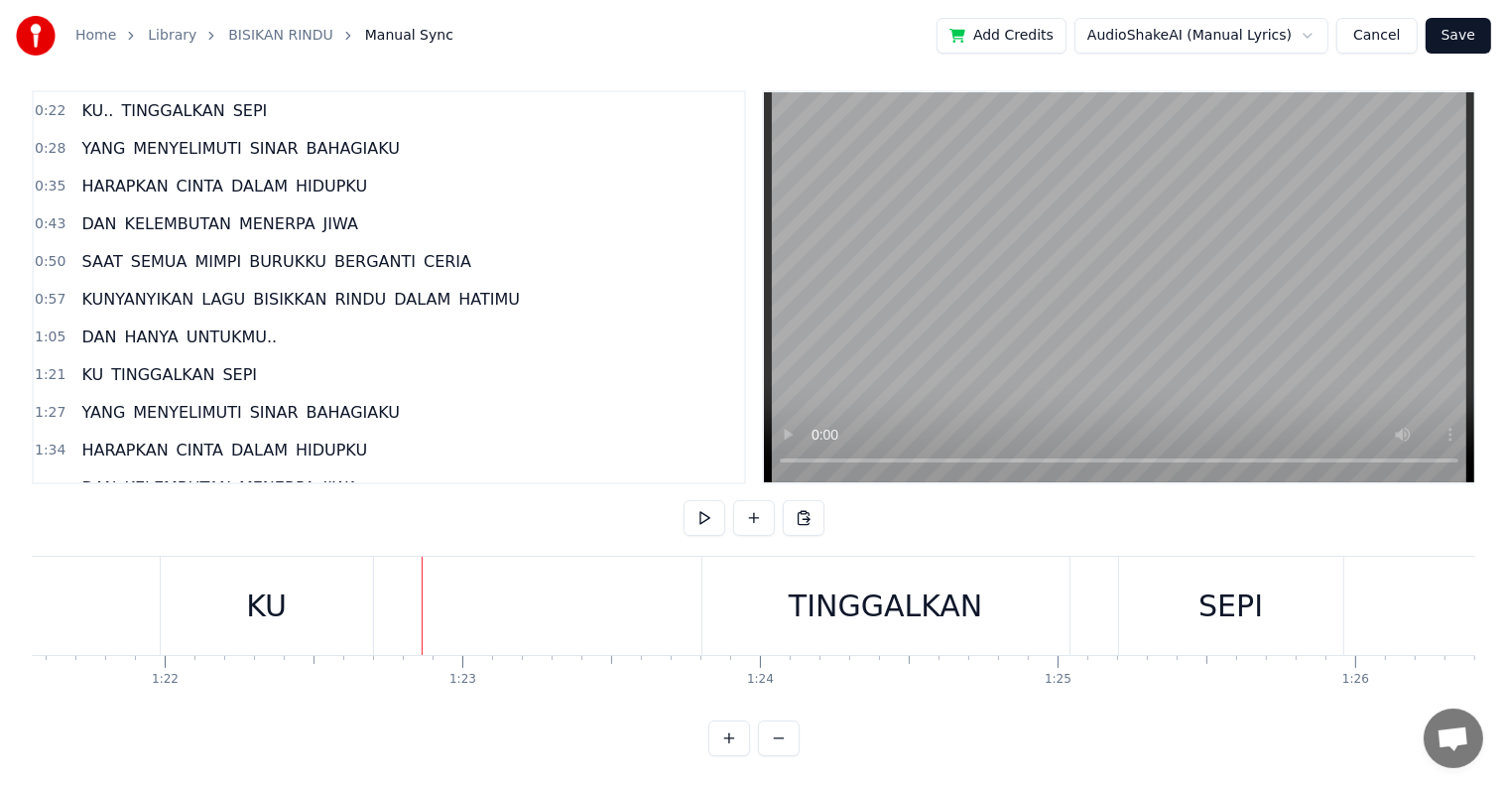
scroll to position [0, 24505]
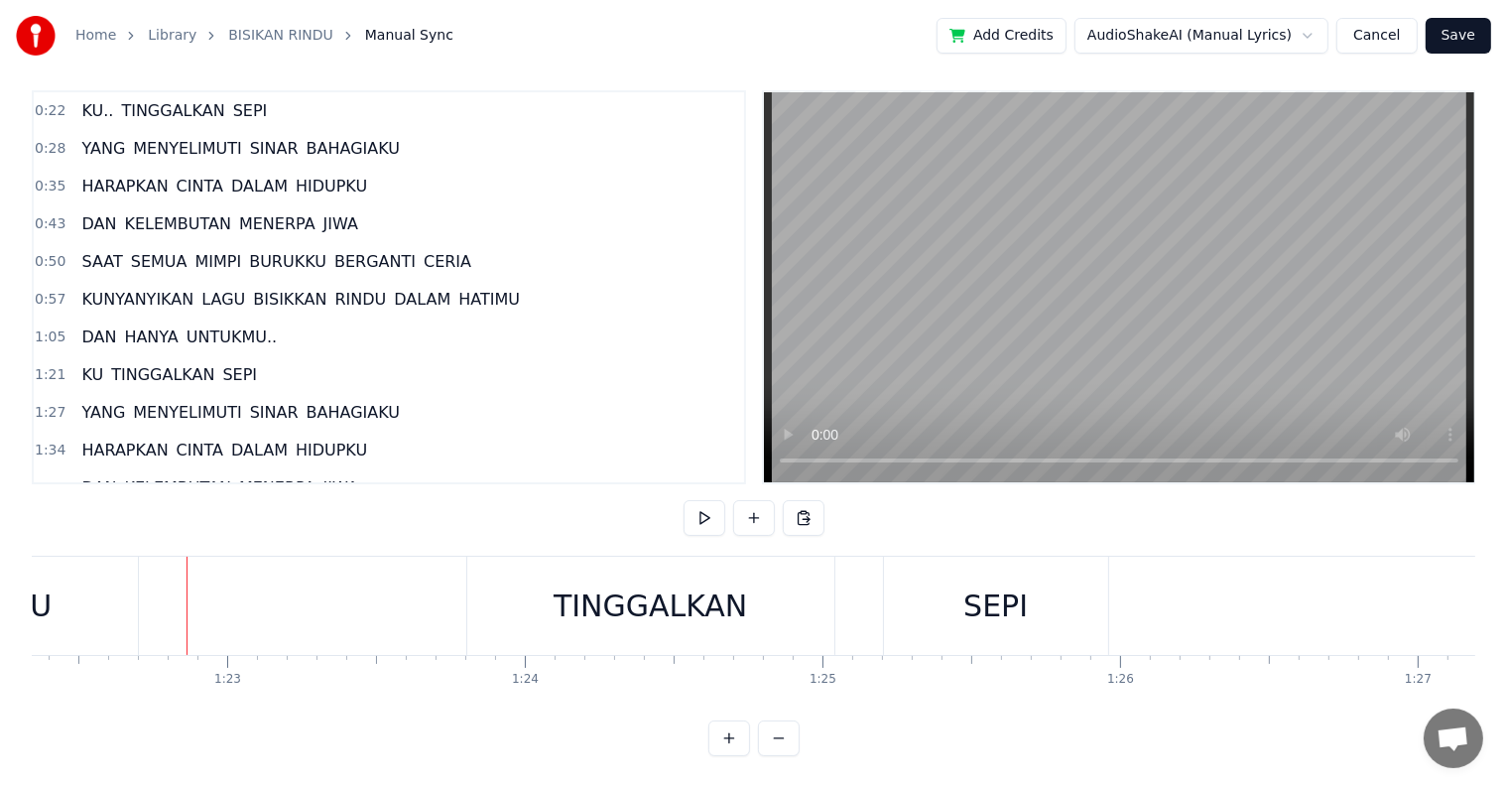
click at [54, 567] on div "KU" at bounding box center [32, 605] width 212 height 98
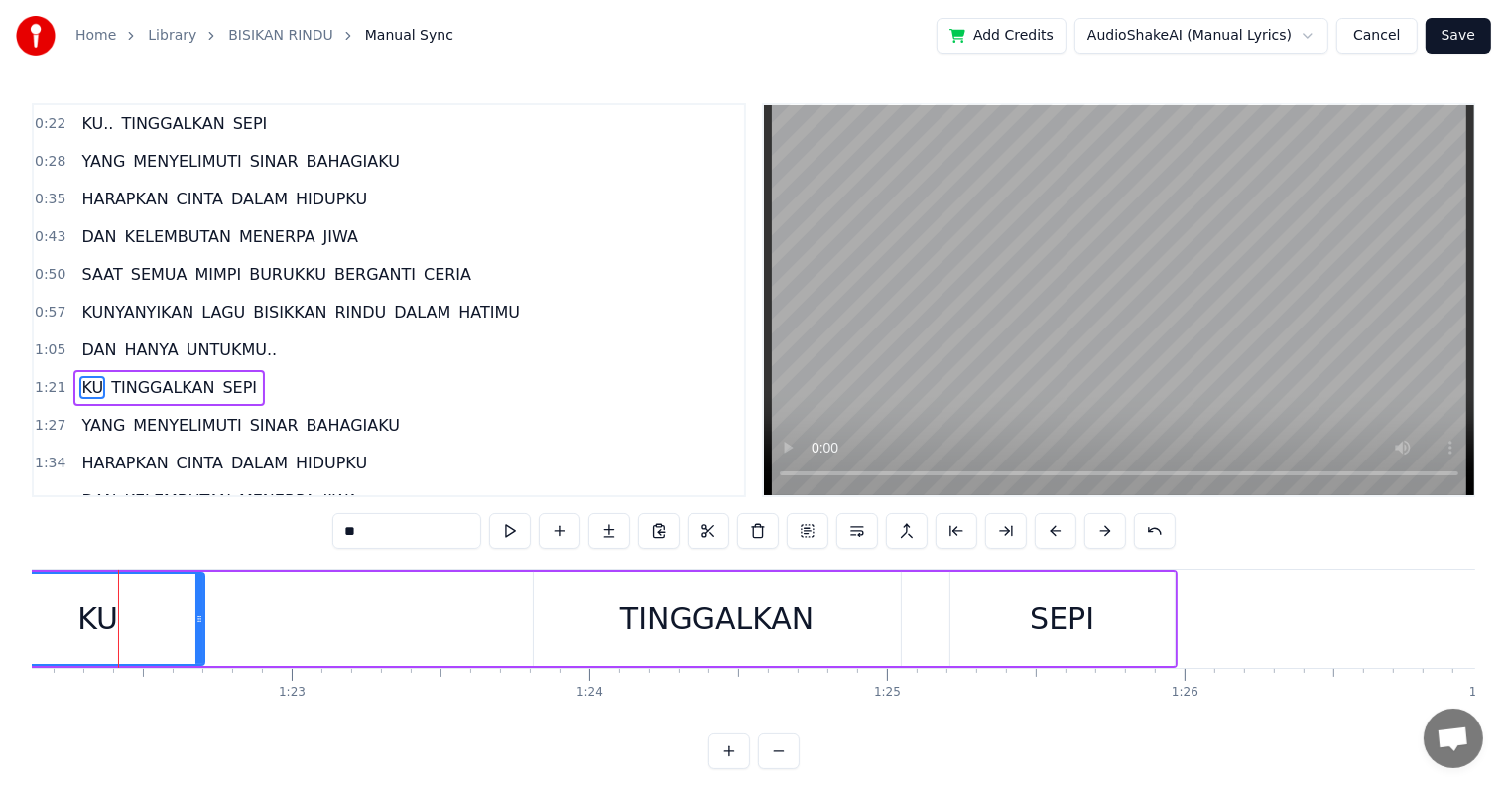
scroll to position [0, 24426]
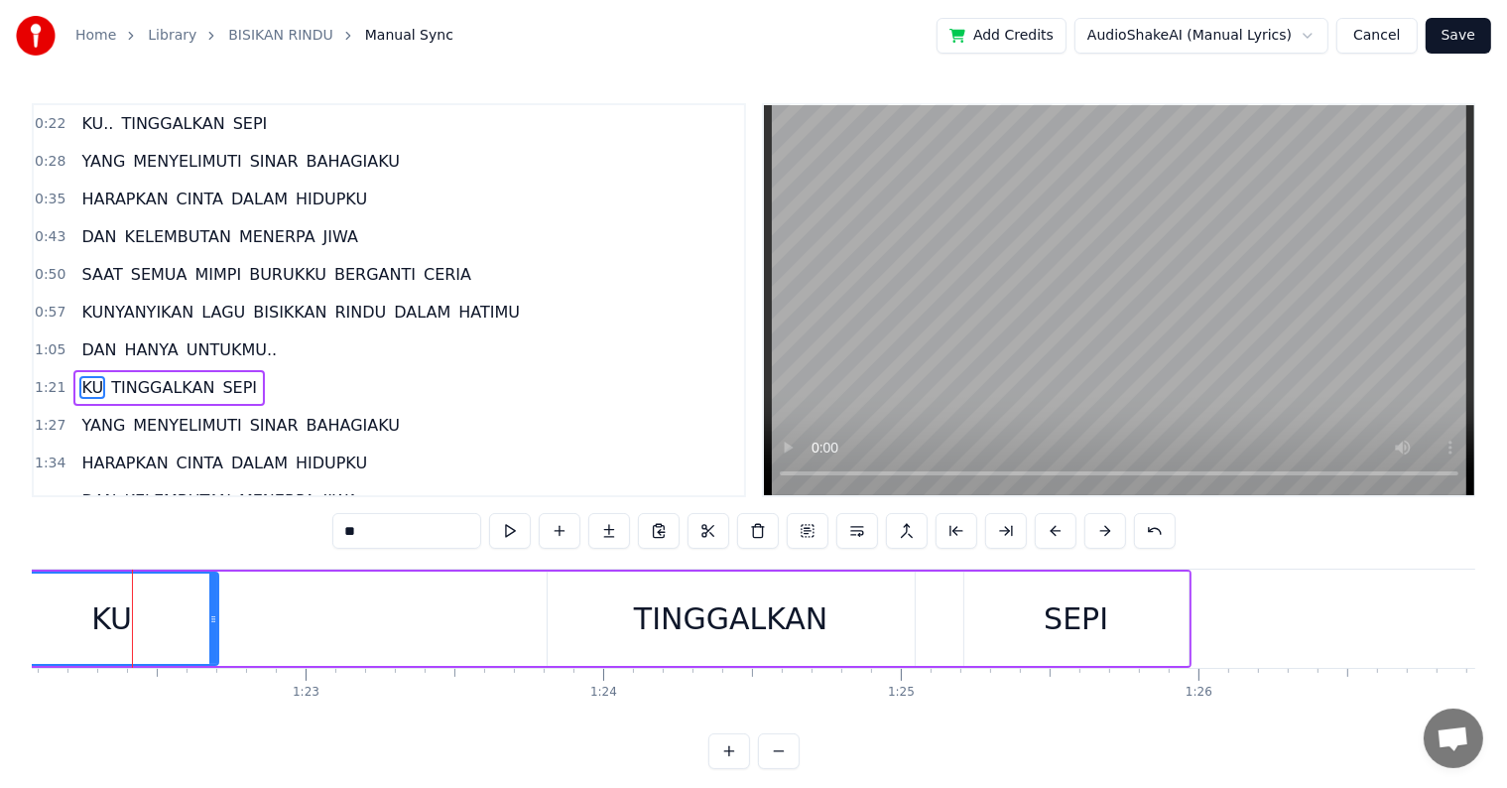
click at [401, 537] on input "**" at bounding box center [406, 531] width 149 height 36
drag, startPoint x: 211, startPoint y: 627, endPoint x: 284, endPoint y: 627, distance: 72.4
click at [284, 627] on div at bounding box center [286, 618] width 8 height 90
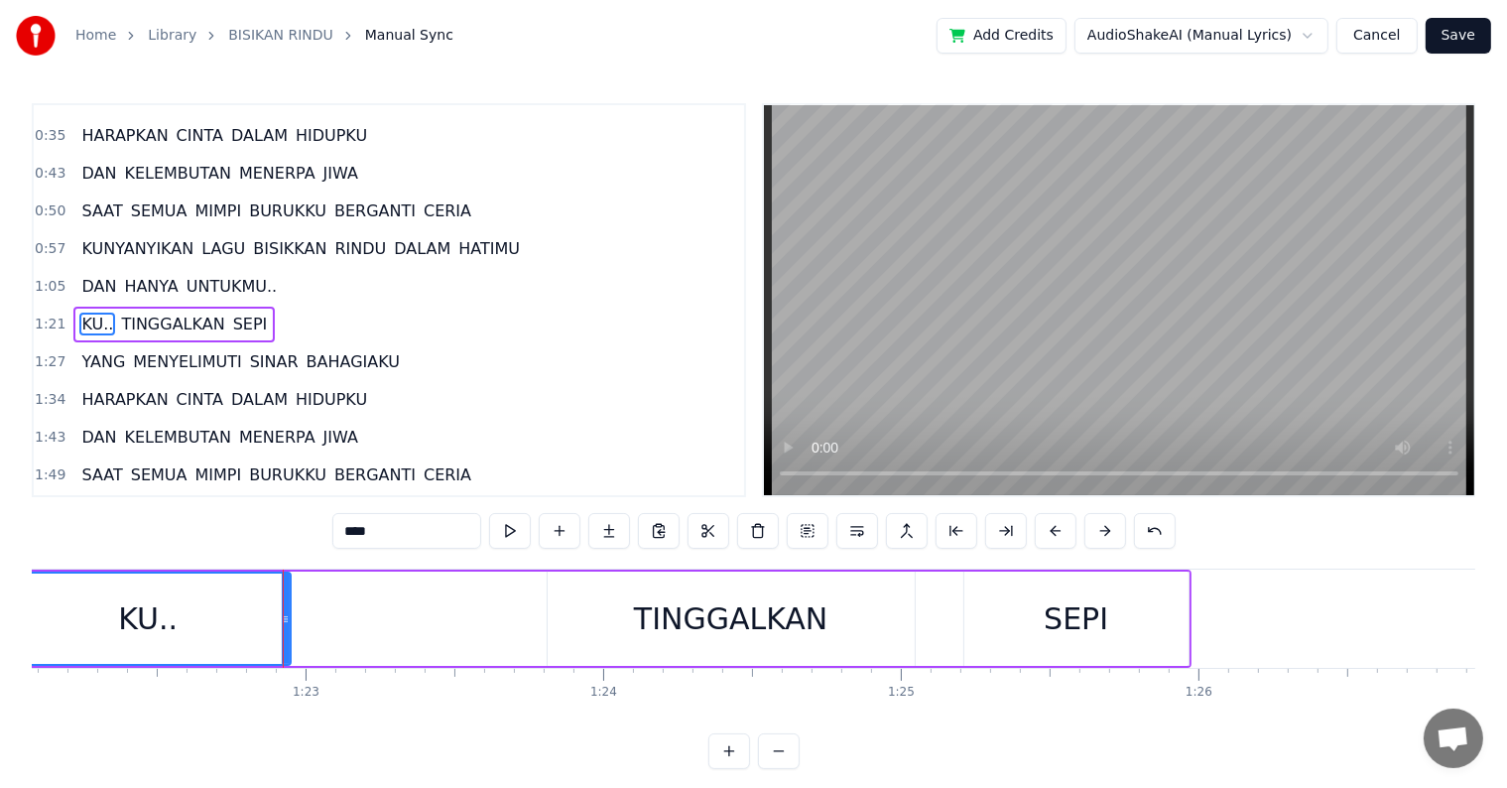
scroll to position [78, 0]
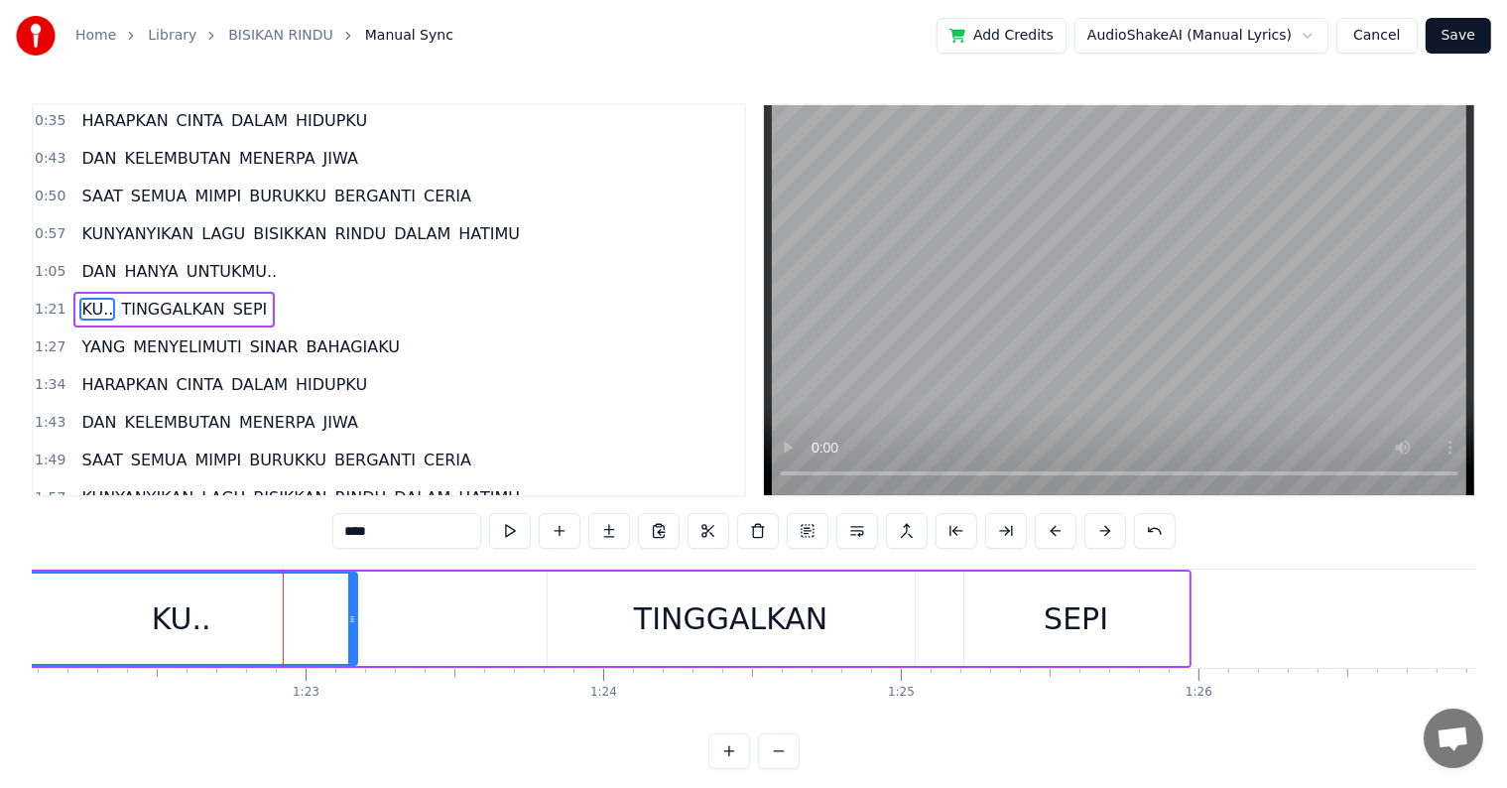
drag, startPoint x: 284, startPoint y: 627, endPoint x: 350, endPoint y: 625, distance: 66.5
click at [350, 625] on div at bounding box center [352, 618] width 8 height 90
type input "****"
click at [513, 536] on button at bounding box center [510, 531] width 42 height 36
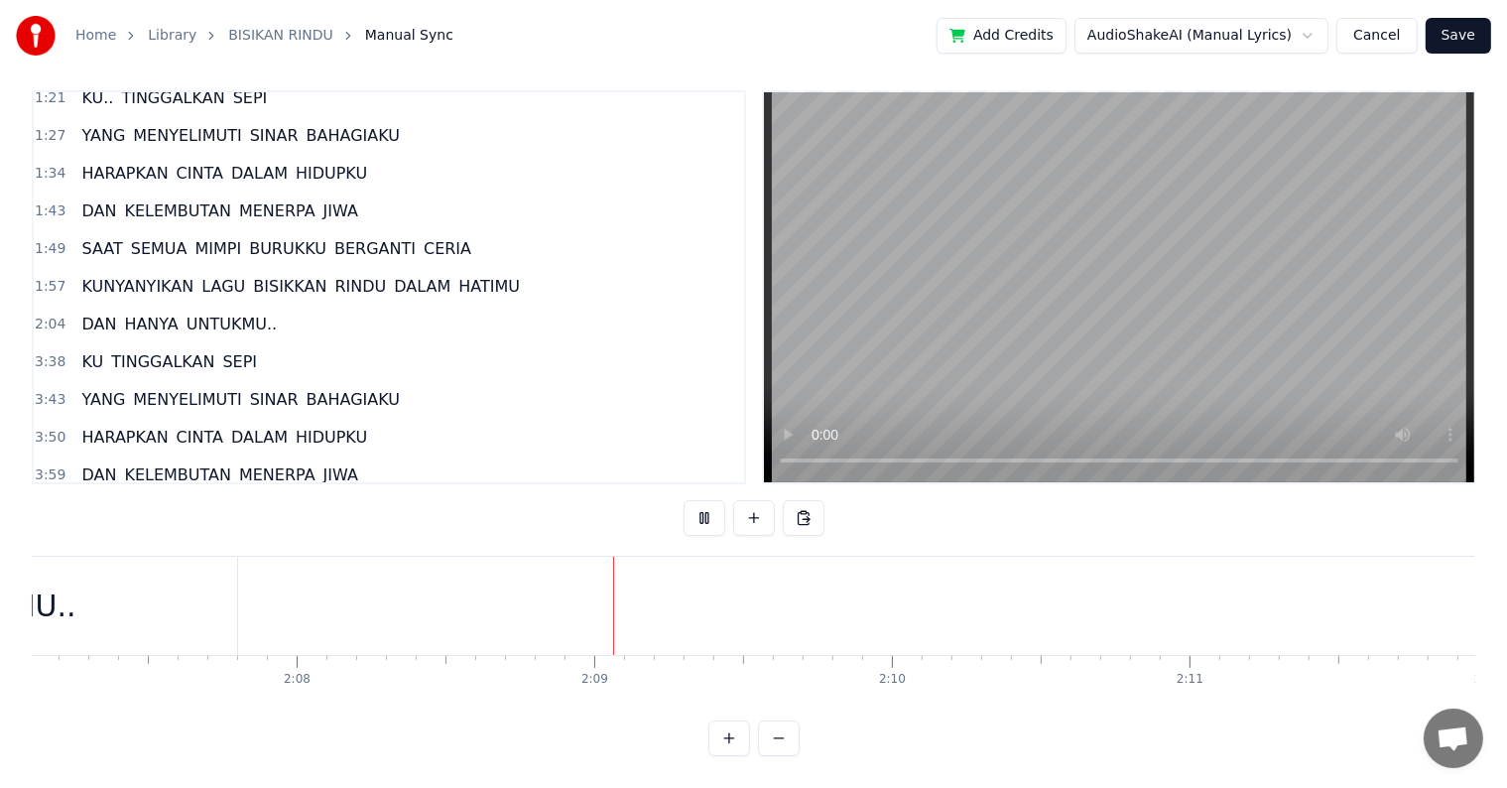
scroll to position [0, 38147]
click at [87, 350] on span "KU" at bounding box center [92, 361] width 26 height 23
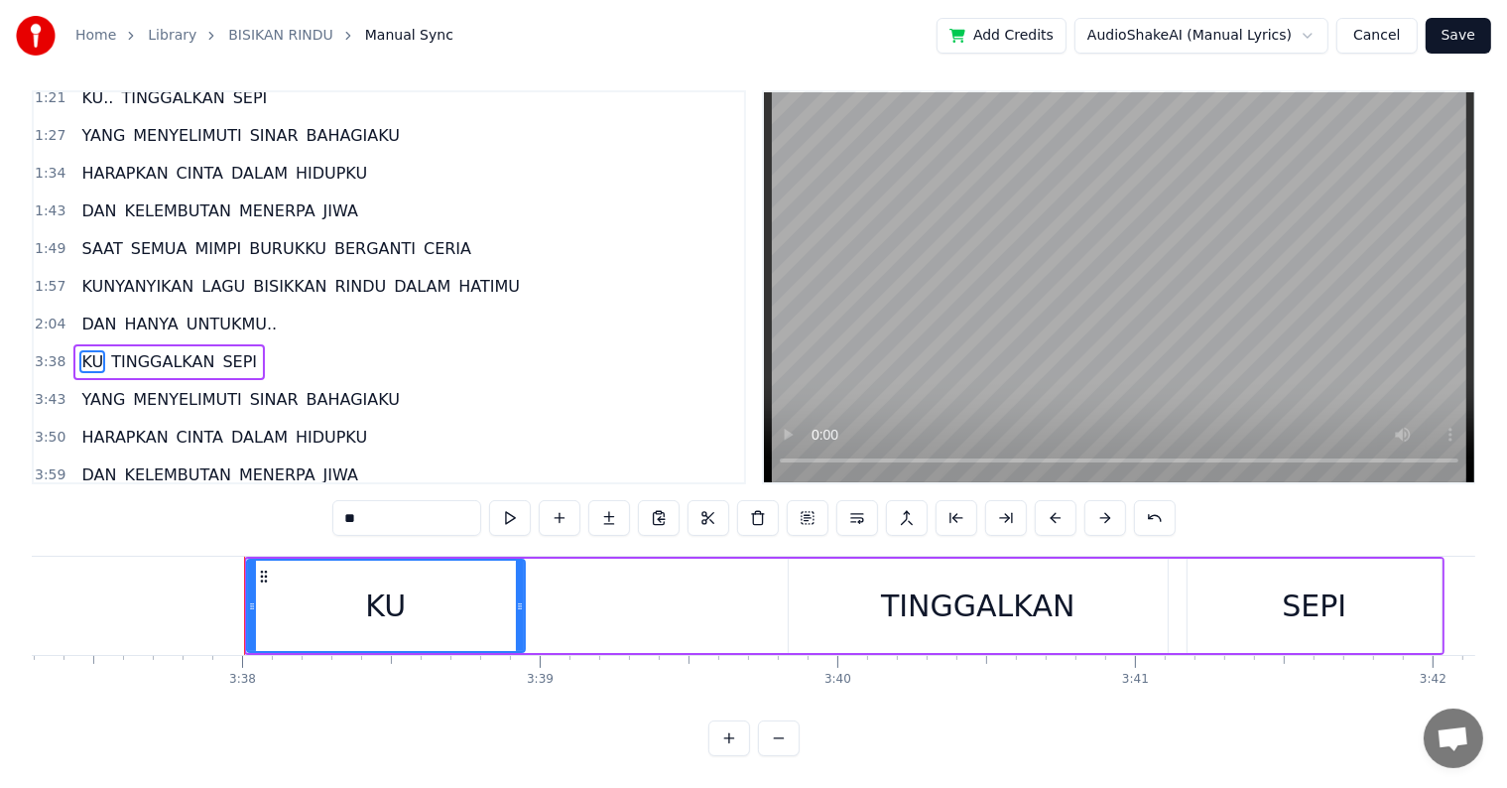
scroll to position [0, 64777]
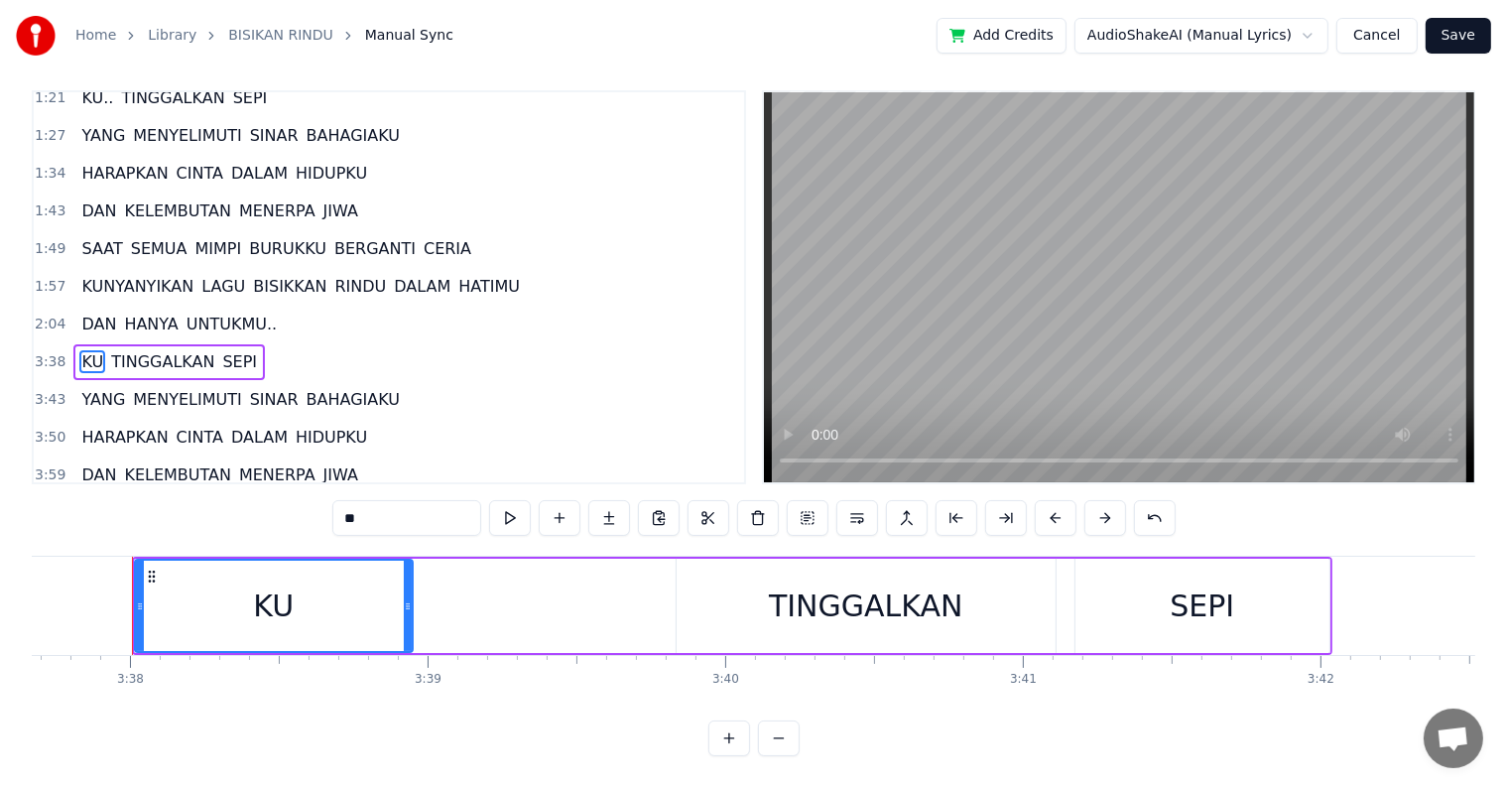
click at [400, 507] on input "**" at bounding box center [406, 518] width 149 height 36
drag, startPoint x: 409, startPoint y: 591, endPoint x: 480, endPoint y: 587, distance: 71.5
click at [476, 598] on icon at bounding box center [472, 606] width 8 height 16
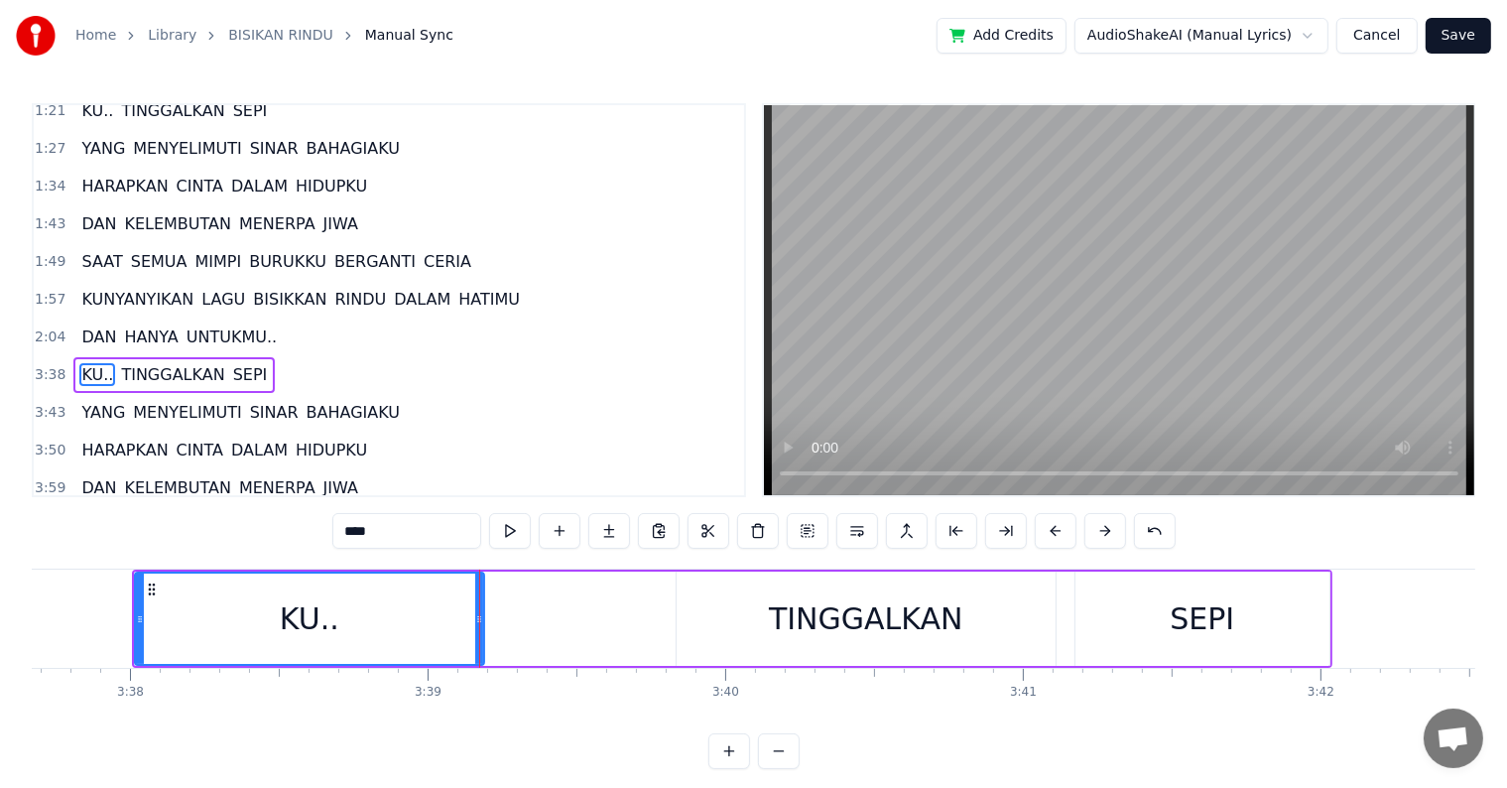
scroll to position [333, 0]
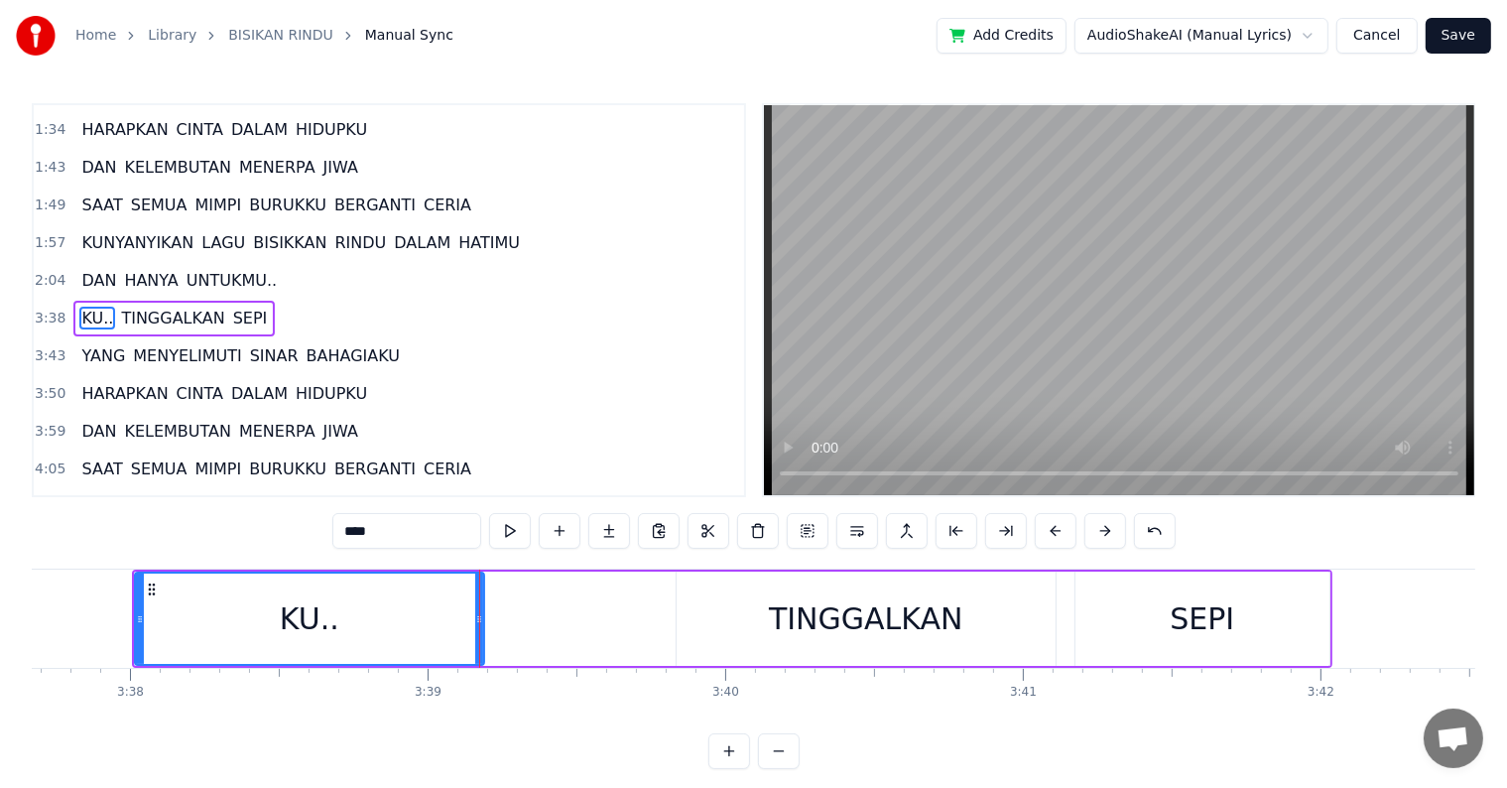
type input "****"
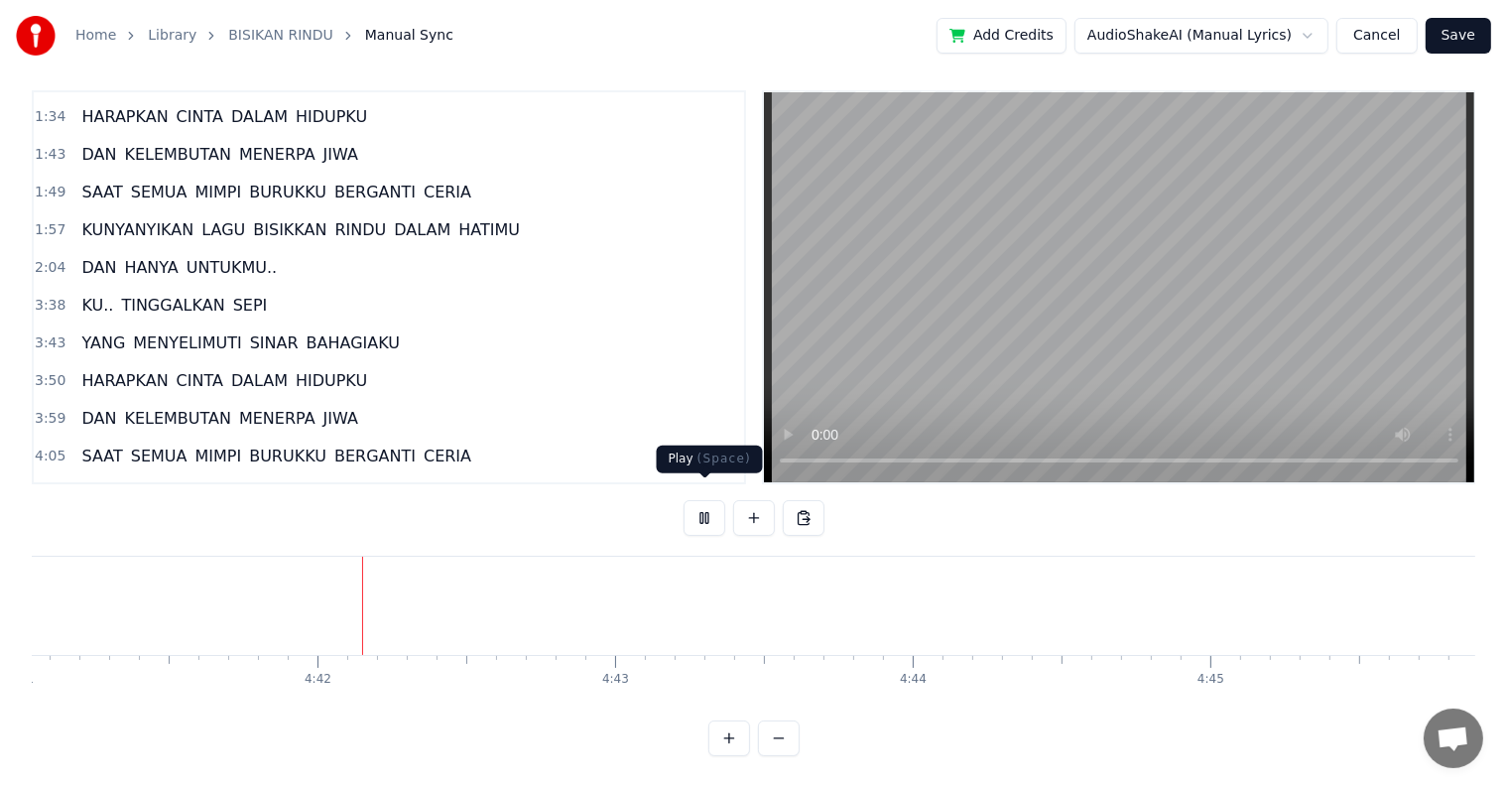
scroll to position [0, 83647]
click at [706, 502] on button at bounding box center [704, 518] width 42 height 36
click at [1457, 30] on button "Save" at bounding box center [1457, 36] width 65 height 36
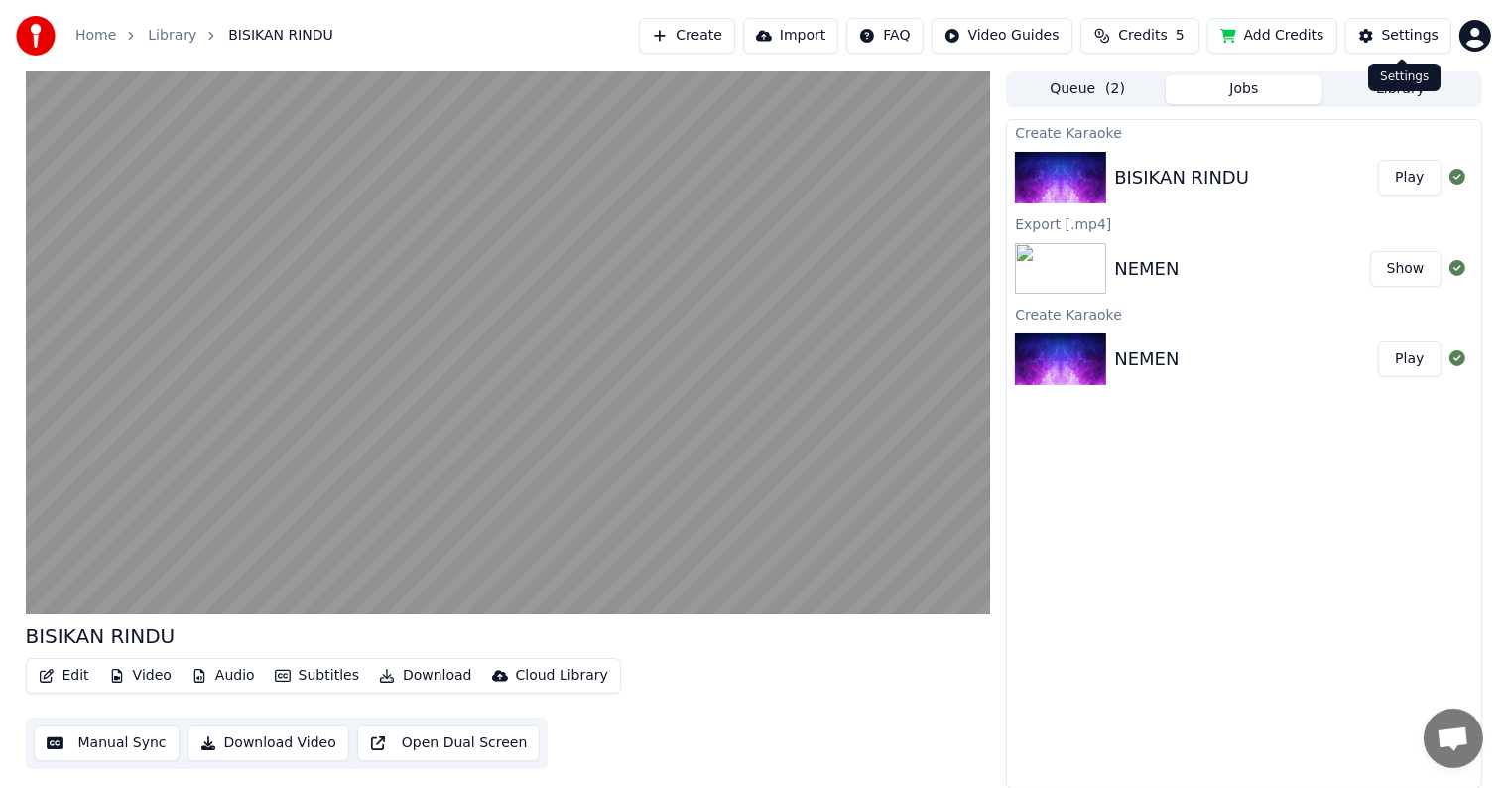
click at [1409, 32] on div "Settings" at bounding box center [1410, 36] width 57 height 20
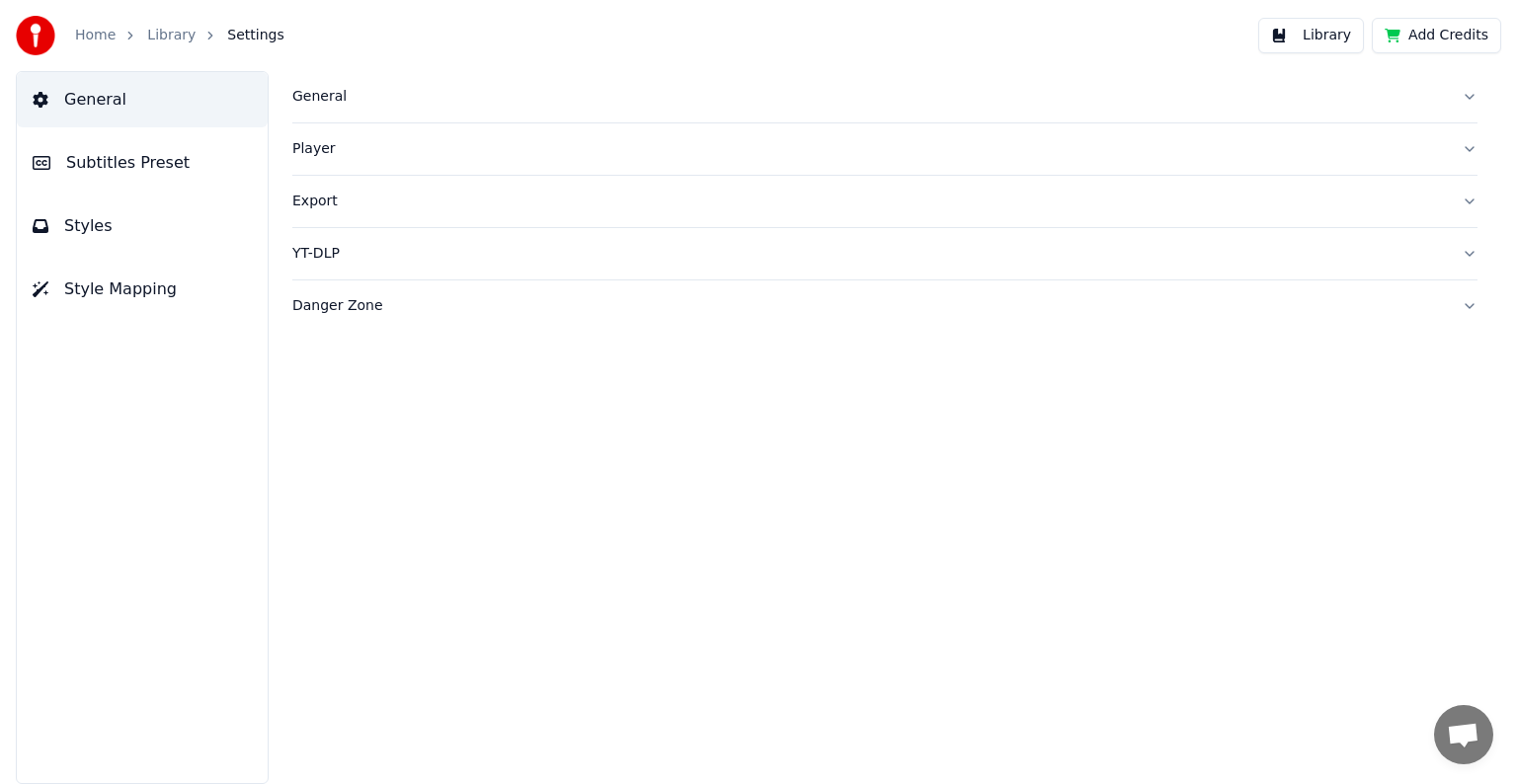
click at [127, 235] on button "Styles" at bounding box center [142, 226] width 251 height 56
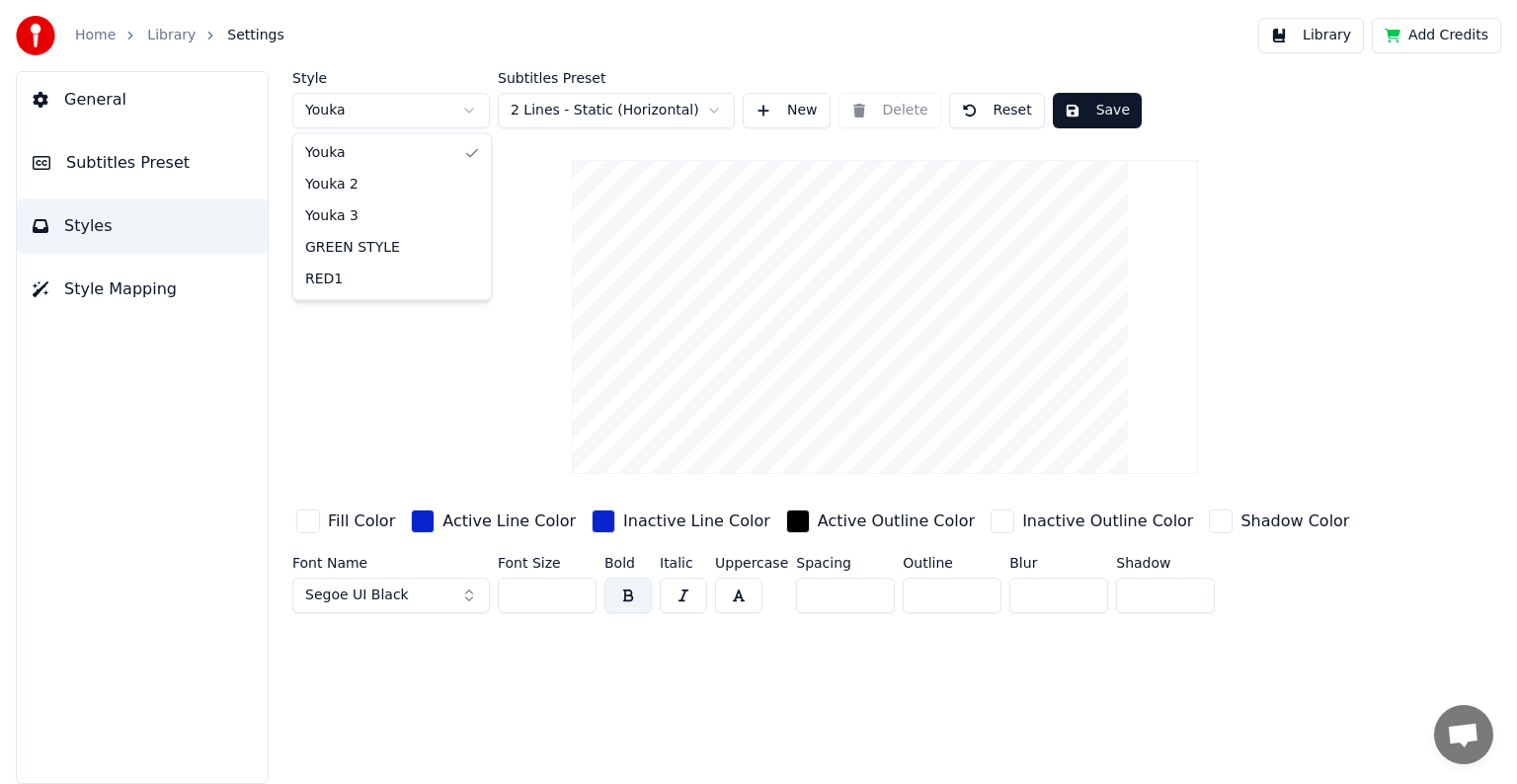
click at [472, 108] on html "Home Library Settings Library Add Credits General Subtitles Preset Styles Style…" at bounding box center [758, 392] width 1517 height 784
click at [578, 590] on input "***" at bounding box center [546, 595] width 99 height 36
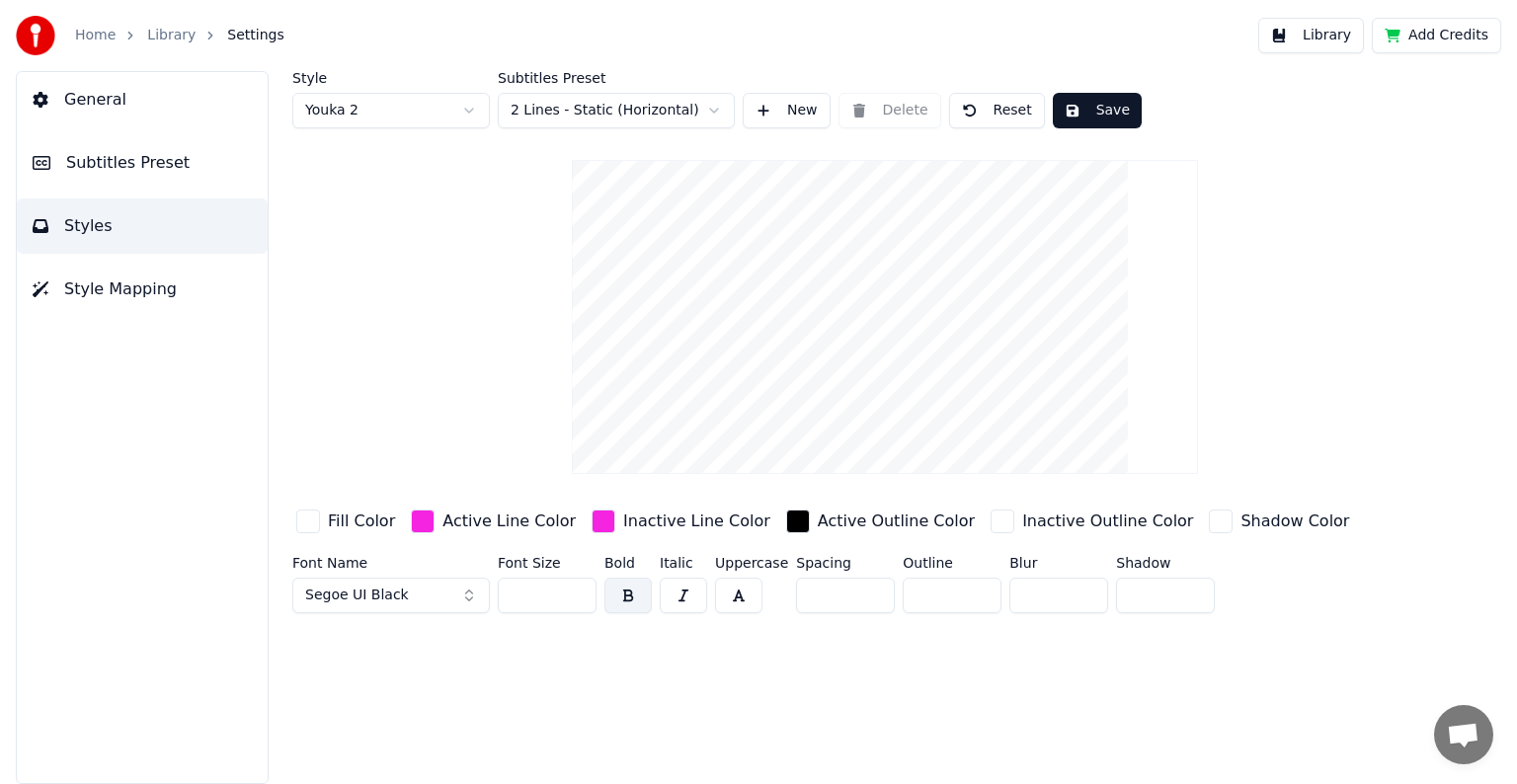
click at [578, 590] on input "***" at bounding box center [546, 595] width 99 height 36
type input "***"
click at [578, 590] on input "***" at bounding box center [546, 595] width 99 height 36
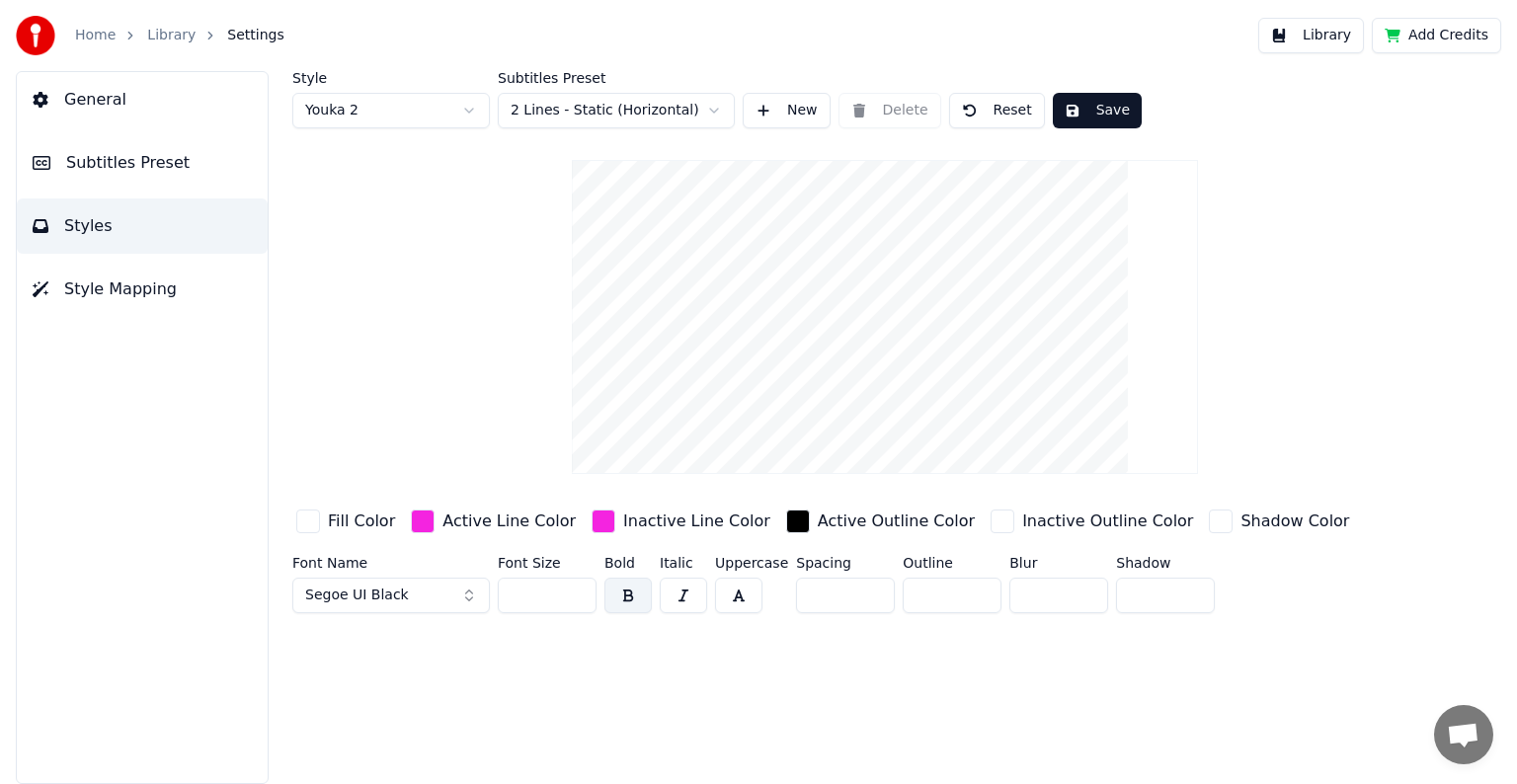
click at [1071, 109] on button "Save" at bounding box center [1096, 110] width 89 height 36
click at [84, 300] on span "Style Mapping" at bounding box center [119, 290] width 112 height 24
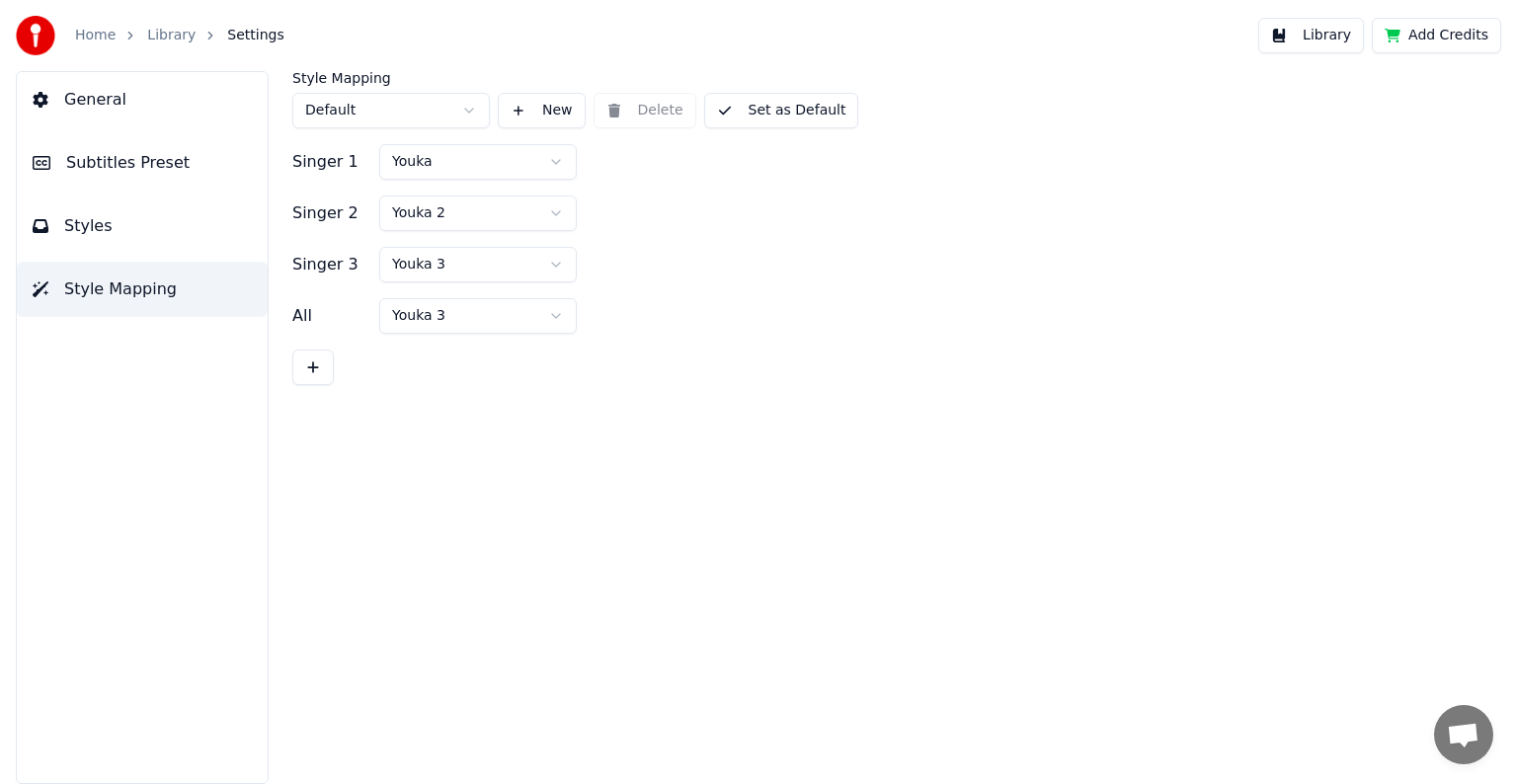
click at [526, 166] on html "Home Library Settings Library Add Credits General Subtitles Preset Styles Style…" at bounding box center [758, 392] width 1517 height 784
click at [758, 114] on button "Set as Default" at bounding box center [781, 110] width 155 height 36
click at [1328, 28] on button "Library" at bounding box center [1311, 36] width 106 height 36
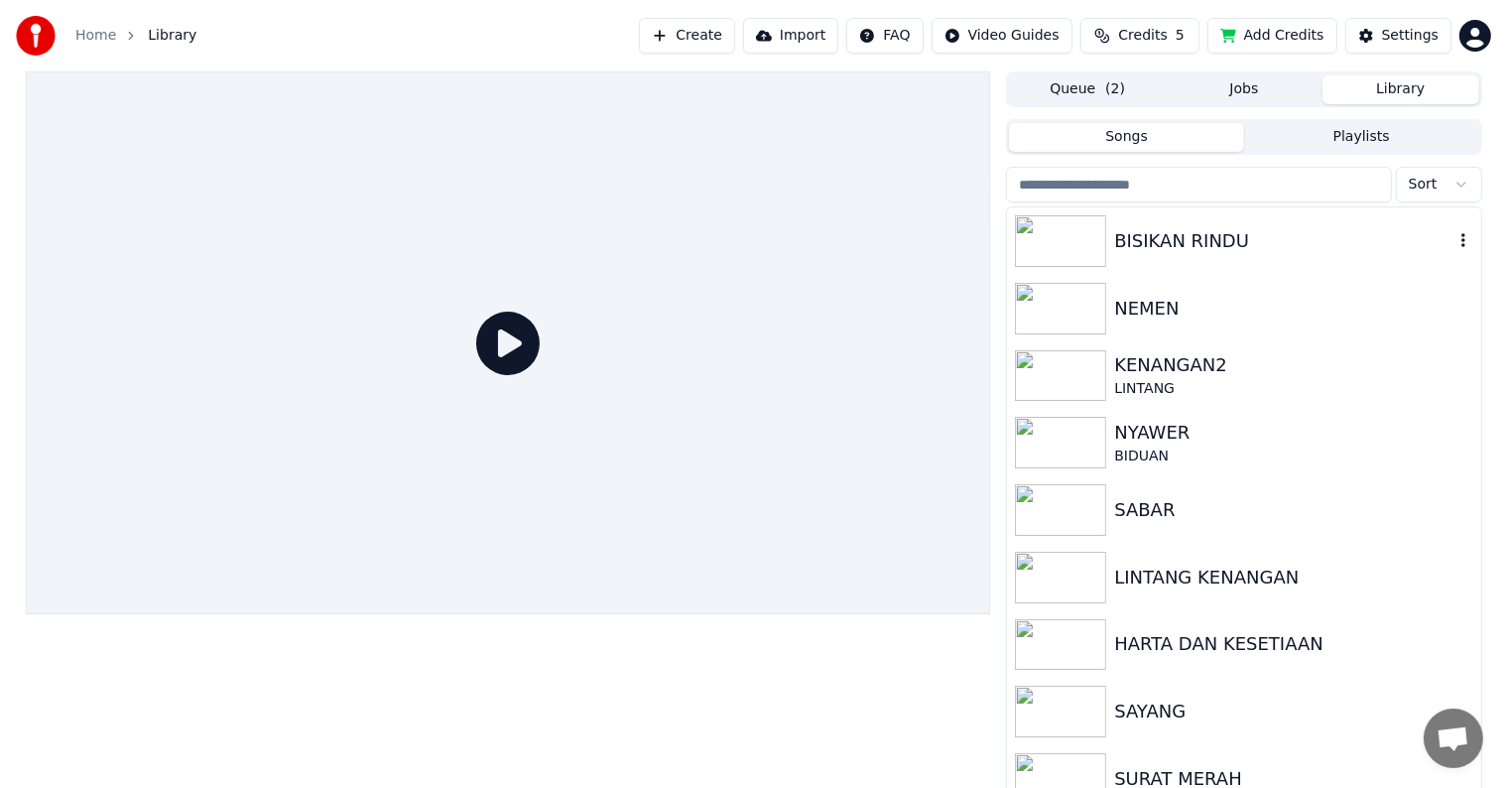
click at [1292, 243] on div "BISIKAN RINDU" at bounding box center [1283, 241] width 338 height 28
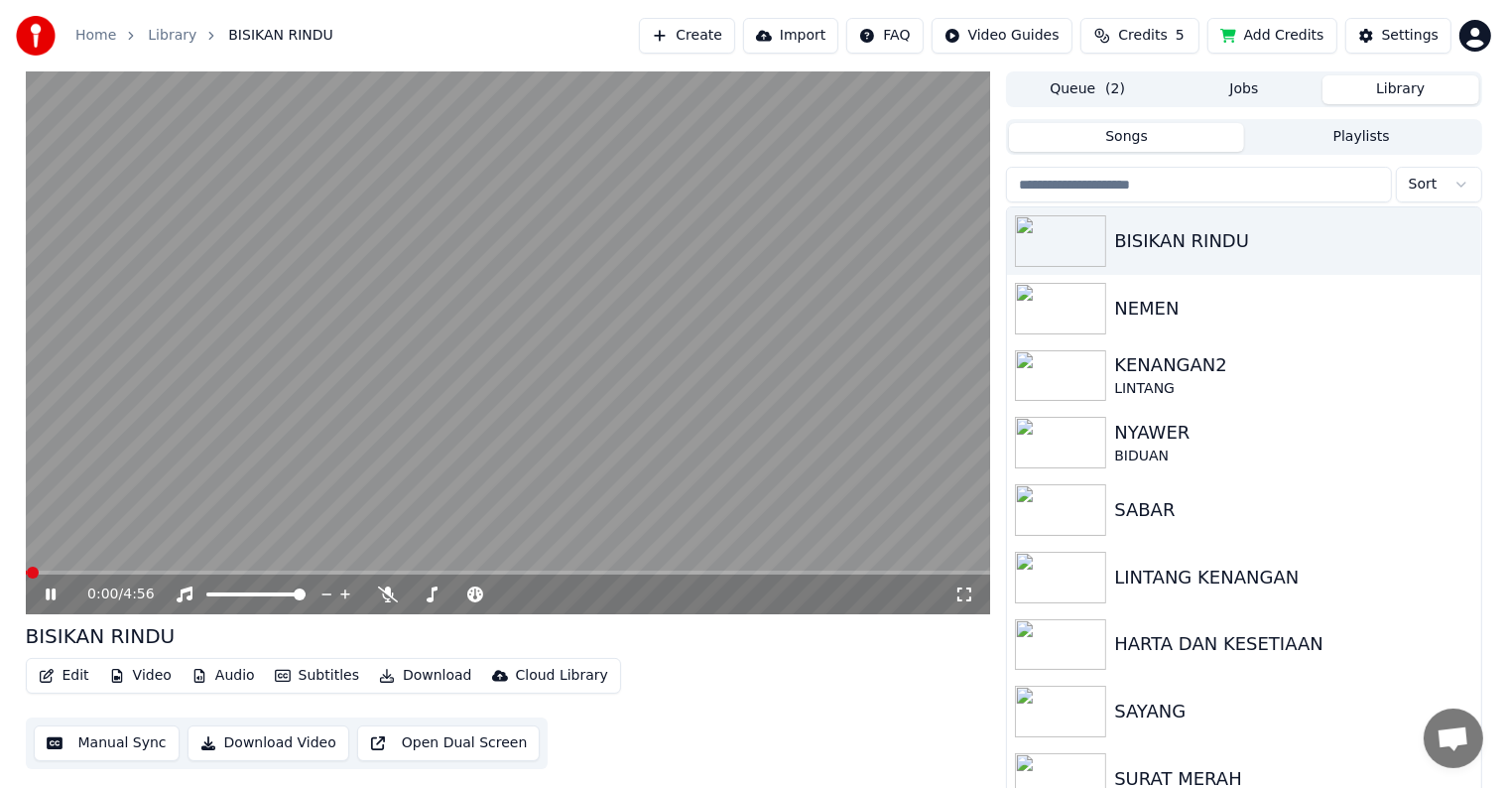
click at [99, 749] on button "Manual Sync" at bounding box center [107, 743] width 146 height 36
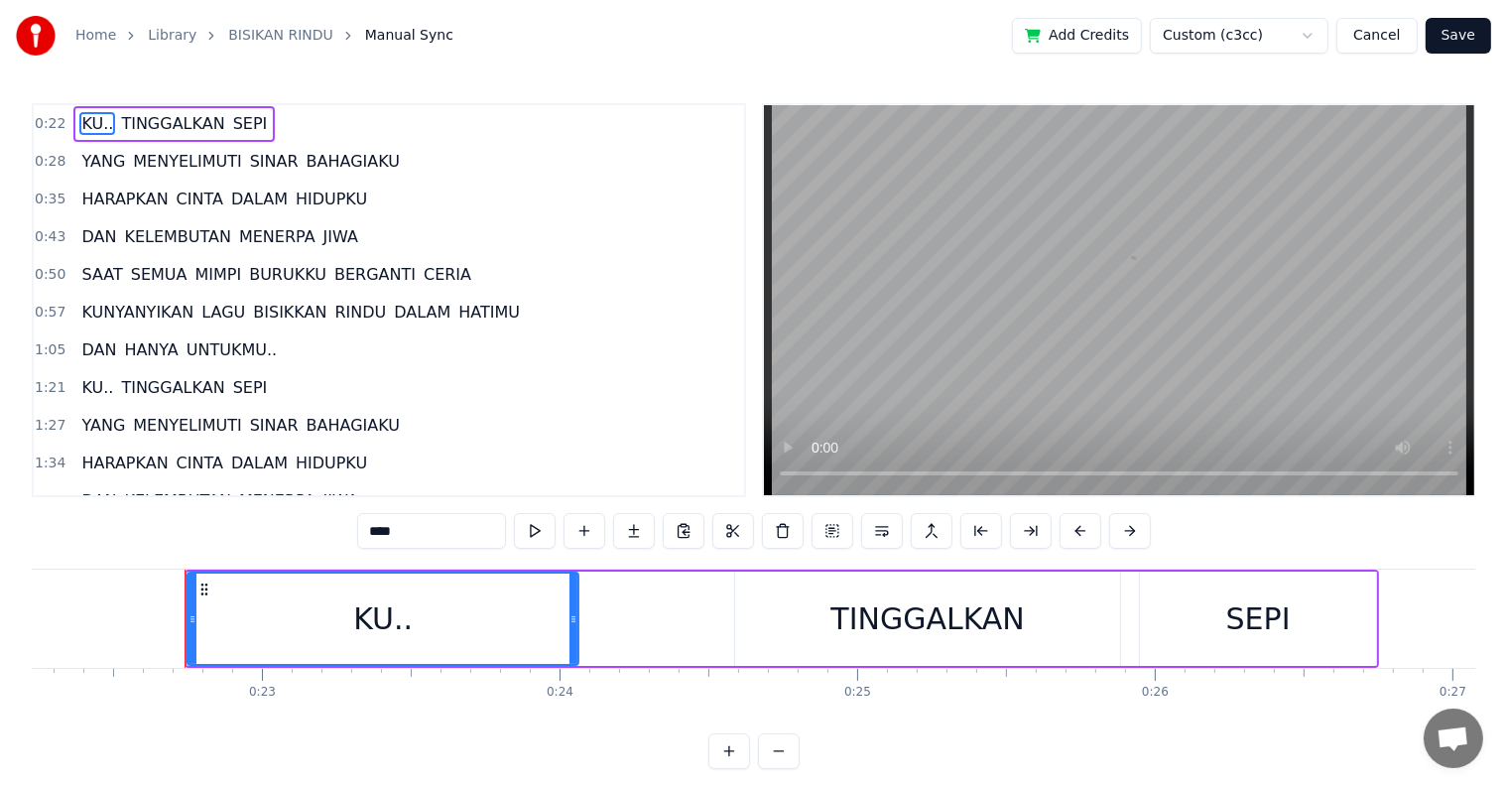
scroll to position [0, 6667]
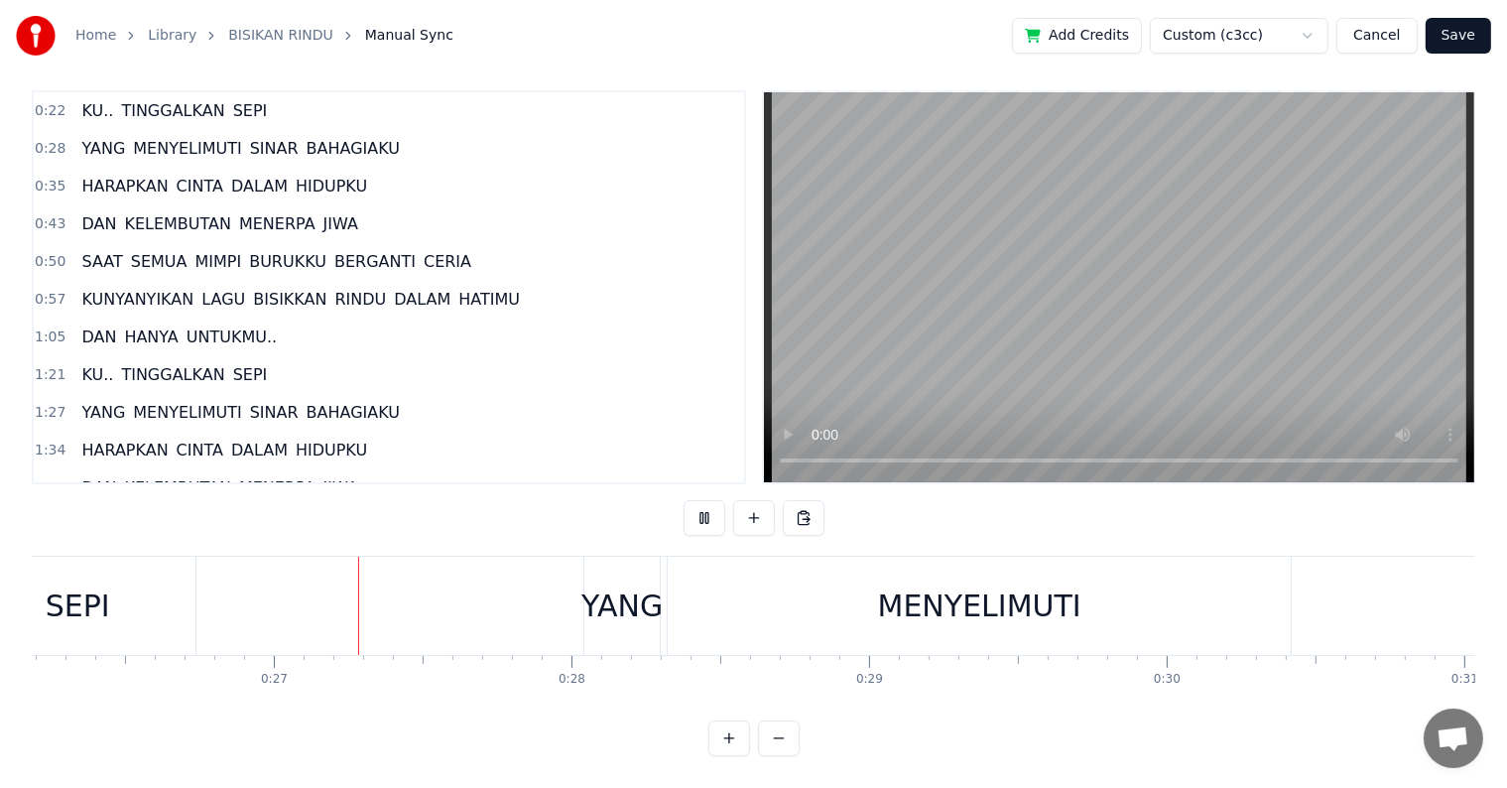
scroll to position [0, 7828]
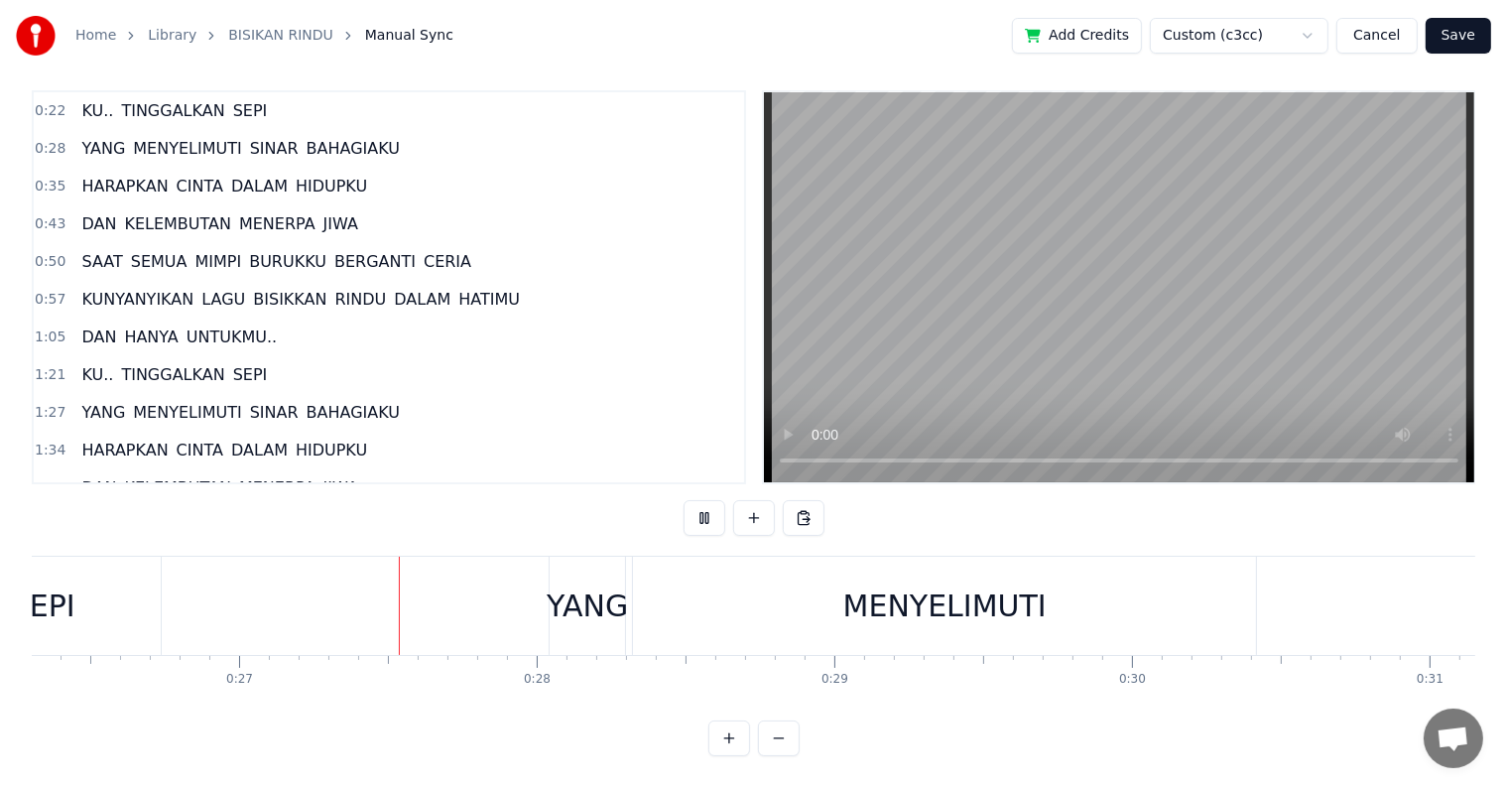
click at [1443, 30] on button "Save" at bounding box center [1457, 36] width 65 height 36
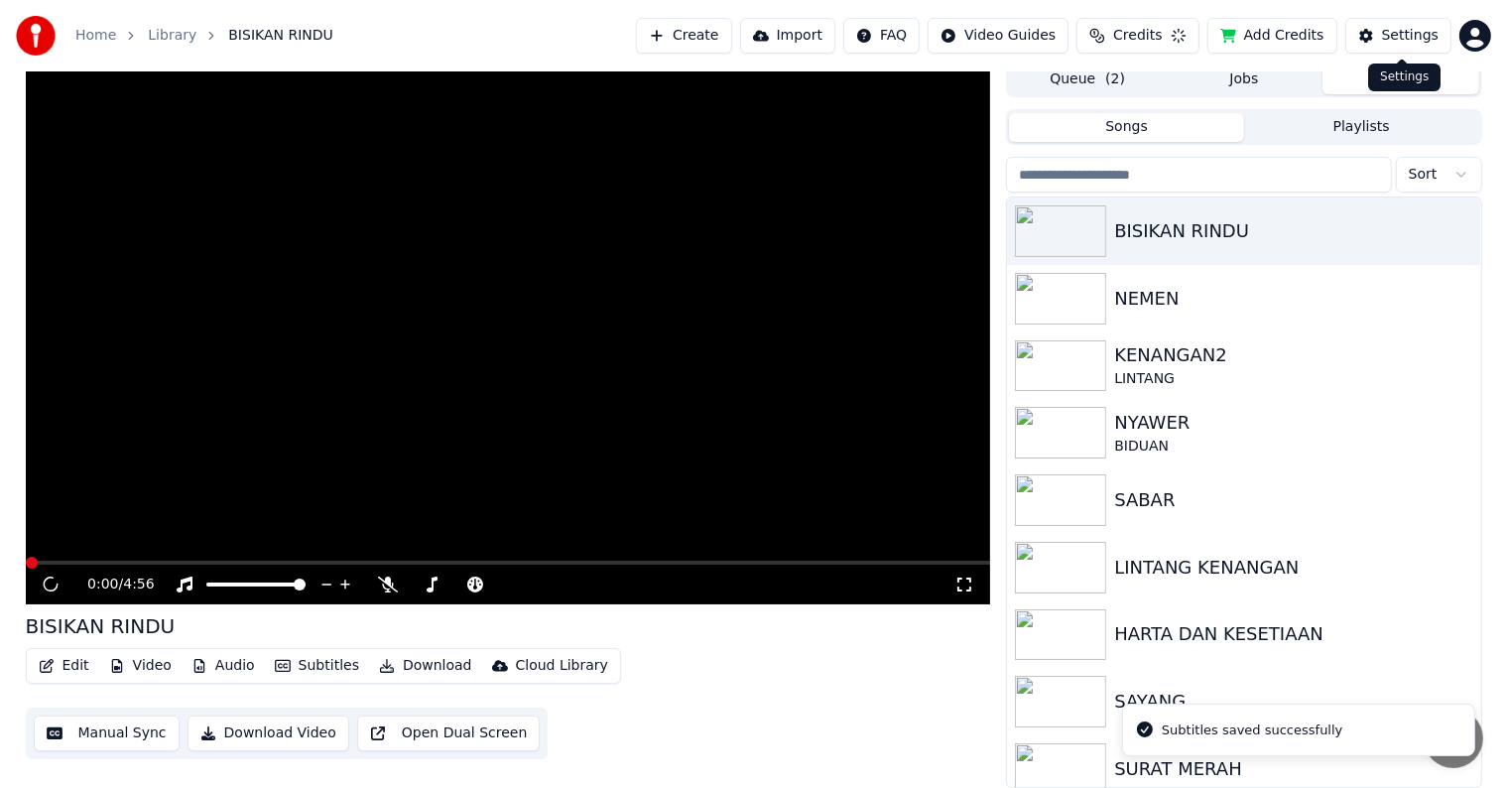
scroll to position [9, 0]
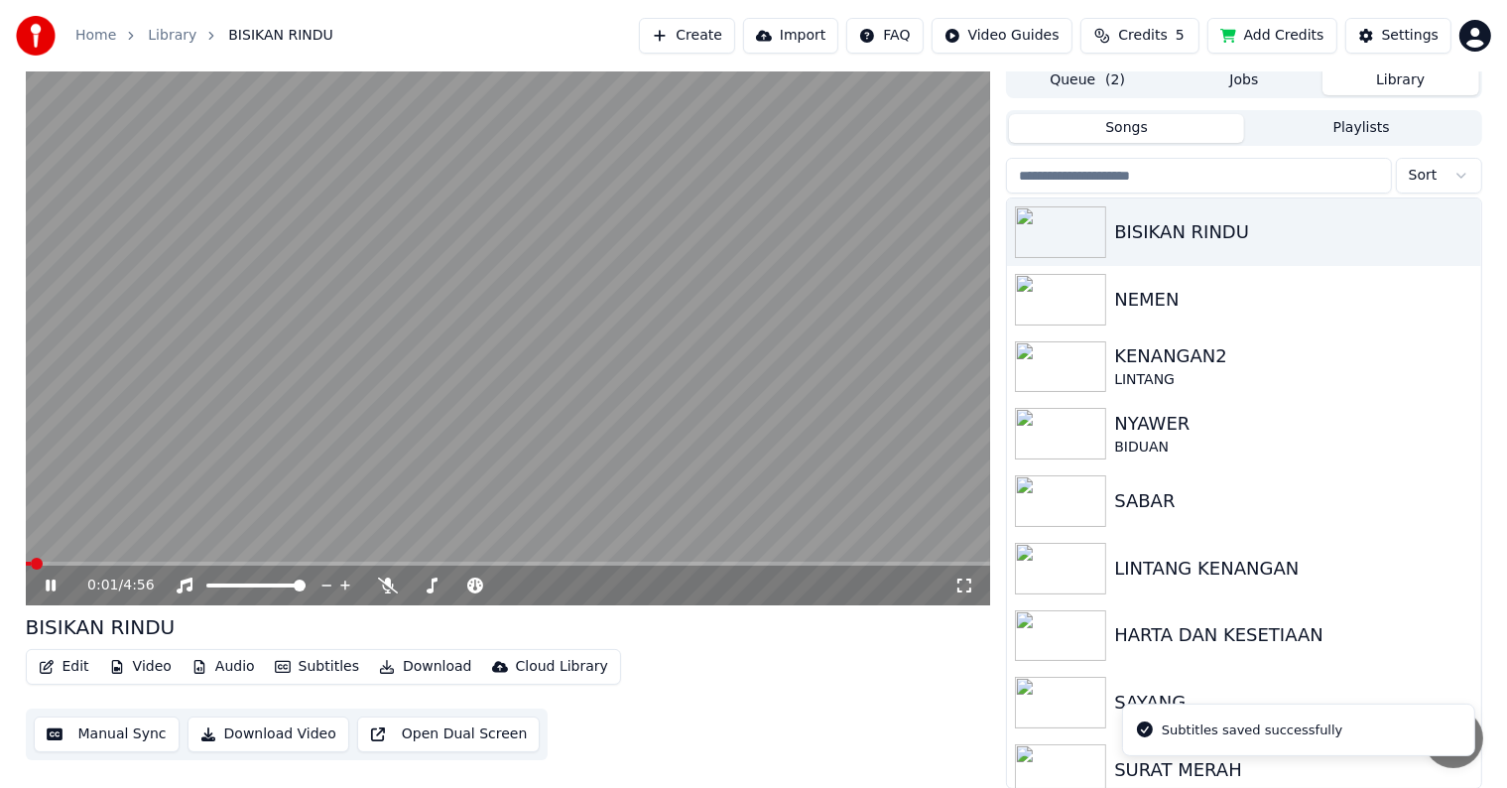
click at [243, 730] on button "Download Video" at bounding box center [268, 734] width 162 height 36
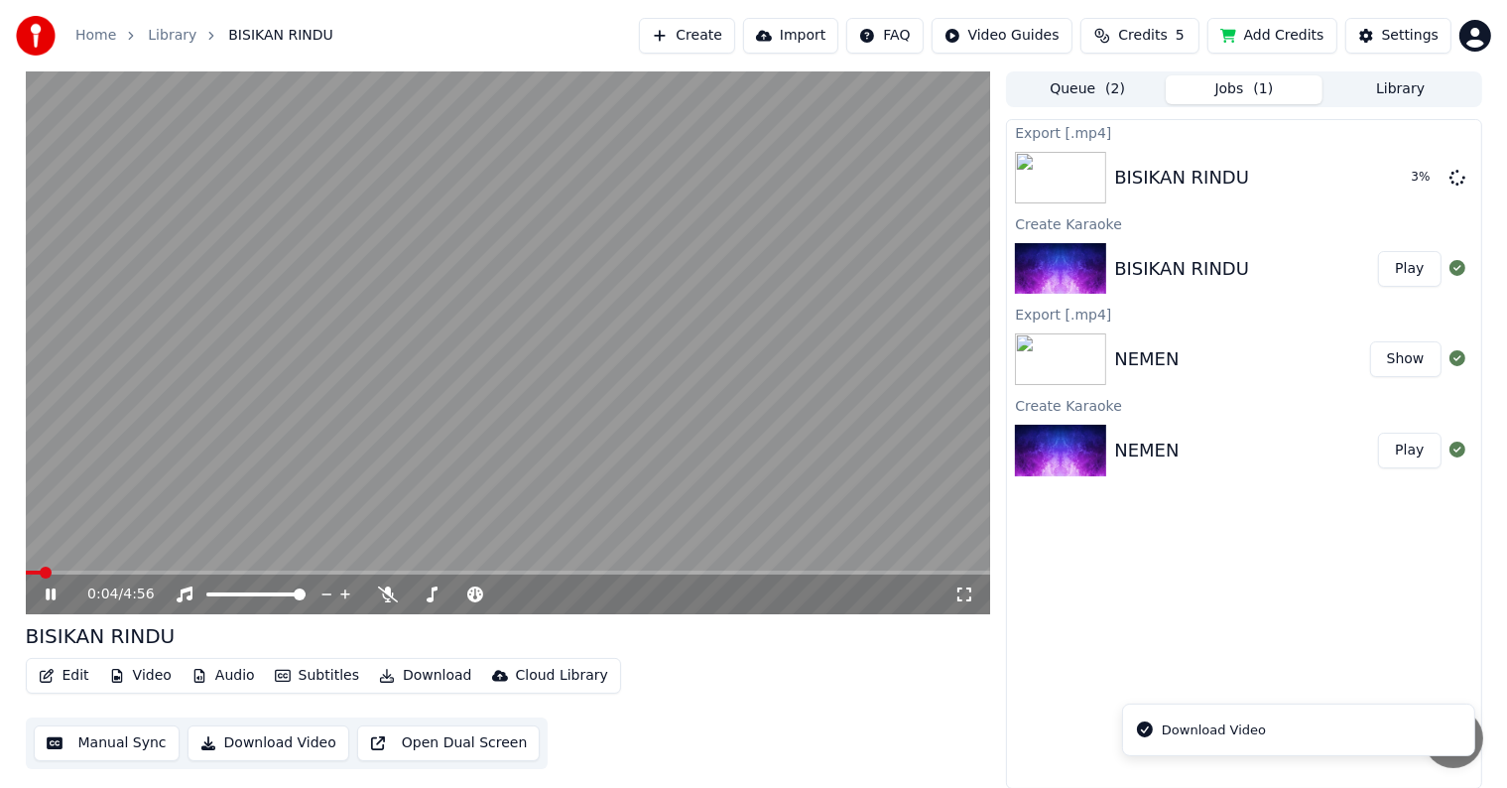
click at [52, 591] on icon at bounding box center [51, 594] width 10 height 12
